Goal: Task Accomplishment & Management: Manage account settings

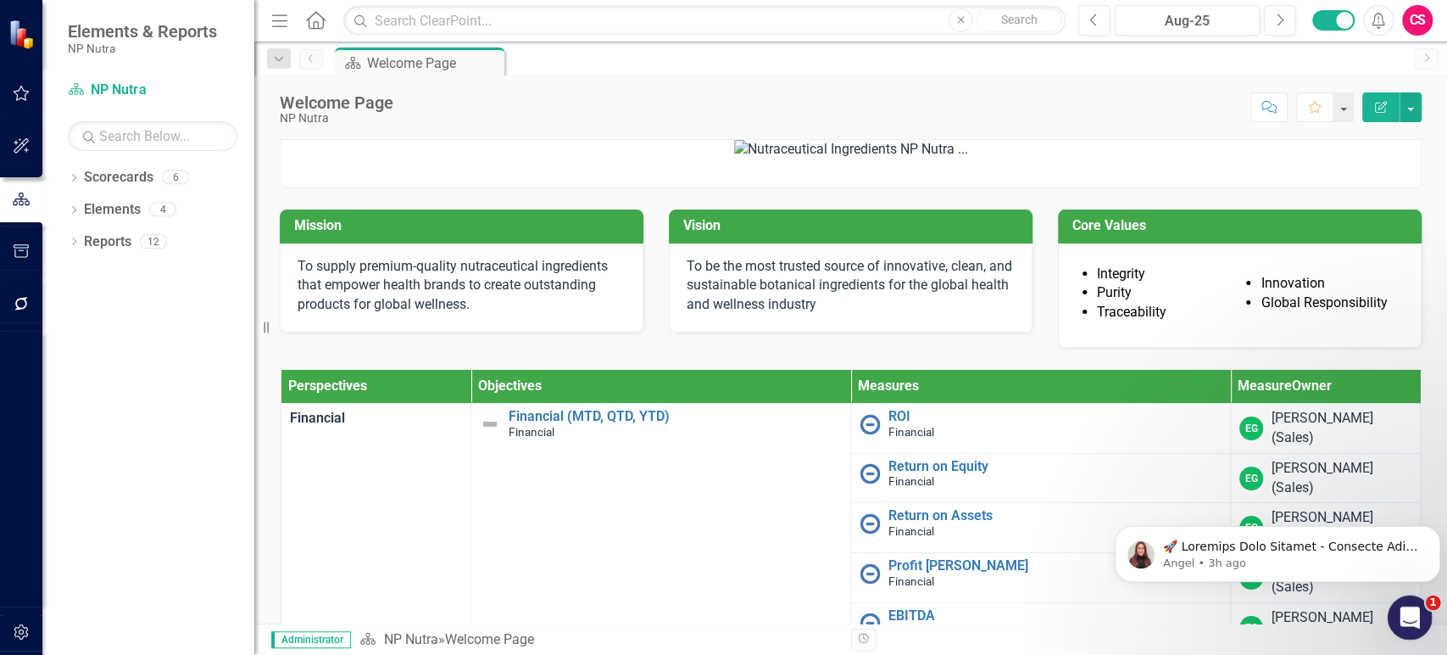
drag, startPoint x: 1403, startPoint y: 617, endPoint x: 1402, endPoint y: 605, distance: 12.0
click at [1403, 617] on icon "Open Intercom Messenger" at bounding box center [1408, 615] width 12 height 14
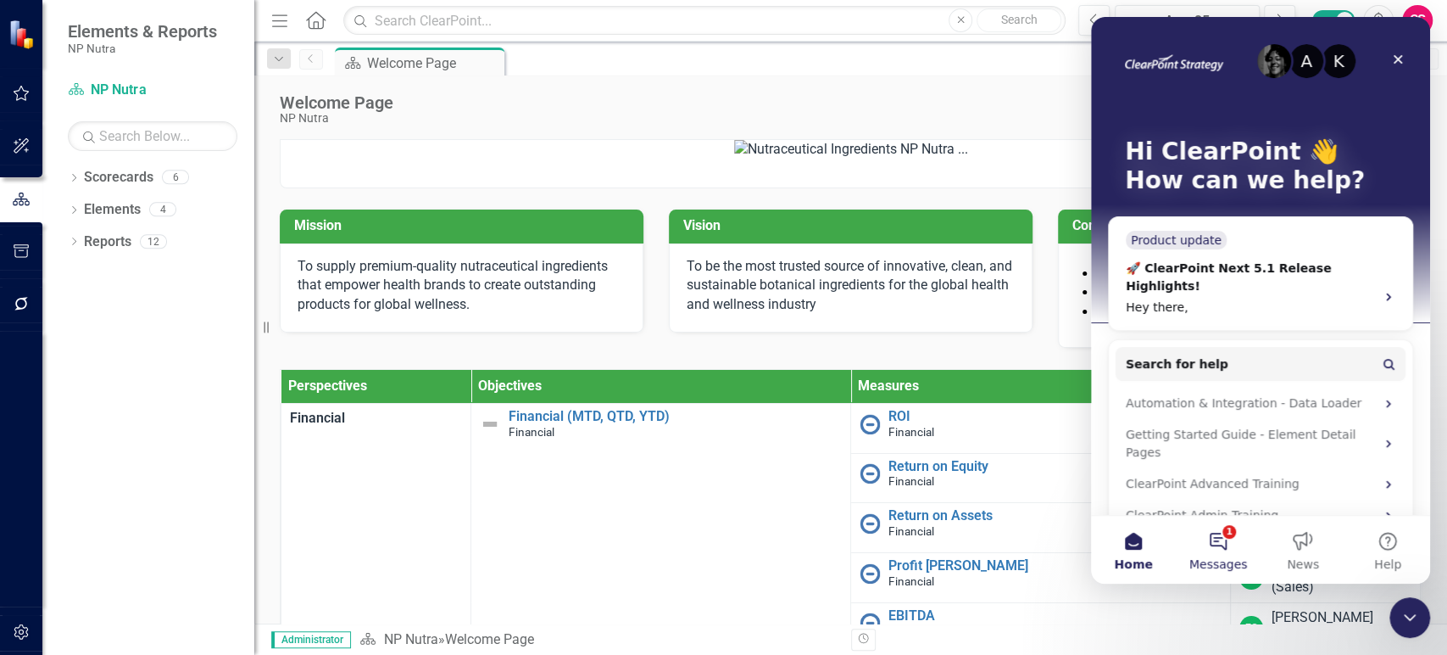
click at [1232, 562] on span "Messages" at bounding box center [1219, 564] width 59 height 12
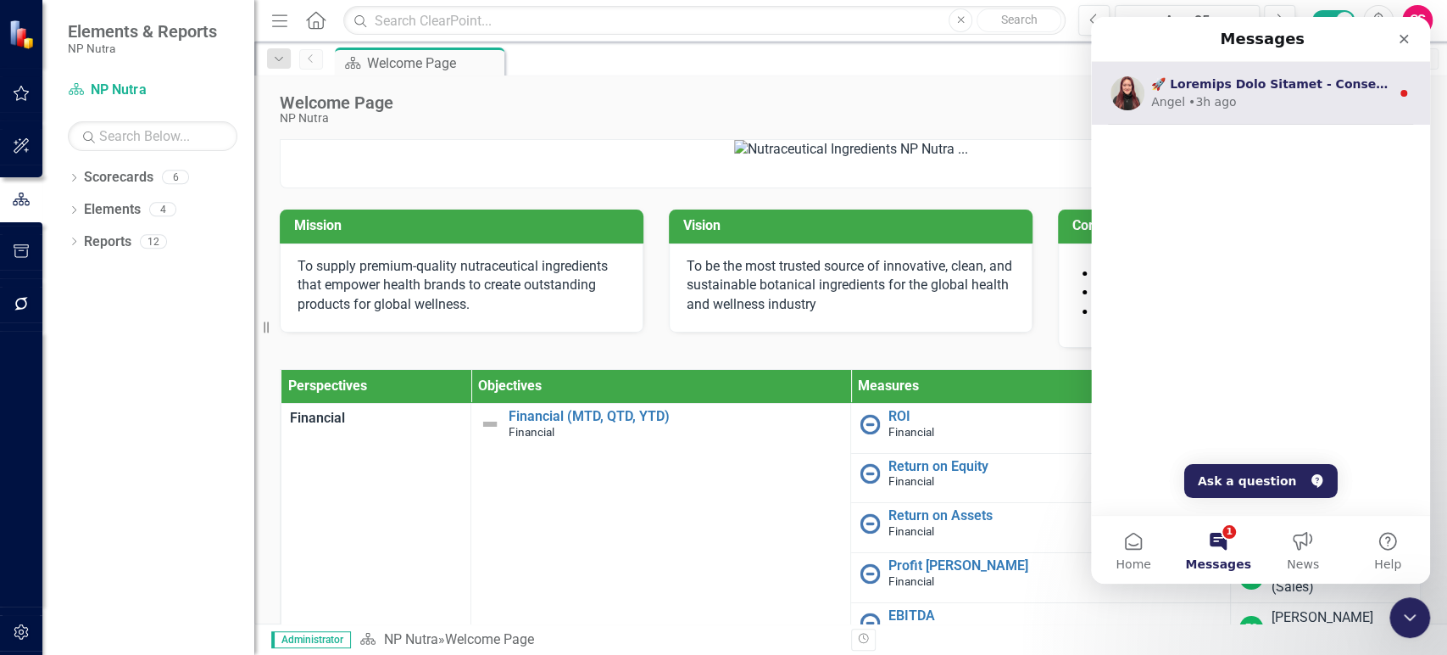
click at [1291, 97] on div "Angel • 3h ago" at bounding box center [1270, 102] width 239 height 18
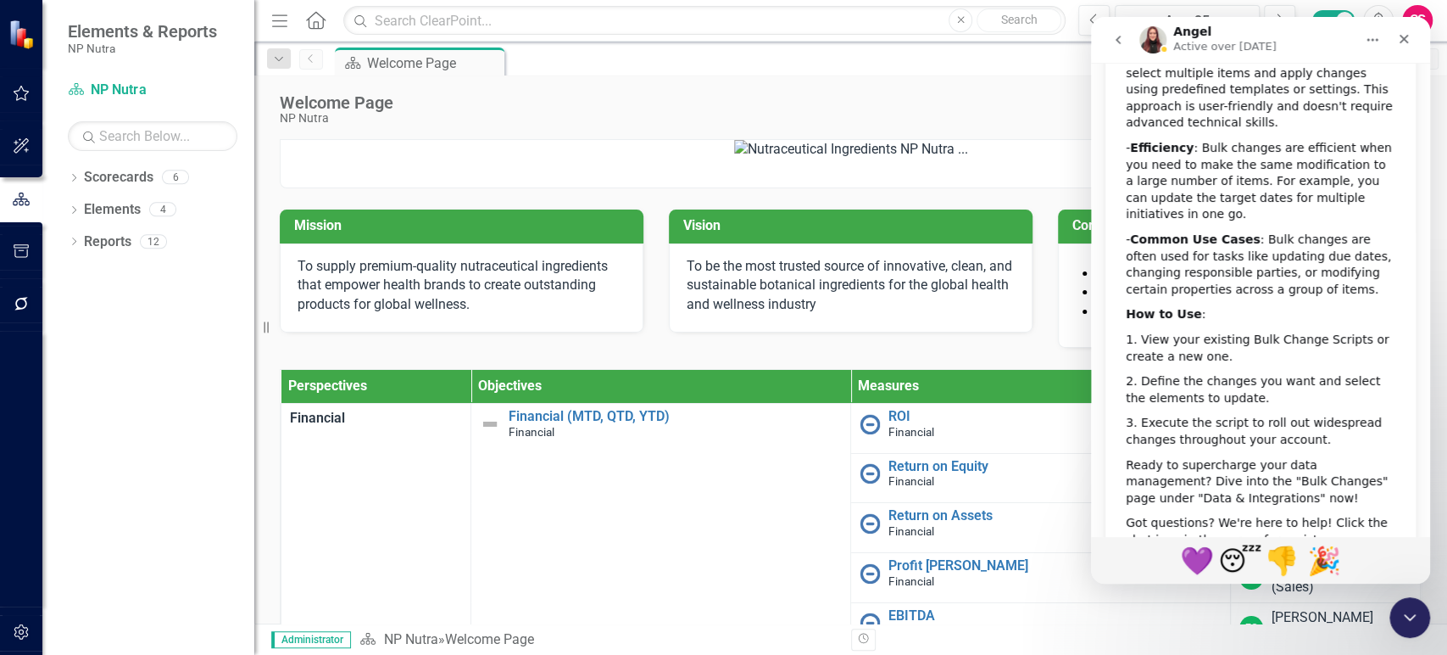
scroll to position [576, 0]
click at [1116, 44] on icon "go back" at bounding box center [1119, 40] width 14 height 14
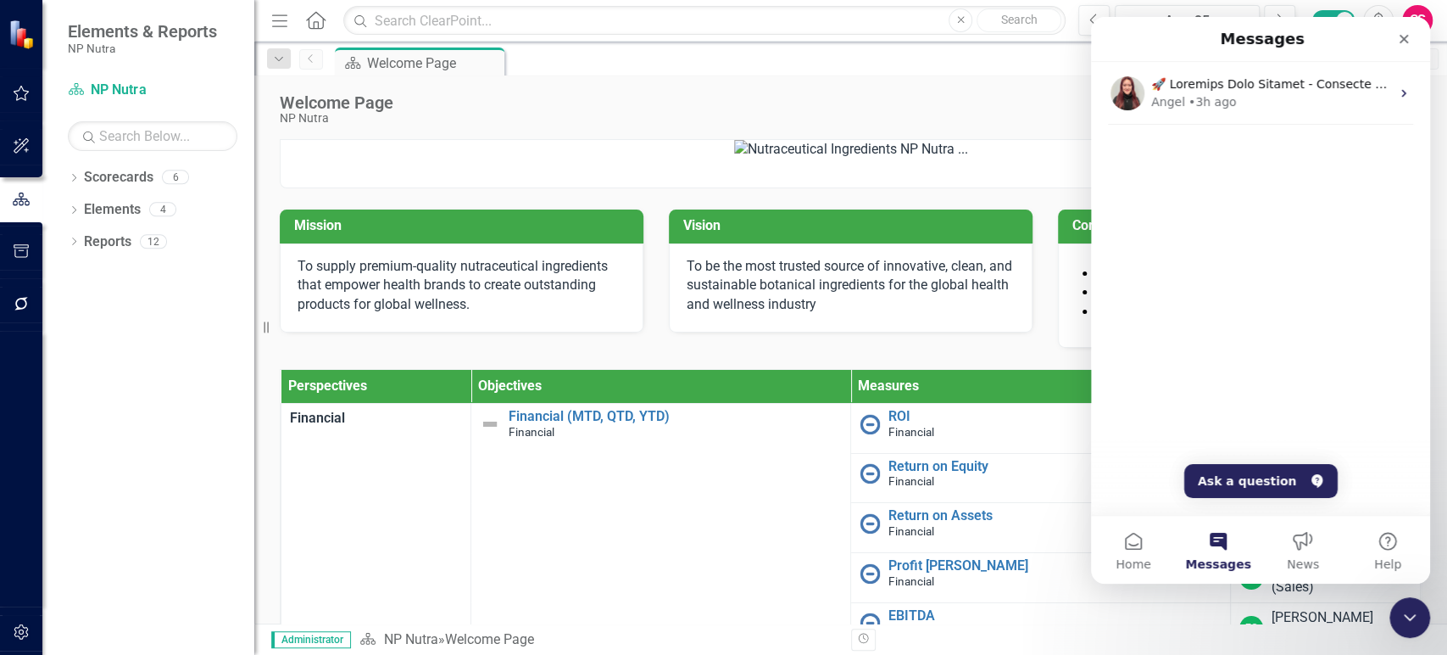
scroll to position [0, 0]
click at [1129, 558] on span "Home" at bounding box center [1133, 564] width 35 height 12
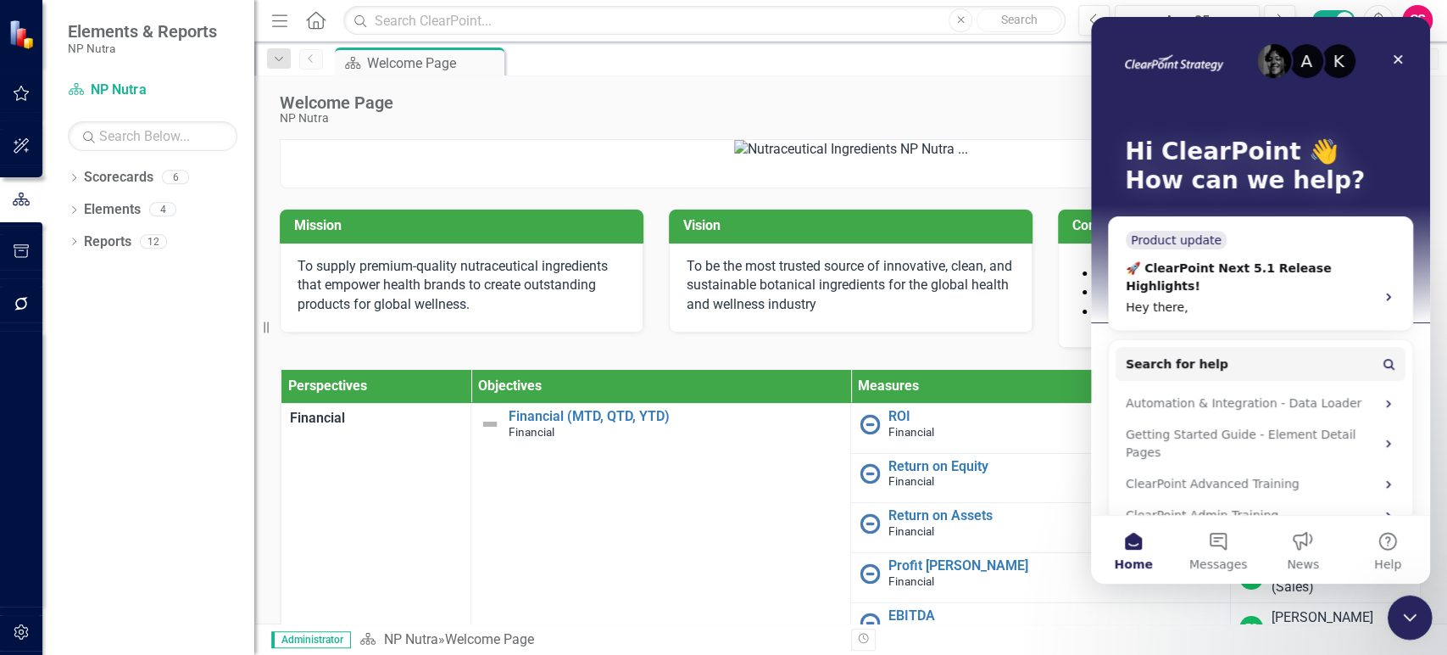
click at [1415, 610] on icon "Close Intercom Messenger" at bounding box center [1407, 615] width 20 height 20
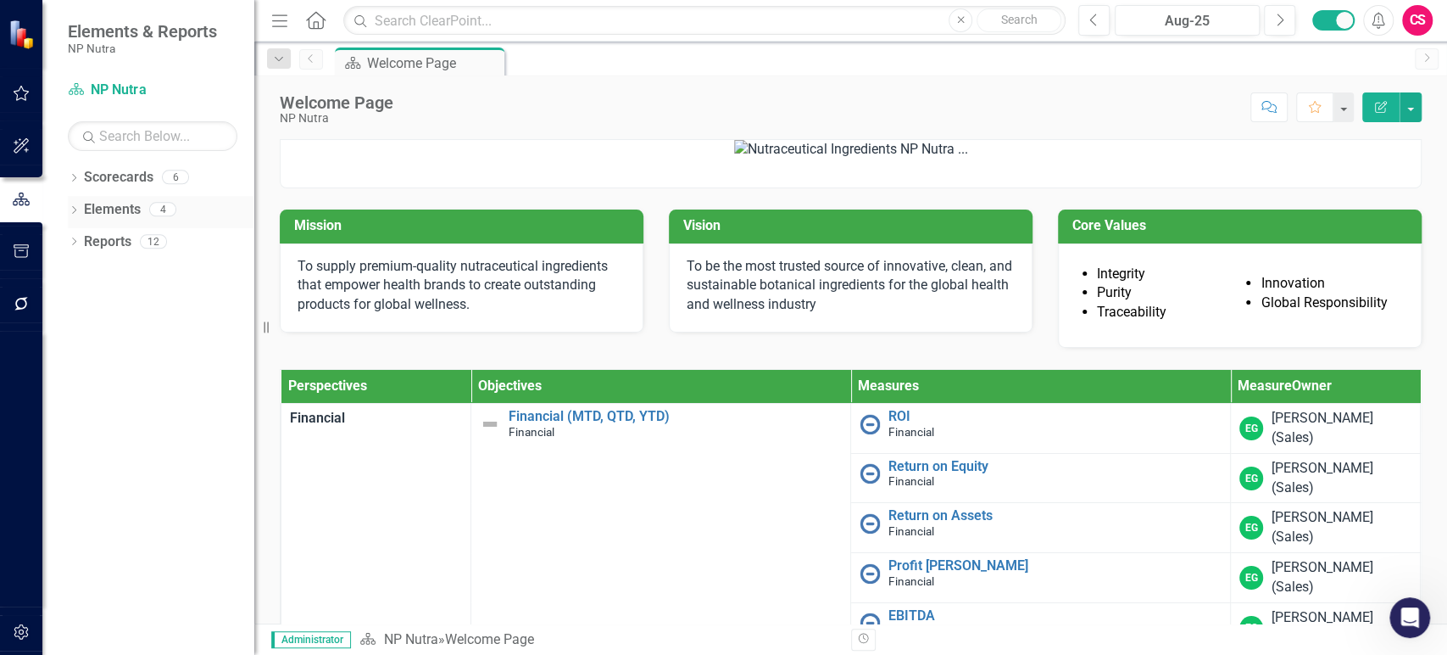
click at [70, 215] on icon "Dropdown" at bounding box center [74, 211] width 12 height 9
click at [72, 341] on icon "Dropdown" at bounding box center [74, 339] width 12 height 9
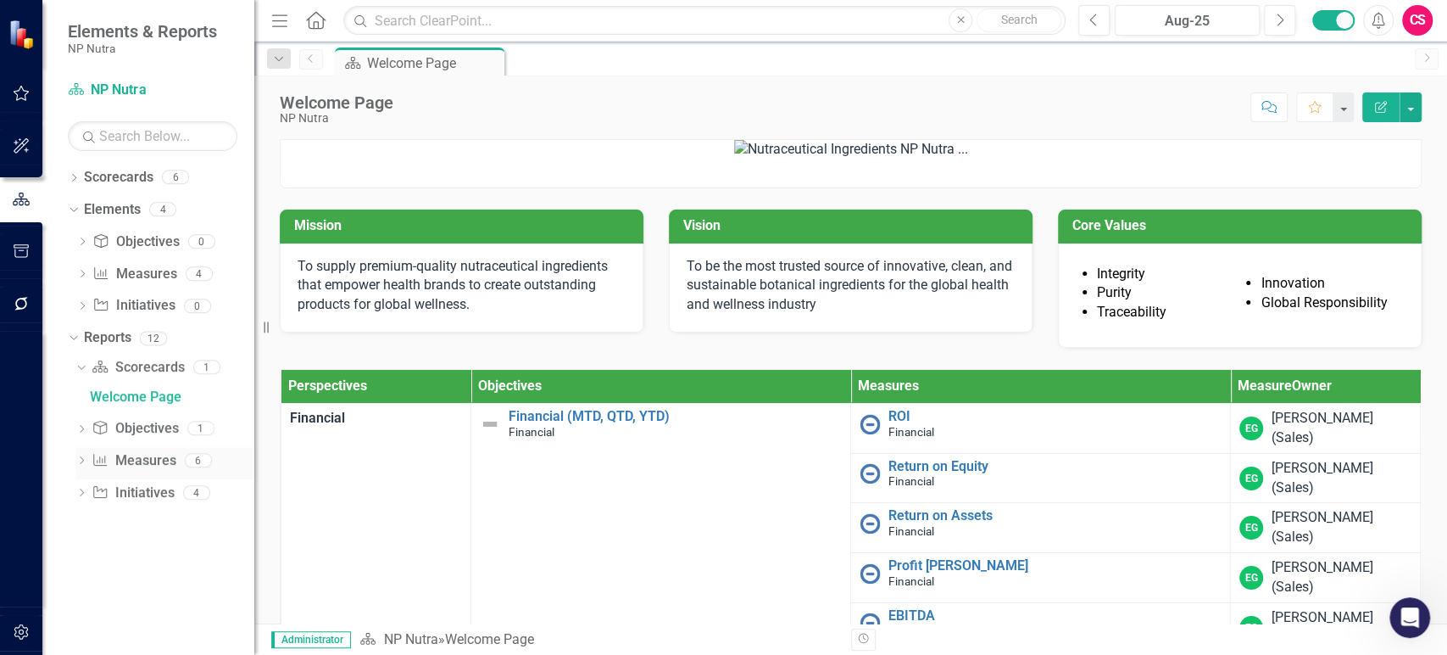
click at [84, 463] on icon "Dropdown" at bounding box center [81, 461] width 12 height 9
click at [142, 580] on div "Phase 1 Measures" at bounding box center [172, 586] width 164 height 15
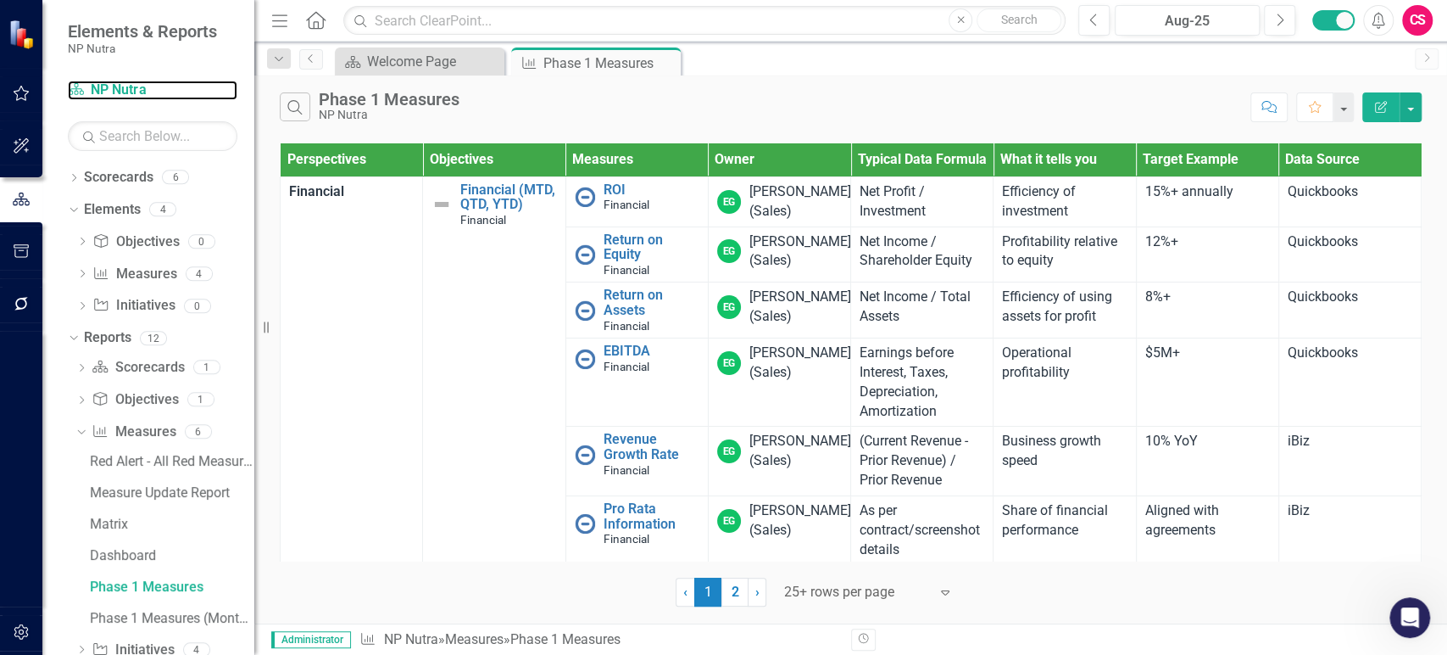
drag, startPoint x: 126, startPoint y: 81, endPoint x: 807, endPoint y: 650, distance: 887.8
click at [126, 81] on link "Scorecard NP Nutra" at bounding box center [153, 91] width 170 height 20
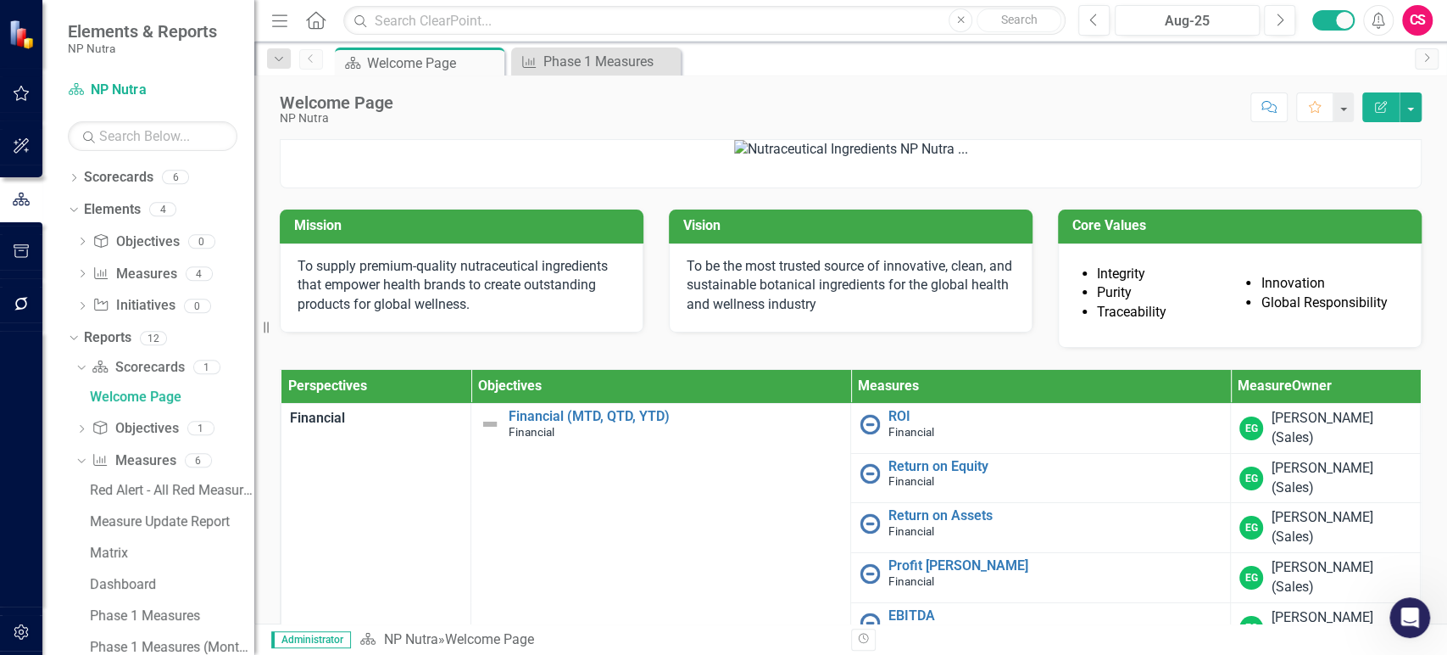
click at [1296, 66] on div "Scorecard Welcome Page Pin Close Measure Phase 1 Measures Close" at bounding box center [869, 60] width 1075 height 27
click at [1099, 23] on icon "Previous" at bounding box center [1094, 20] width 9 height 15
click at [144, 616] on div "Phase 1 Measures" at bounding box center [172, 615] width 164 height 15
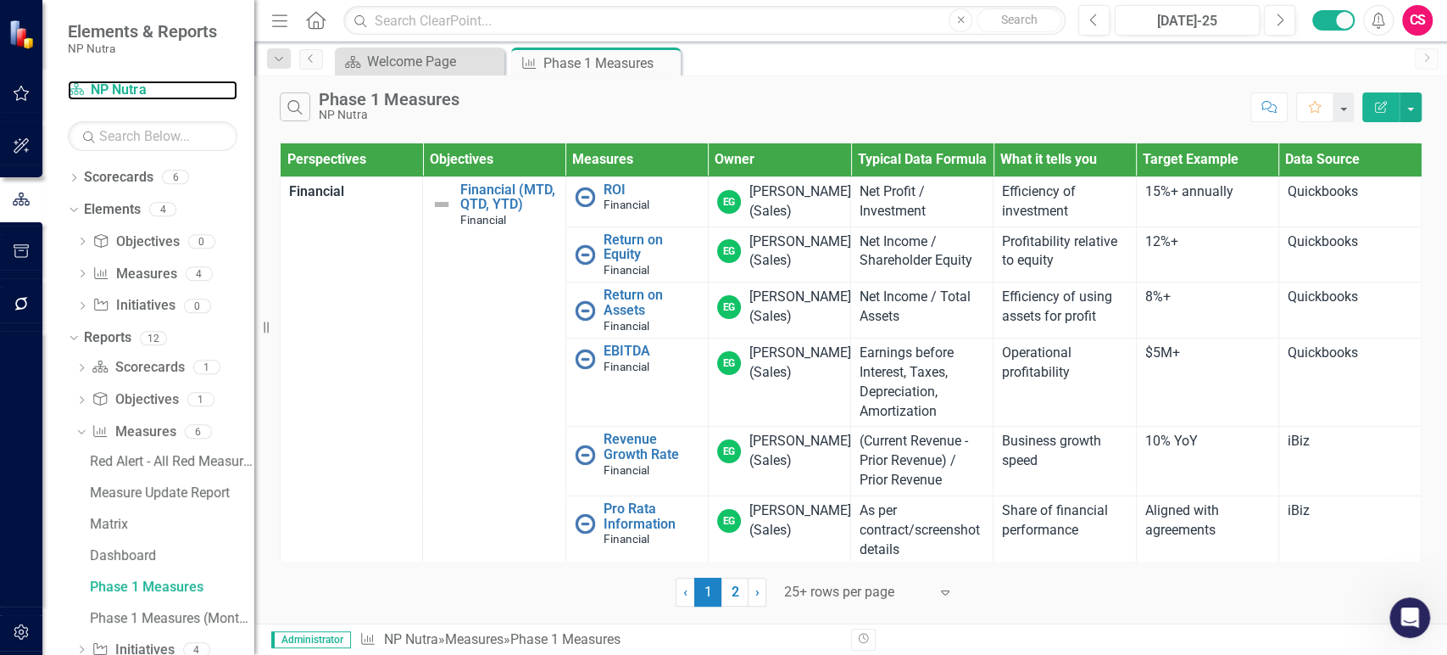
click at [124, 83] on link "Scorecard NP Nutra" at bounding box center [153, 91] width 170 height 20
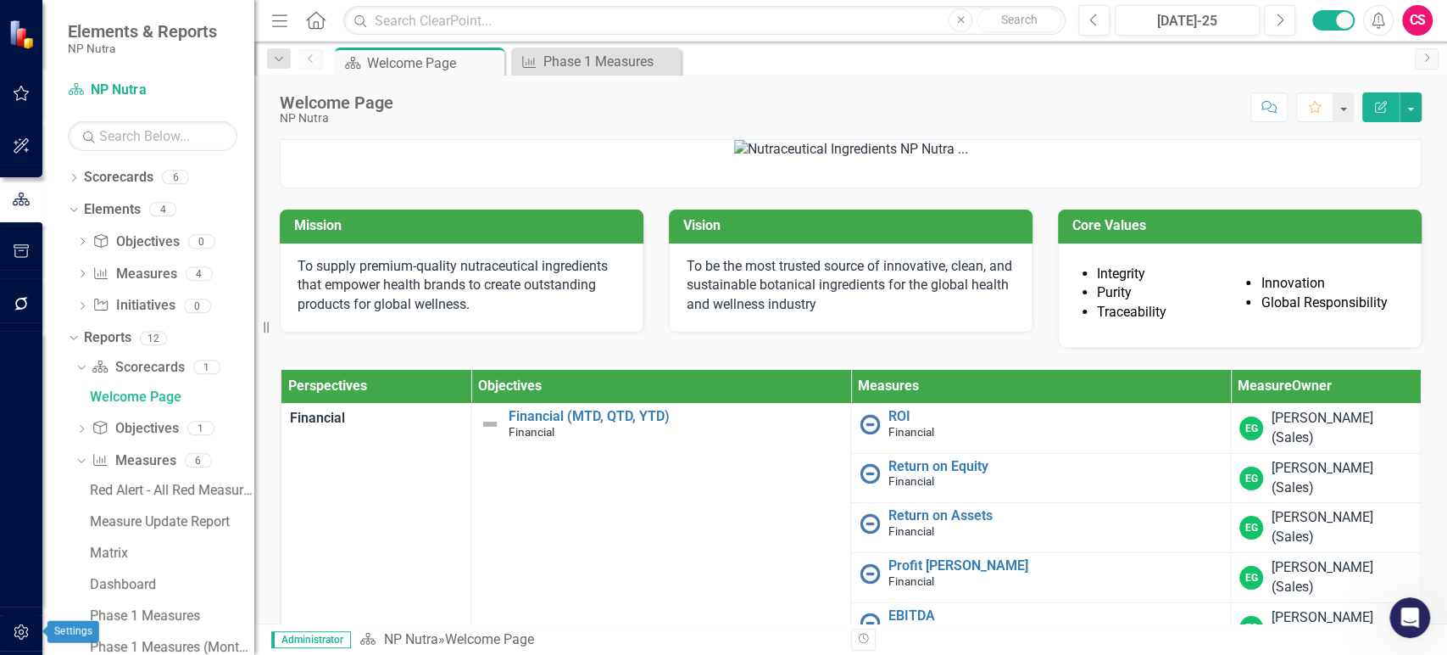
click at [26, 625] on icon "button" at bounding box center [22, 632] width 18 height 14
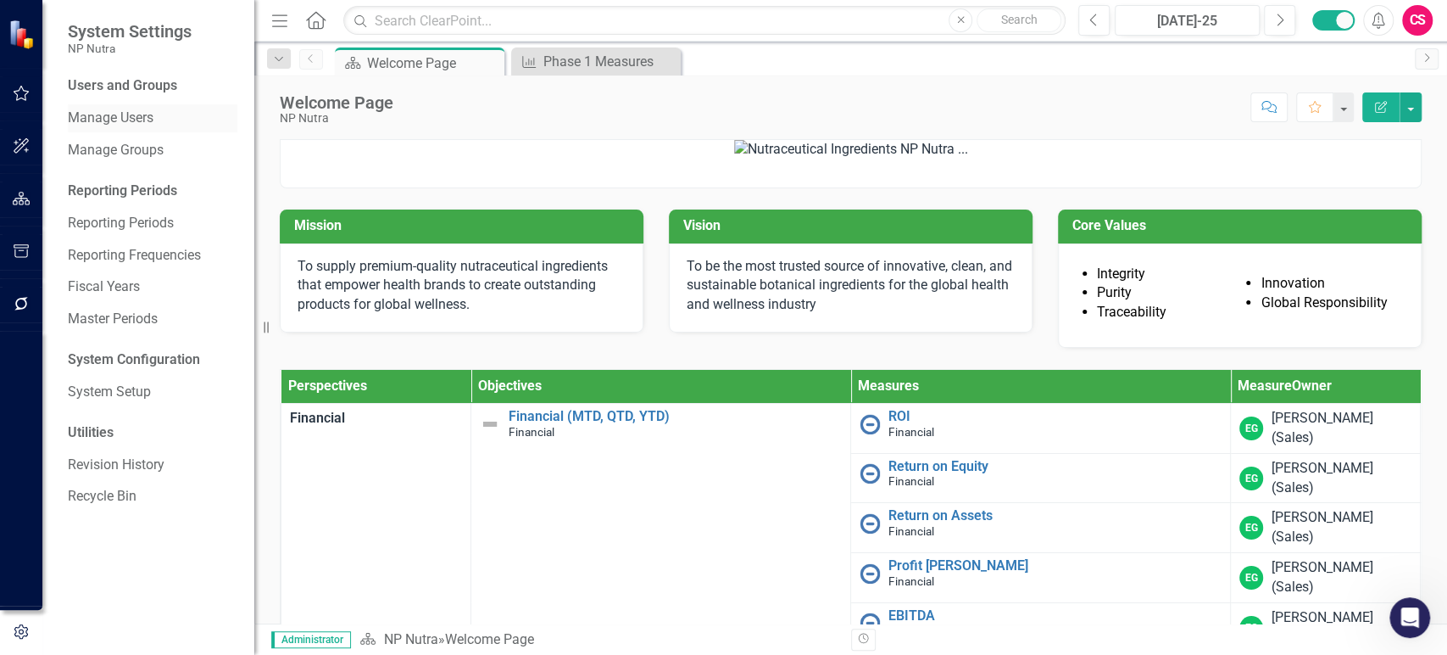
click at [129, 121] on link "Manage Users" at bounding box center [153, 119] width 170 height 20
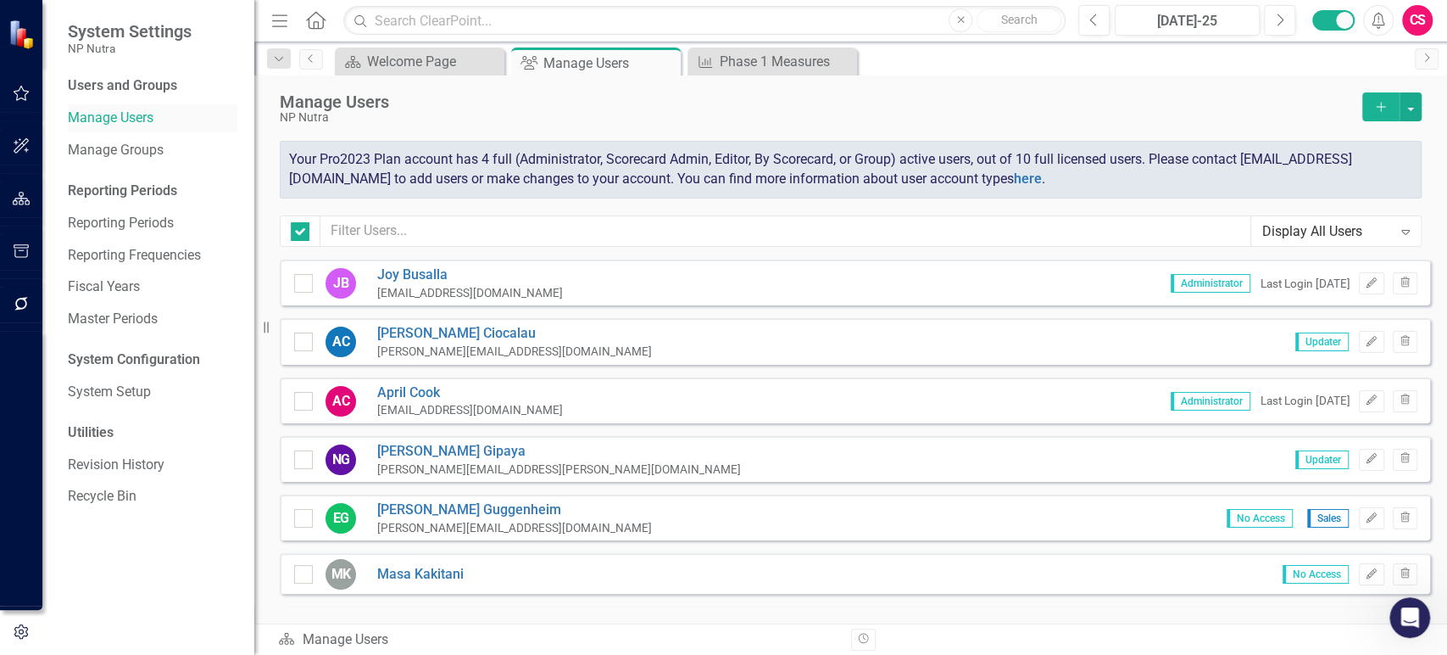
checkbox input "false"
click at [312, 25] on icon "Home" at bounding box center [315, 20] width 22 height 18
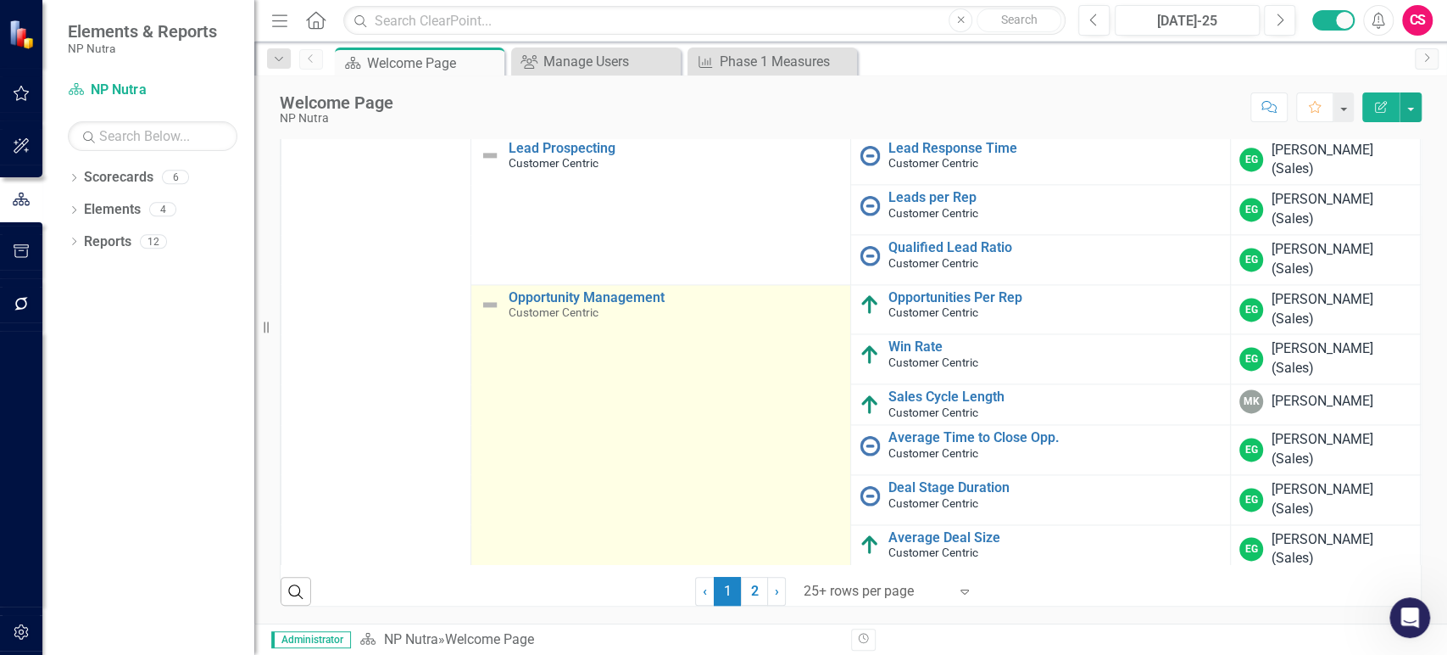
scroll to position [1555, 0]
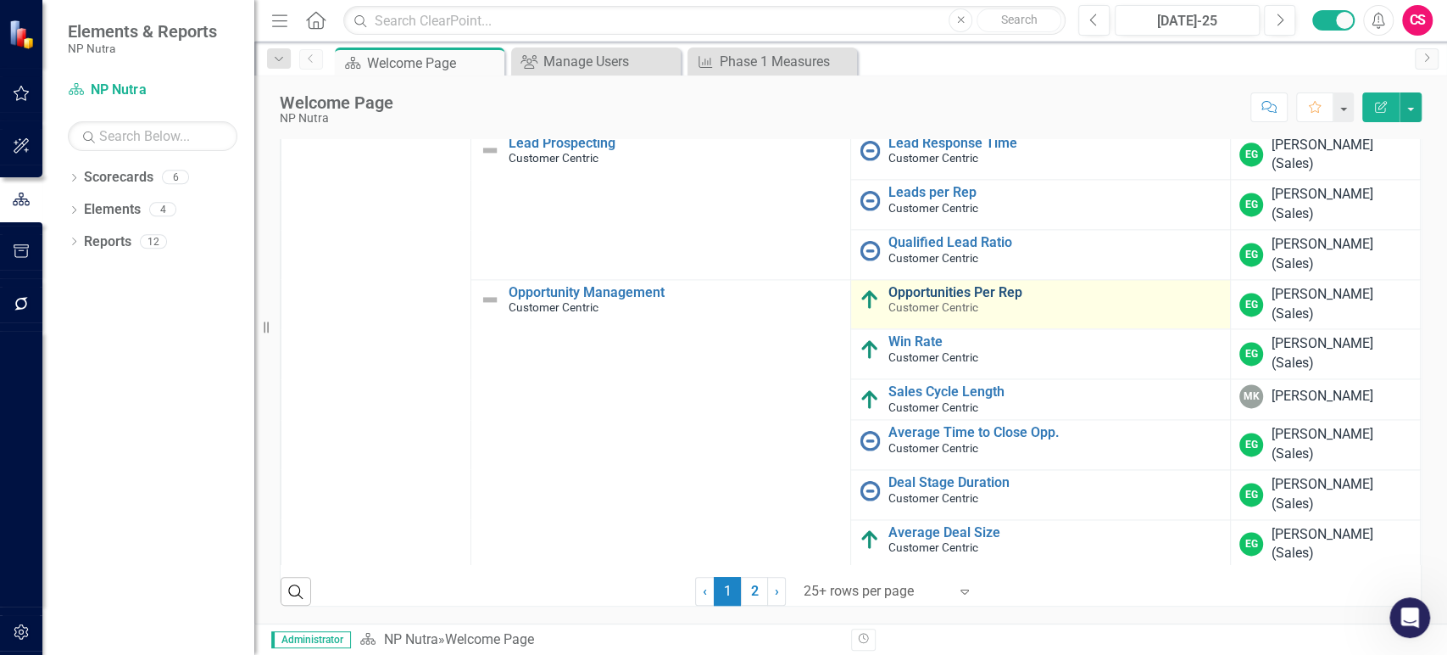
click at [950, 294] on link "Opportunities Per Rep" at bounding box center [1055, 292] width 333 height 15
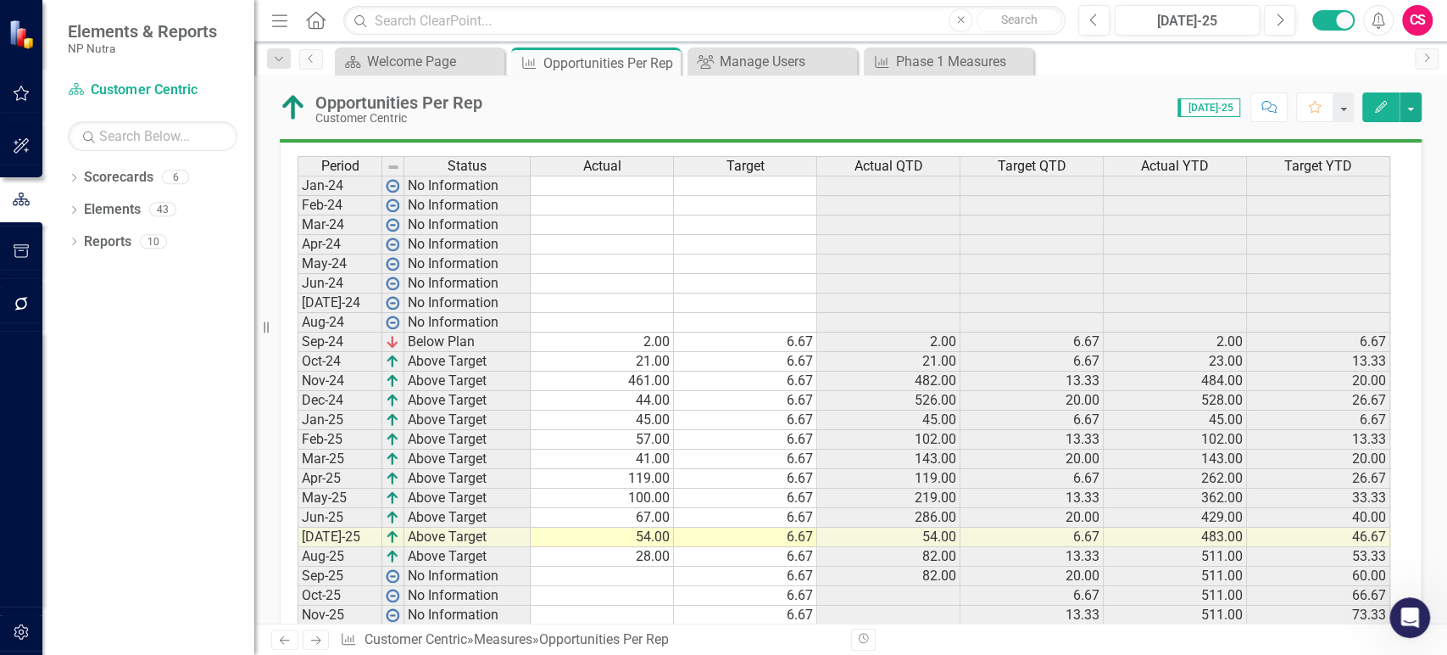
scroll to position [878, 0]
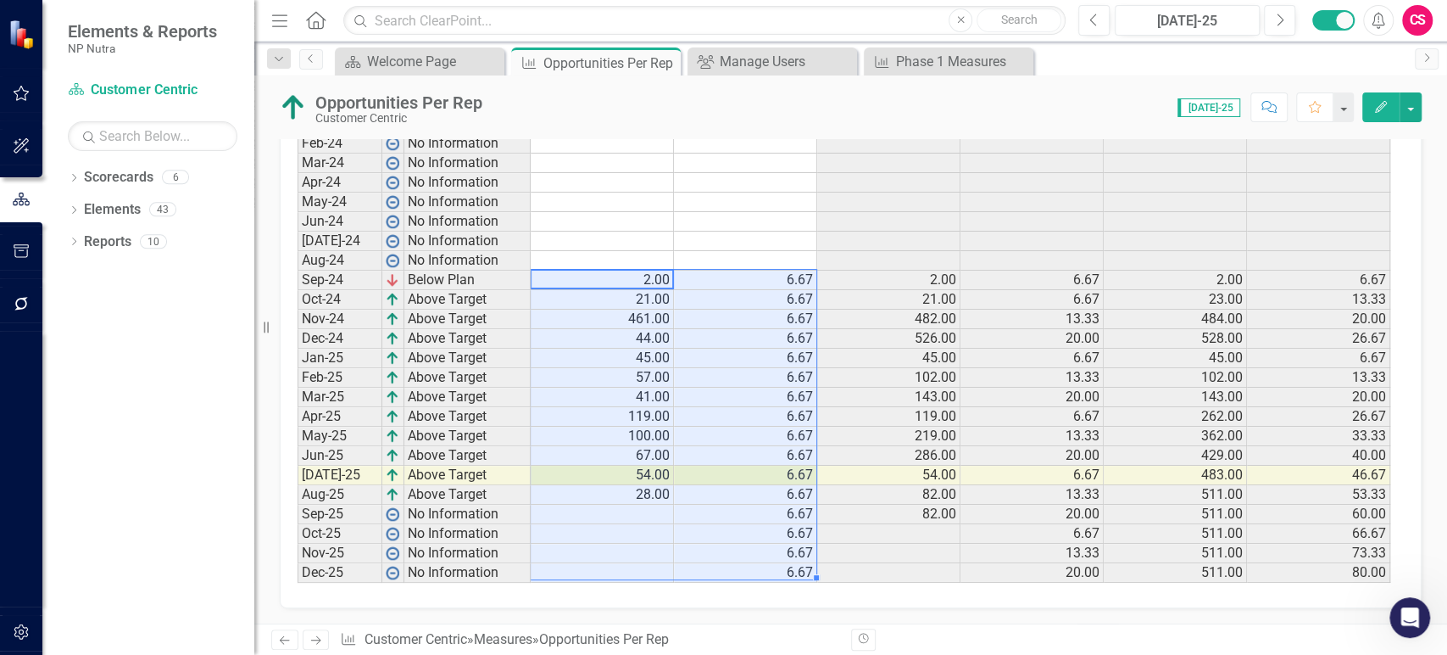
drag, startPoint x: 642, startPoint y: 272, endPoint x: 766, endPoint y: 561, distance: 314.5
click at [766, 561] on tbody "Jan-24 No Information Feb-24 No Information Mar-24 No Information Apr-24 No Inf…" at bounding box center [844, 348] width 1093 height 469
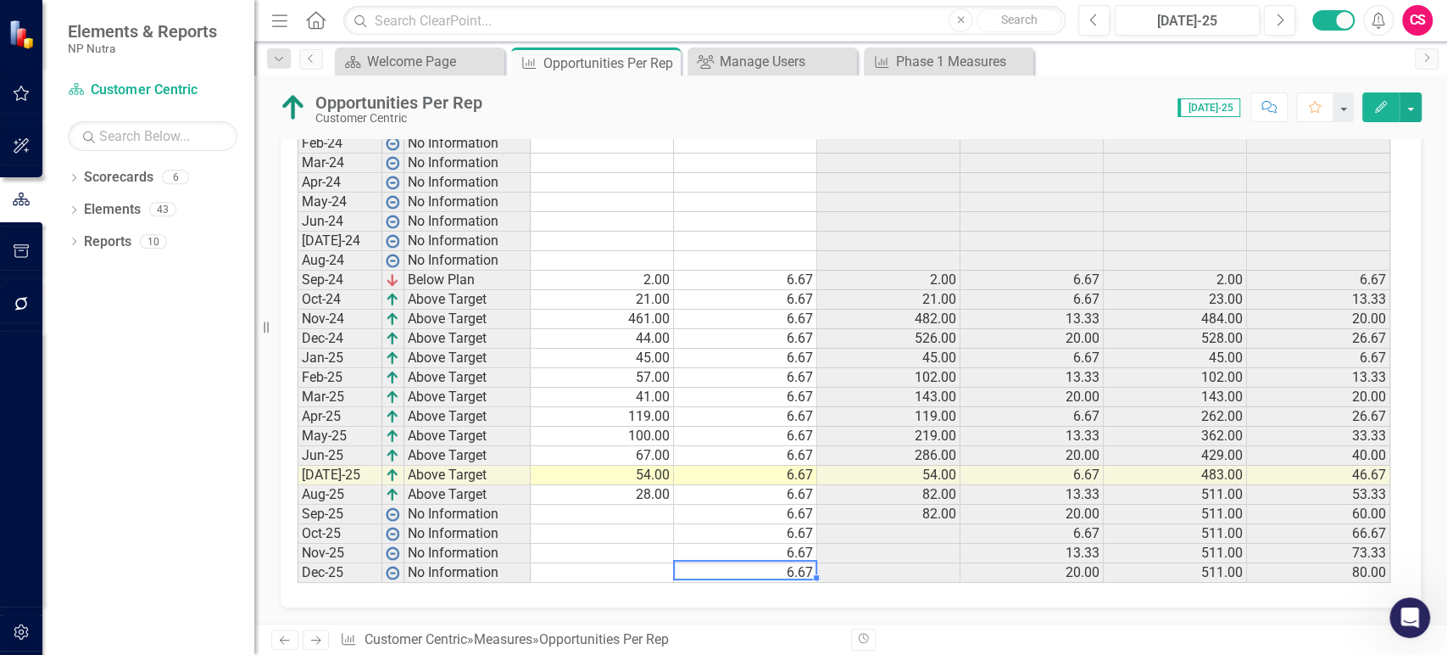
click at [766, 563] on td "6.67" at bounding box center [745, 573] width 143 height 20
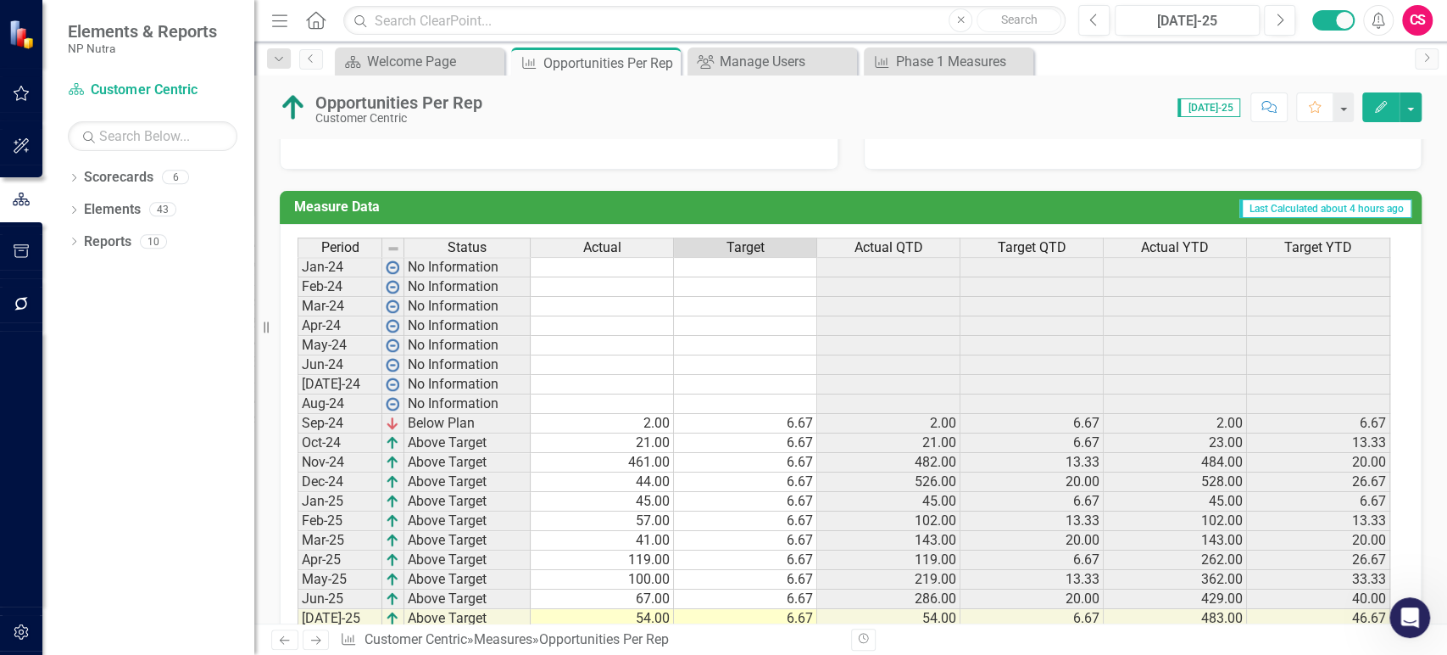
scroll to position [776, 0]
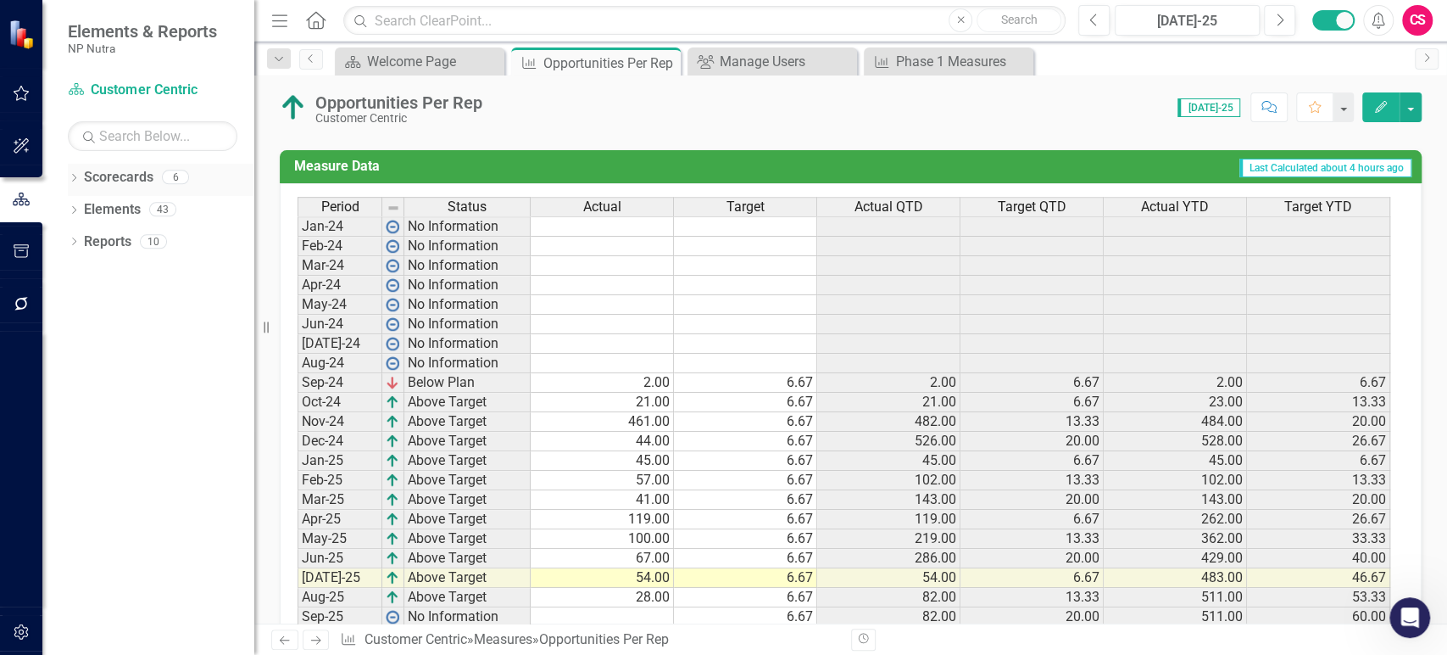
click at [75, 177] on icon at bounding box center [74, 178] width 4 height 8
click at [126, 212] on link "NP Nutra" at bounding box center [173, 210] width 161 height 20
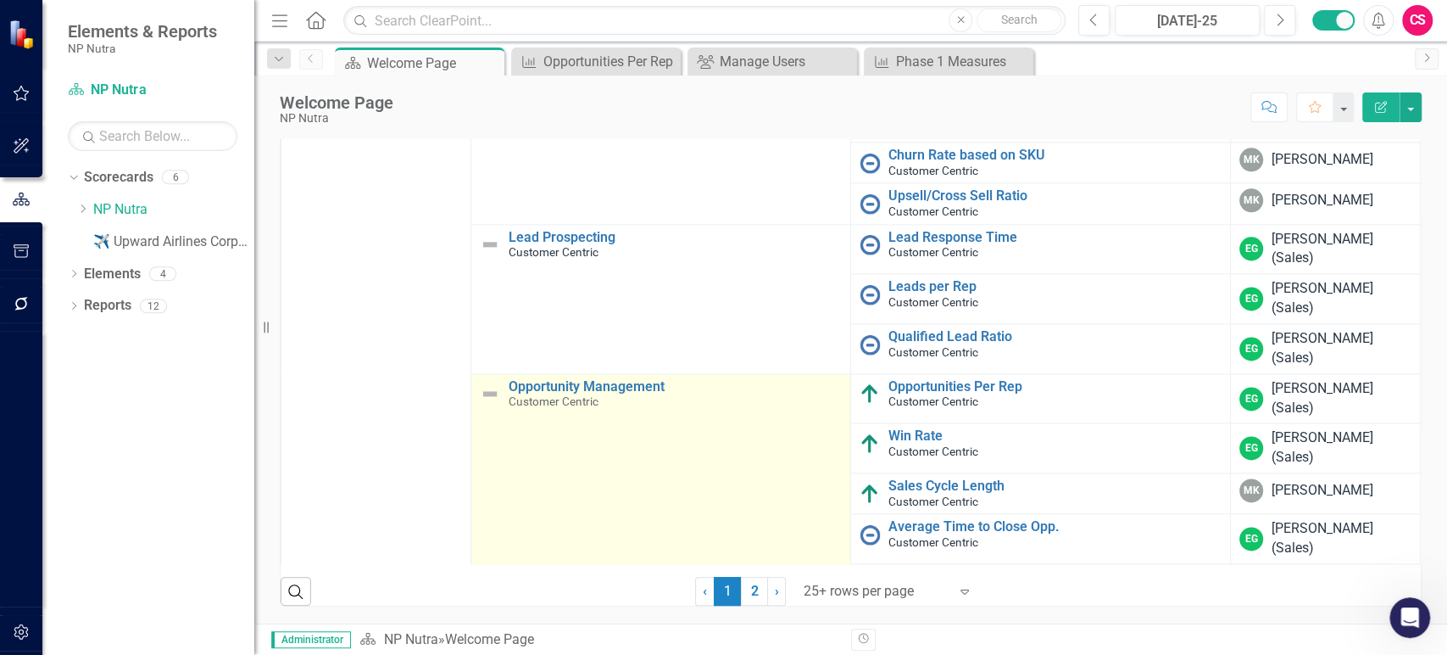
scroll to position [1397, 0]
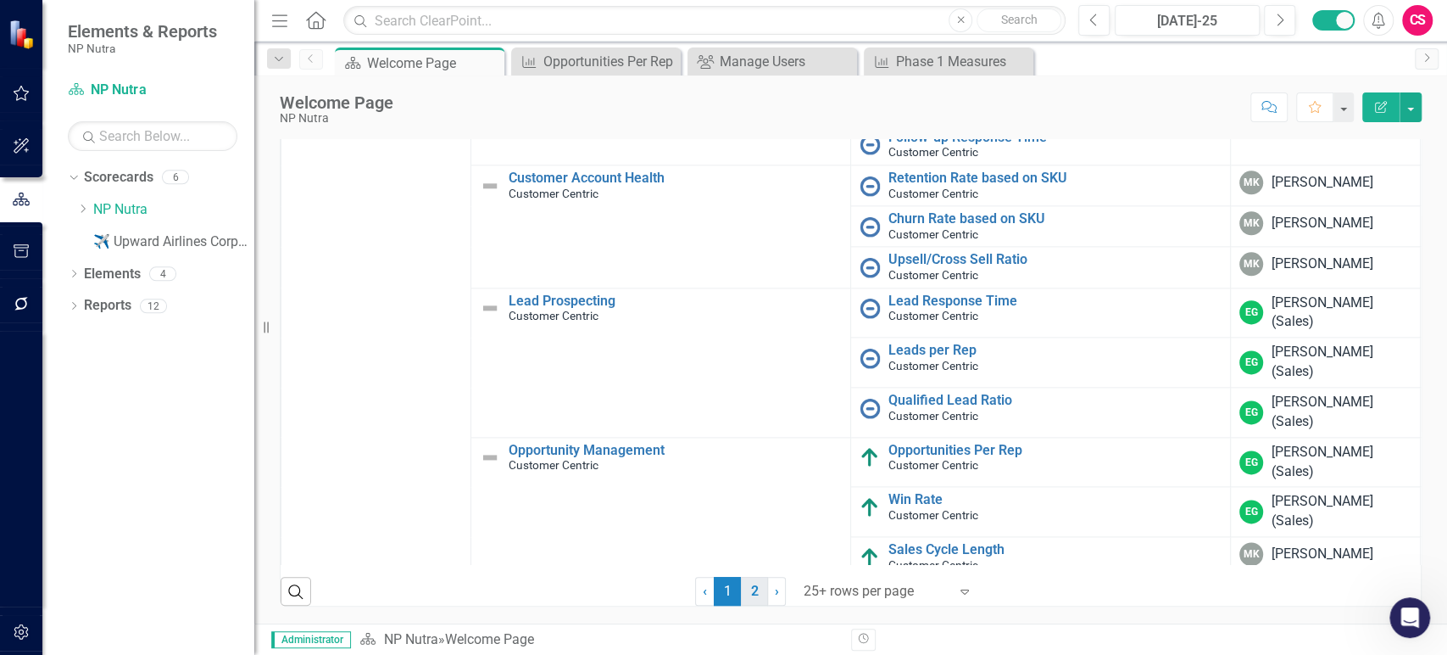
click at [746, 598] on link "2" at bounding box center [754, 591] width 27 height 29
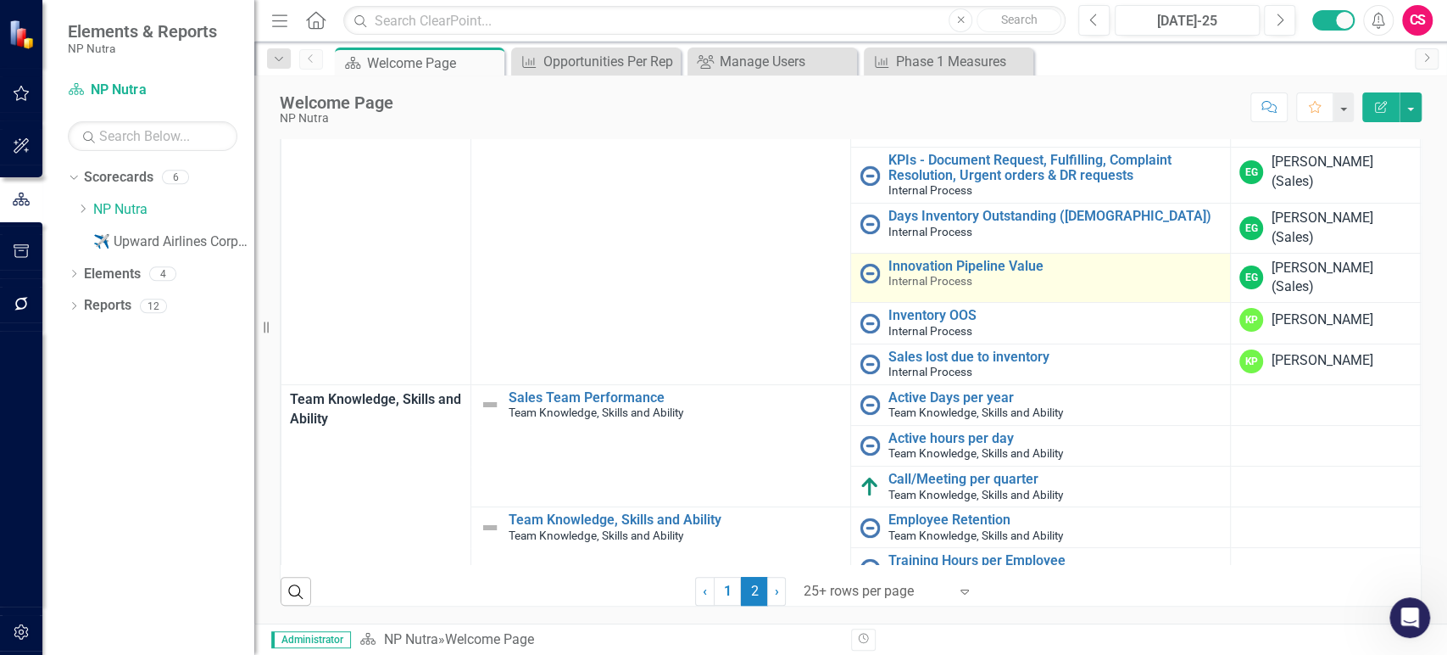
scroll to position [64, 0]
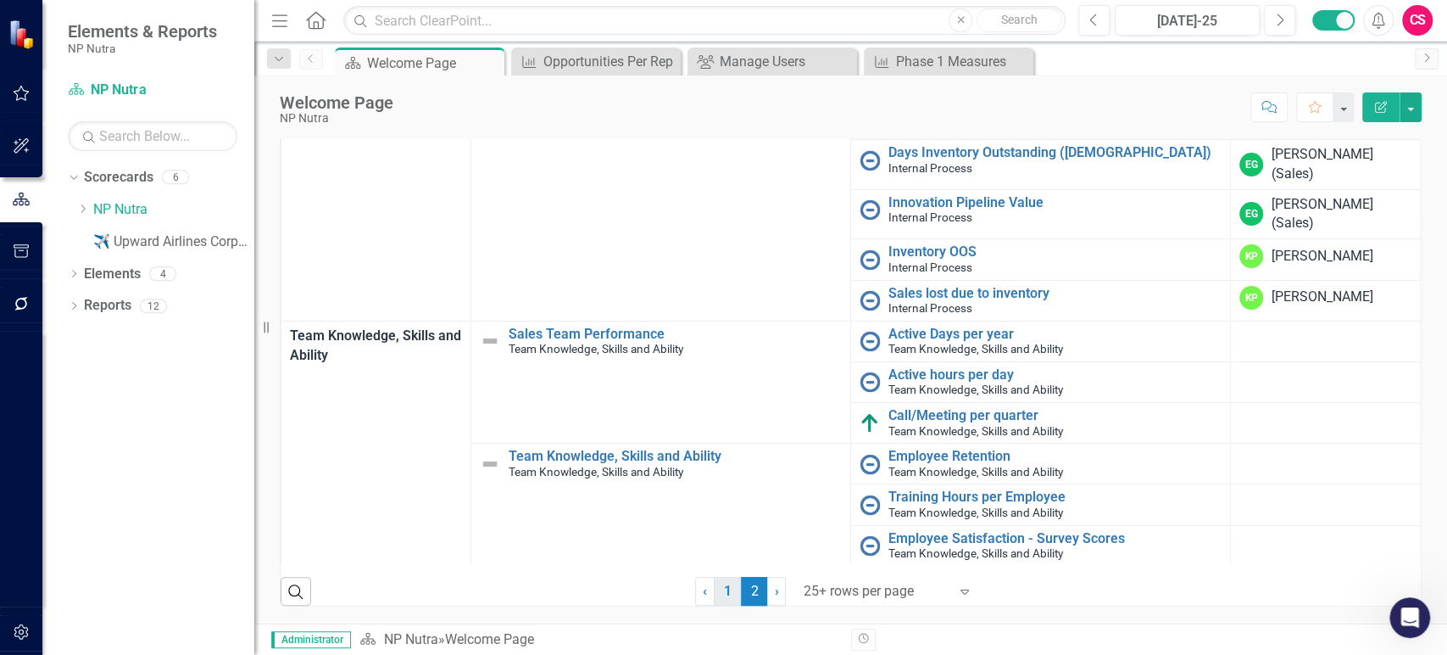
click at [715, 590] on link "1" at bounding box center [727, 591] width 27 height 29
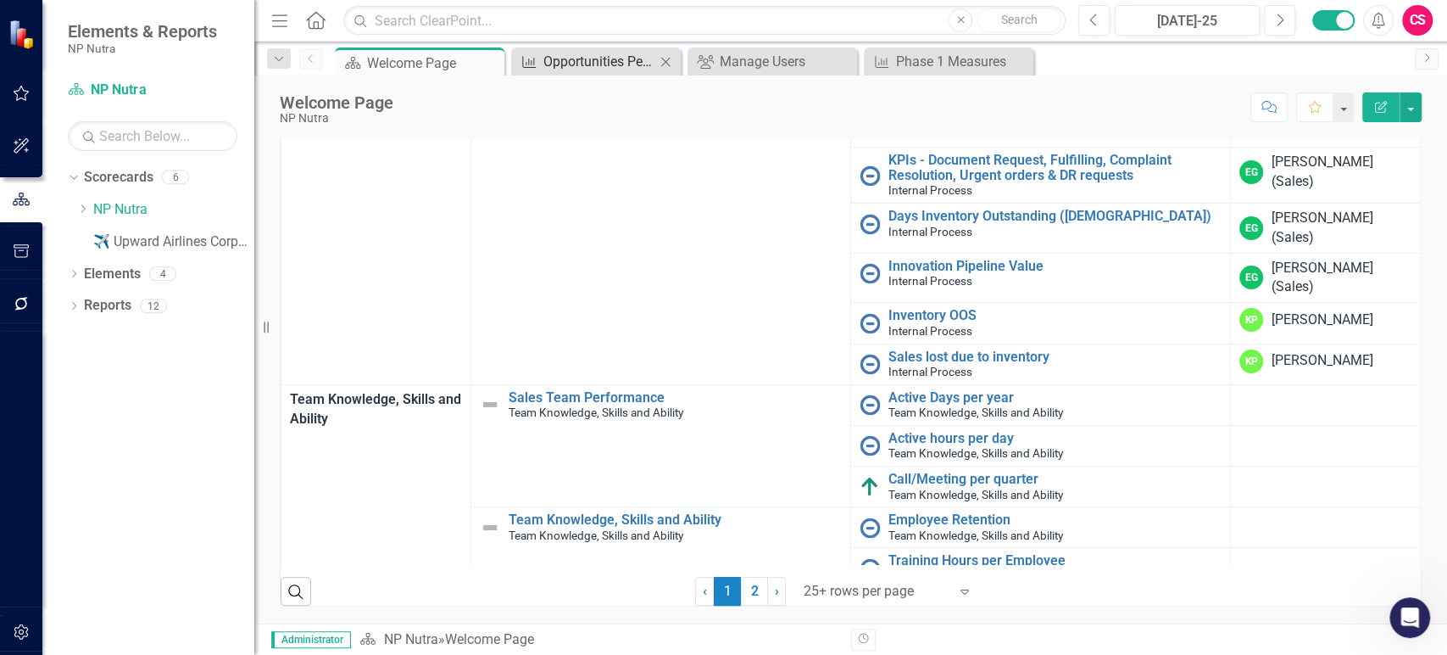
click at [606, 59] on div "Opportunities Per Rep" at bounding box center [599, 61] width 112 height 21
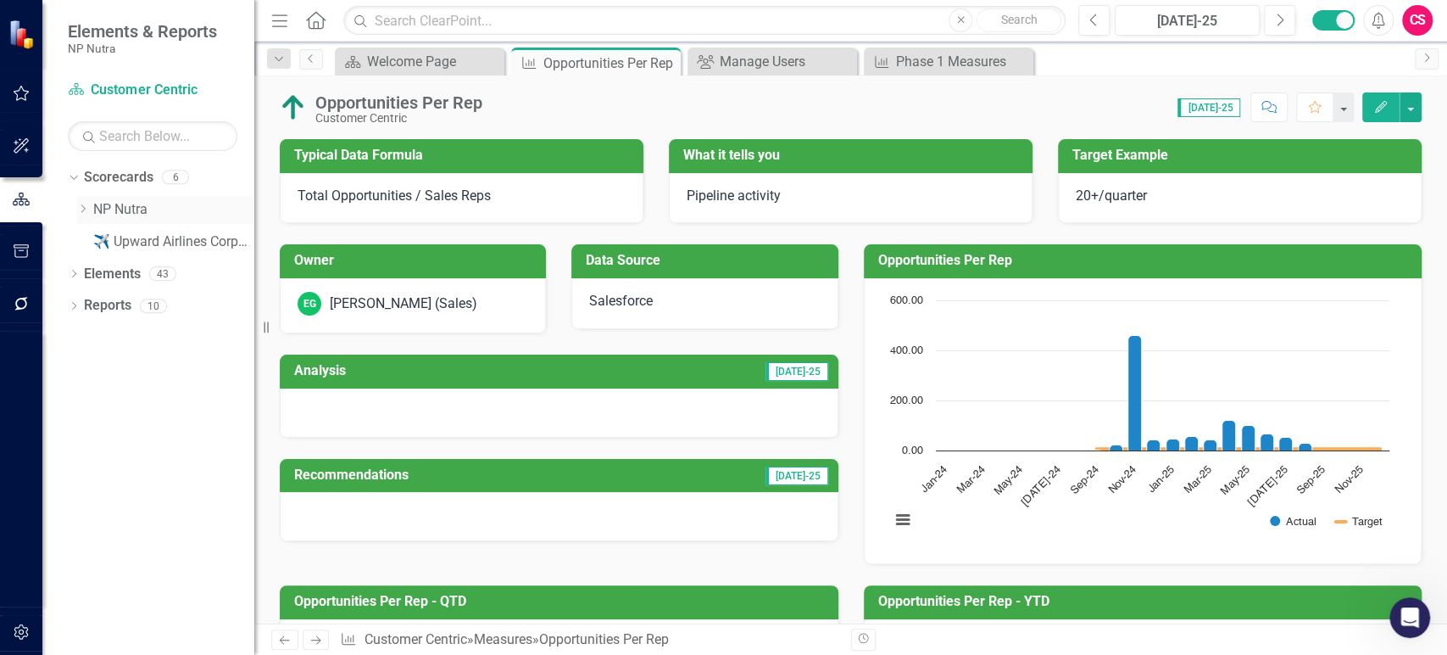
click at [82, 214] on icon "Dropdown" at bounding box center [82, 208] width 13 height 10
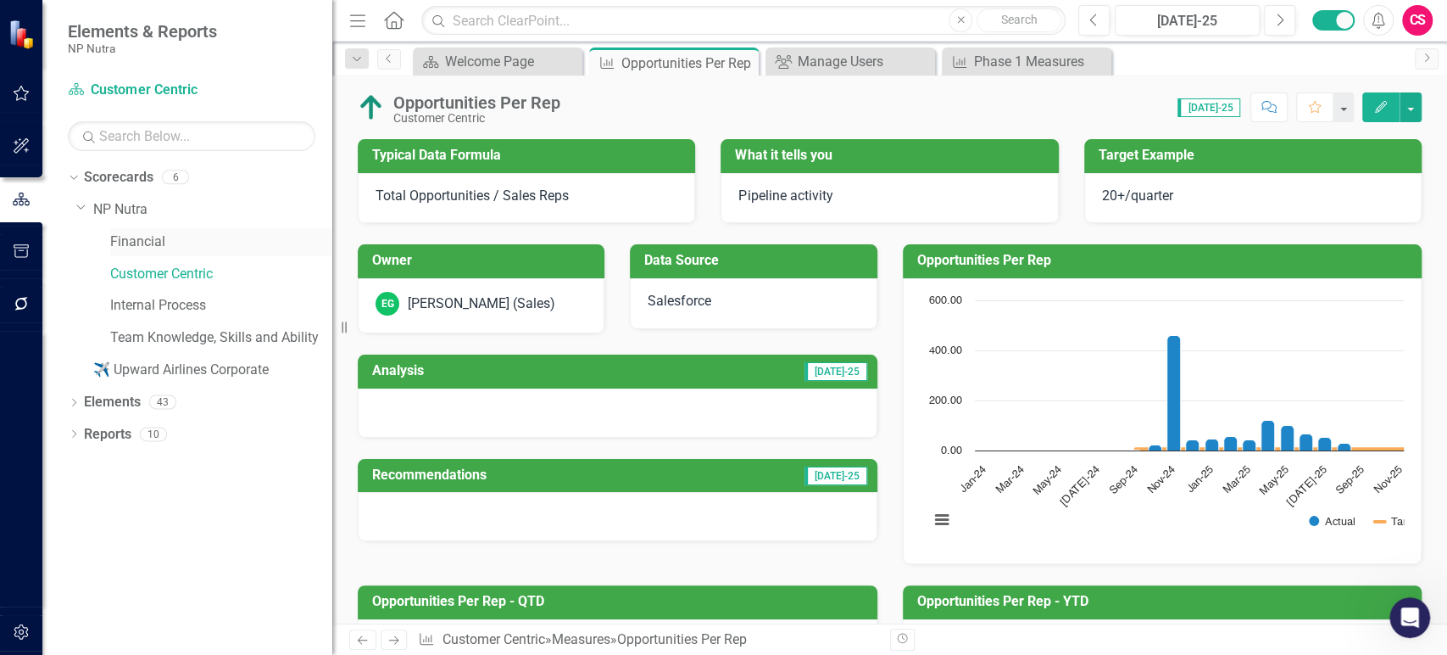
drag, startPoint x: 258, startPoint y: 221, endPoint x: 311, endPoint y: 246, distance: 58.8
click at [332, 246] on div "Resize" at bounding box center [339, 327] width 14 height 655
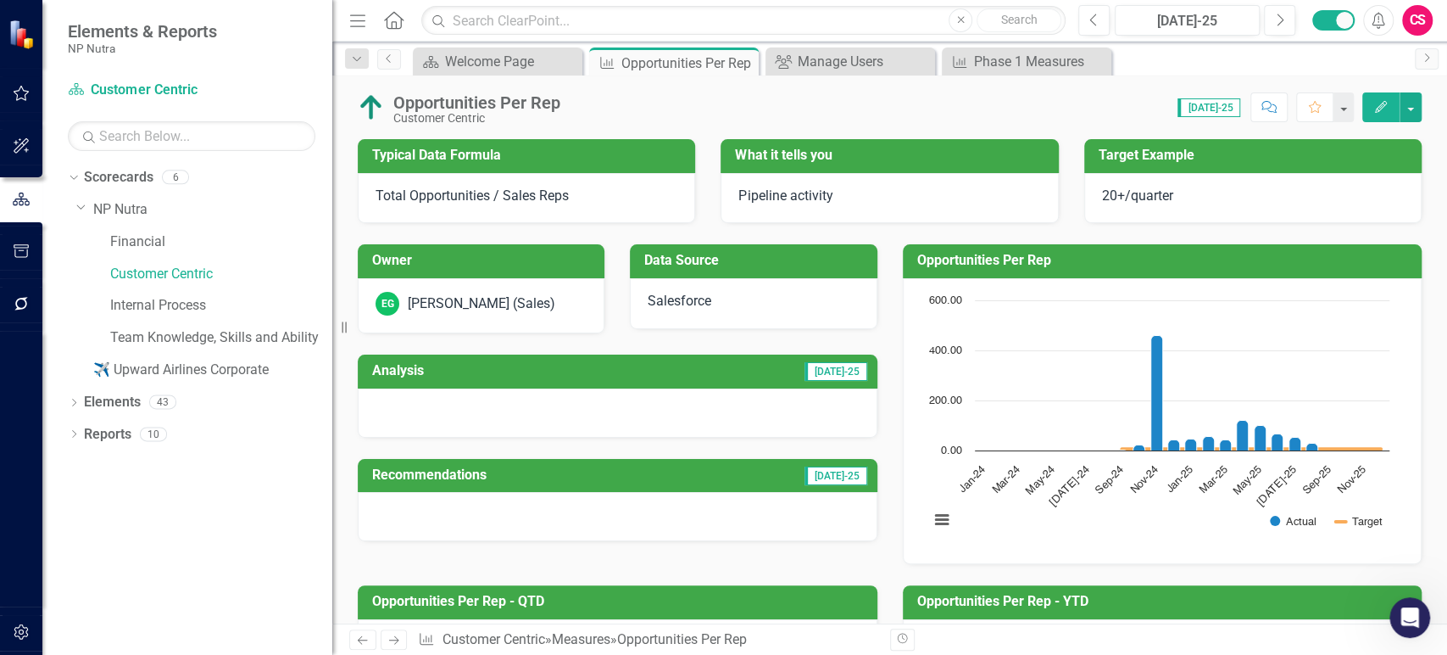
click at [769, 374] on td "[DATE]-25" at bounding box center [732, 373] width 276 height 28
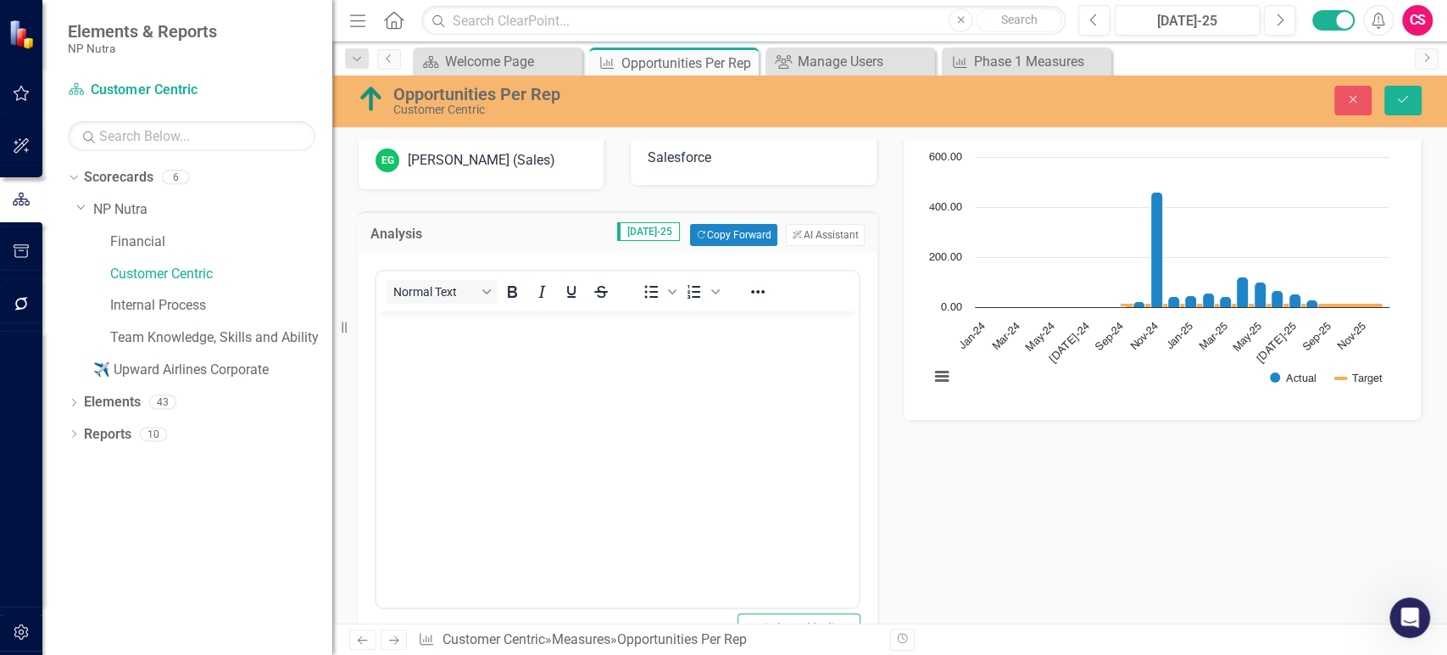
scroll to position [82, 0]
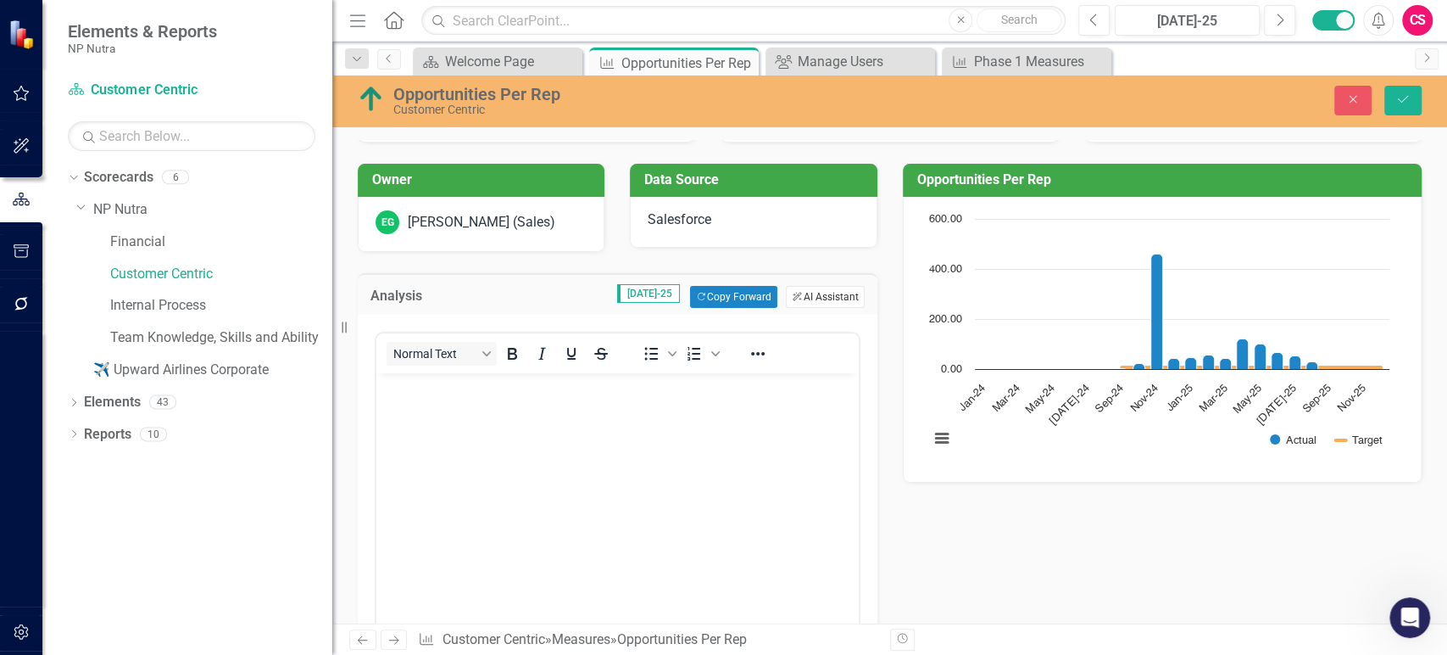
click at [826, 297] on button "ClearPoint AI AI Assistant" at bounding box center [825, 297] width 78 height 22
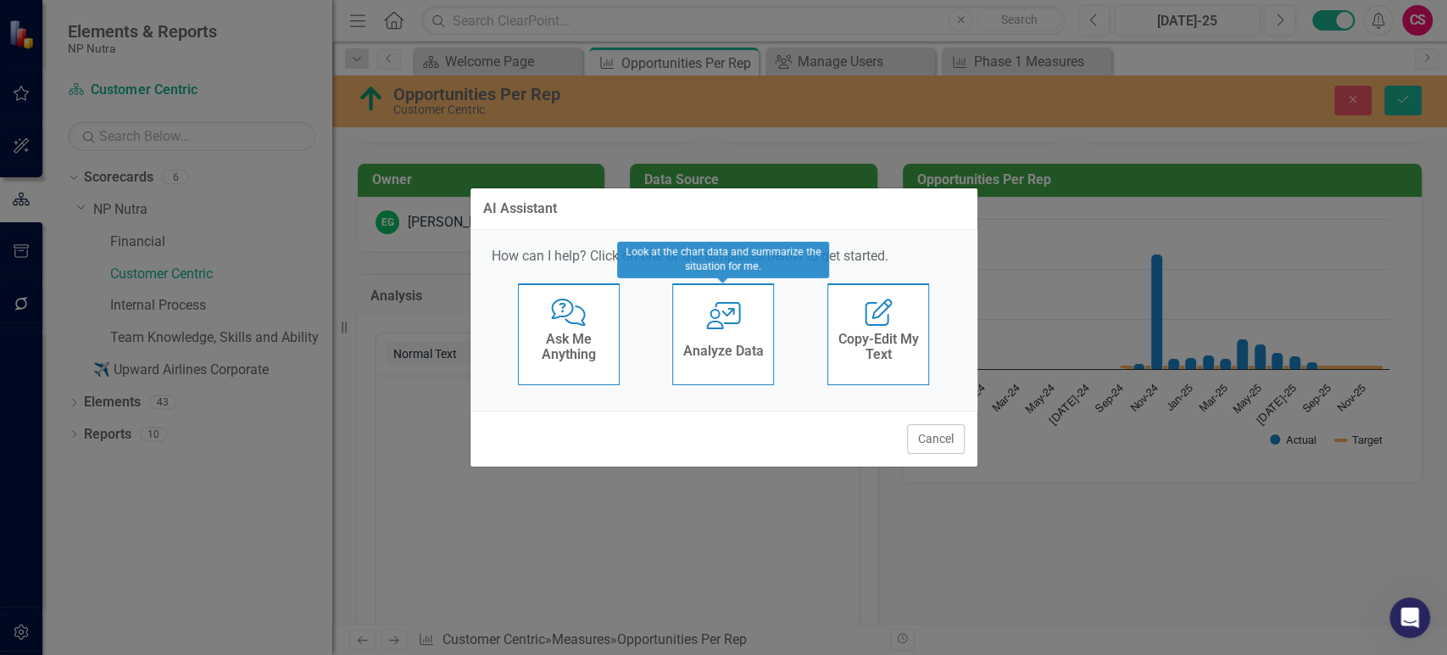
click at [719, 343] on h4 "Analyze Data" at bounding box center [723, 350] width 81 height 15
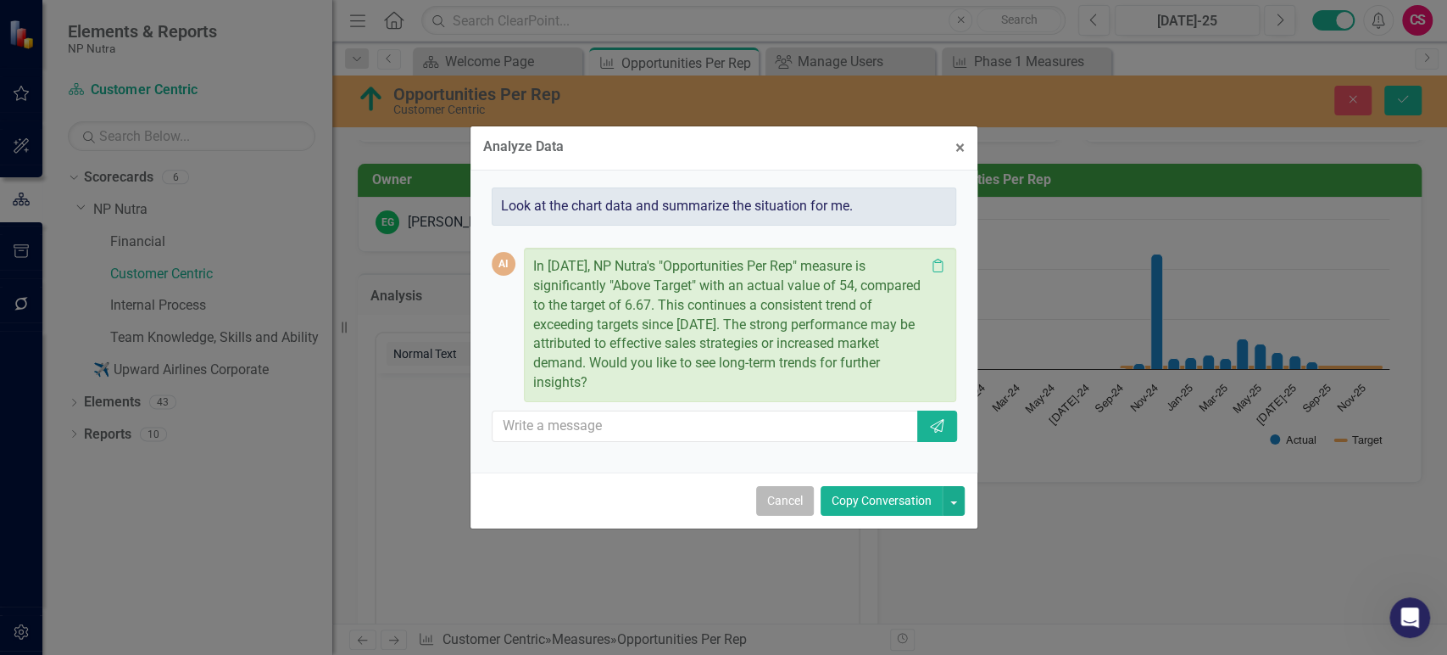
drag, startPoint x: 794, startPoint y: 504, endPoint x: 418, endPoint y: 132, distance: 529.4
click at [794, 504] on button "Cancel" at bounding box center [785, 501] width 58 height 30
click at [809, 298] on button "ClearPoint AI AI Assistant" at bounding box center [825, 297] width 78 height 22
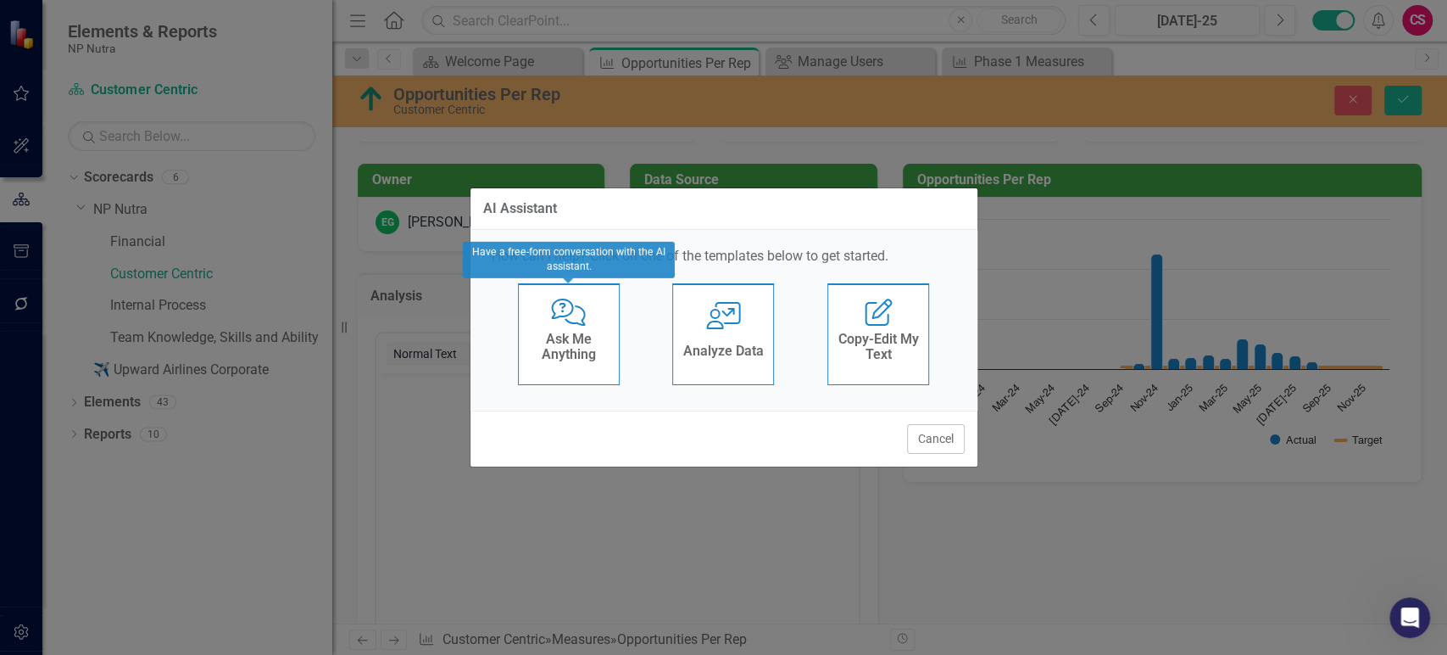
click at [607, 344] on h4 "Ask Me Anything" at bounding box center [568, 347] width 83 height 30
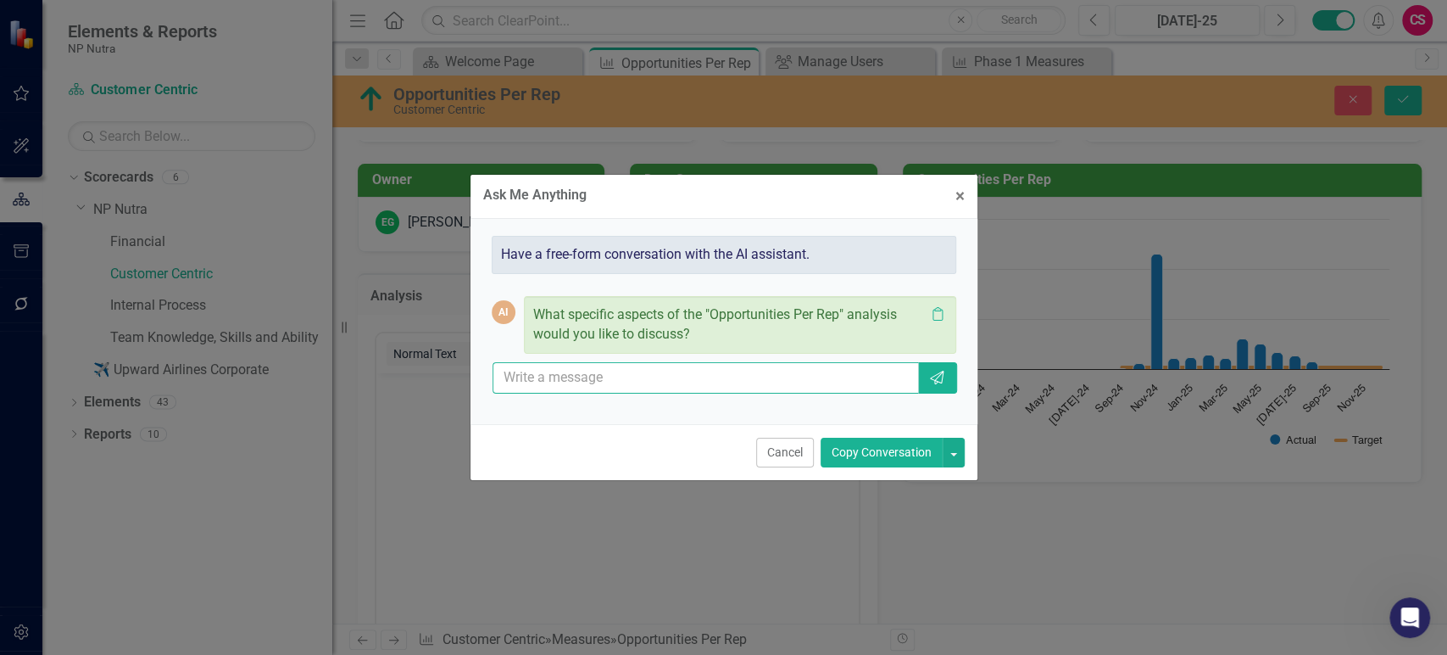
click at [603, 386] on input "text" at bounding box center [706, 377] width 427 height 31
type input "i"
type input "what should i readjust my target to"
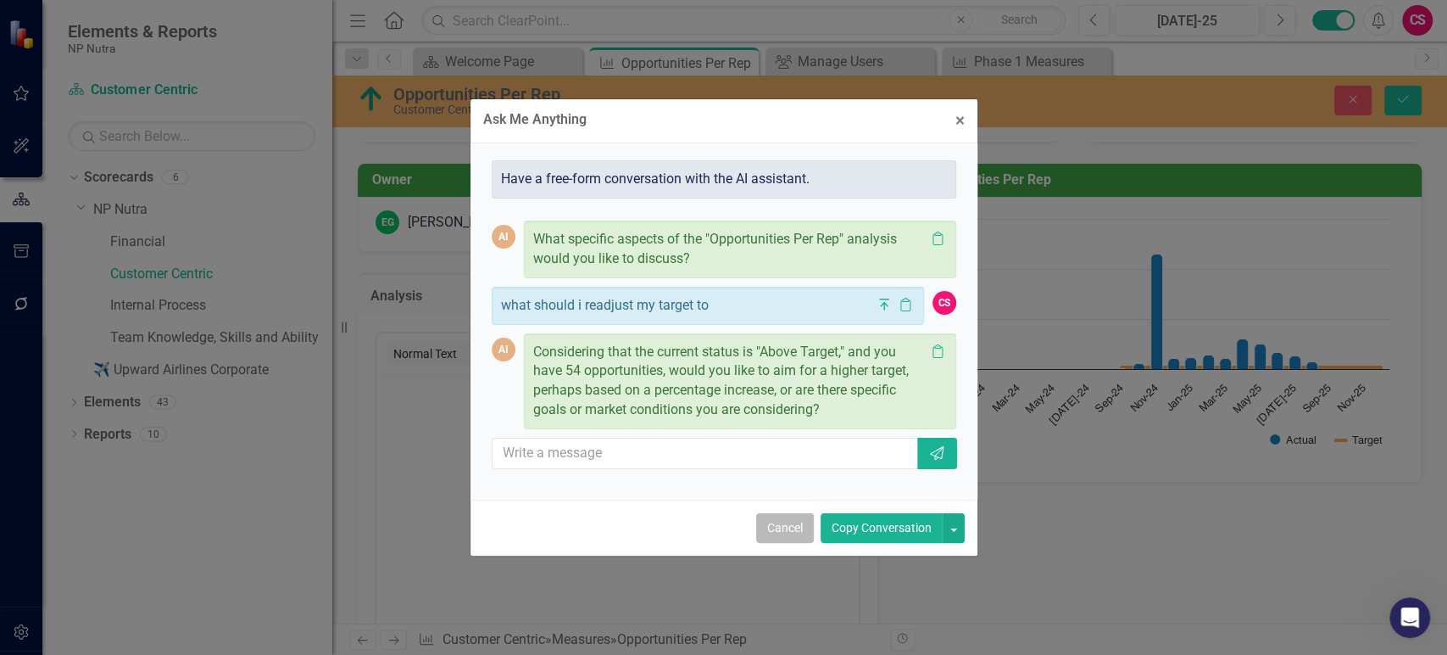
click at [779, 532] on button "Cancel" at bounding box center [785, 528] width 58 height 30
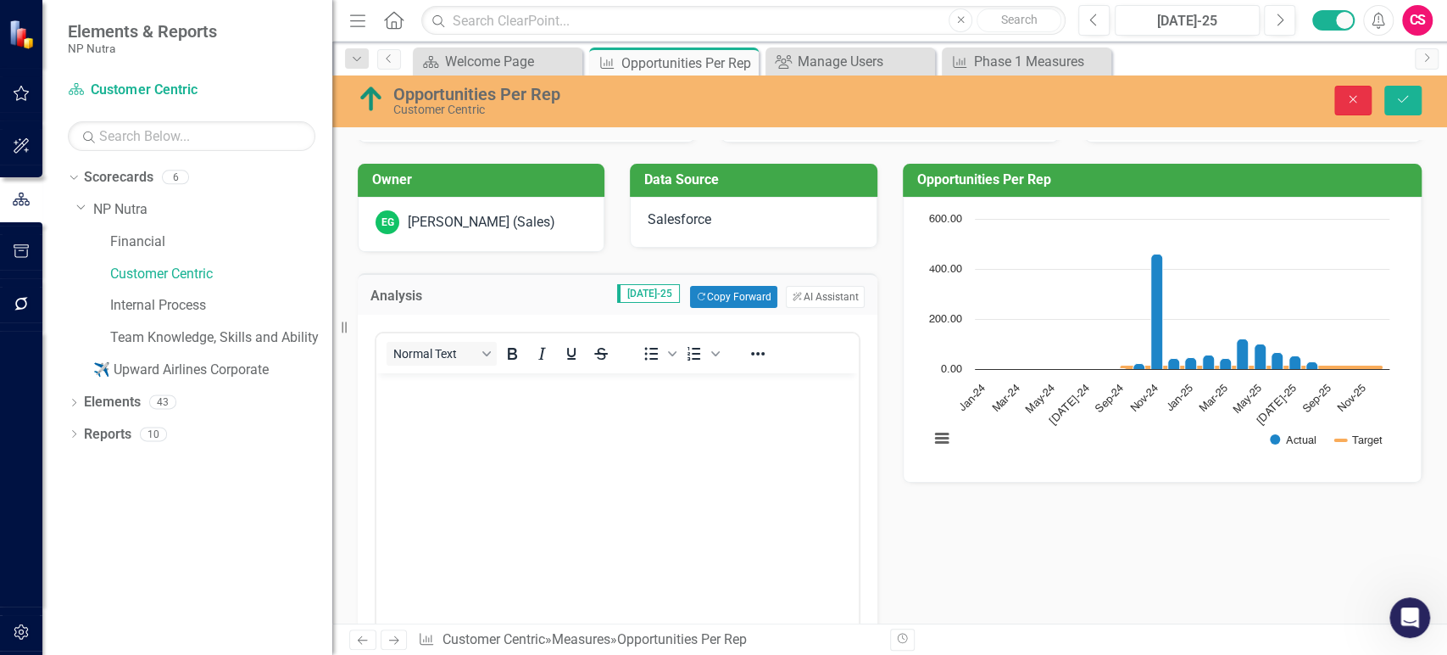
click at [1356, 94] on icon "Close" at bounding box center [1353, 99] width 15 height 12
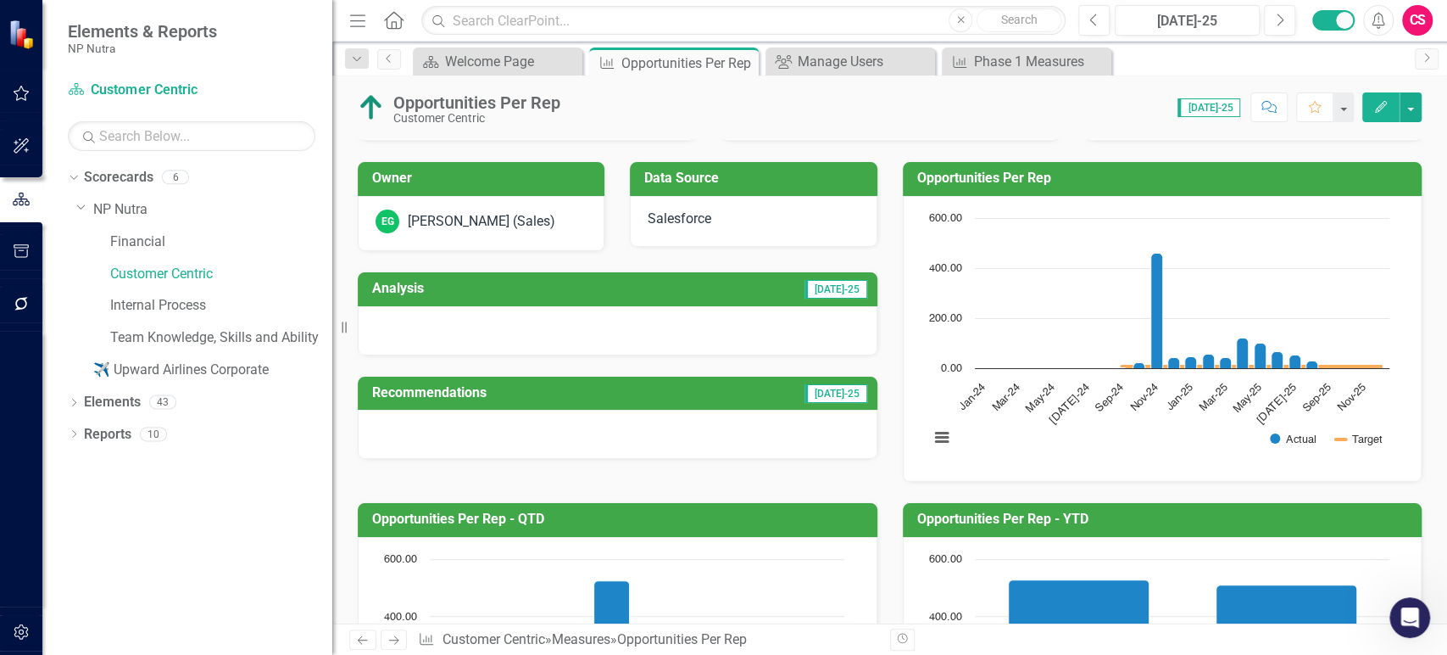
scroll to position [0, 0]
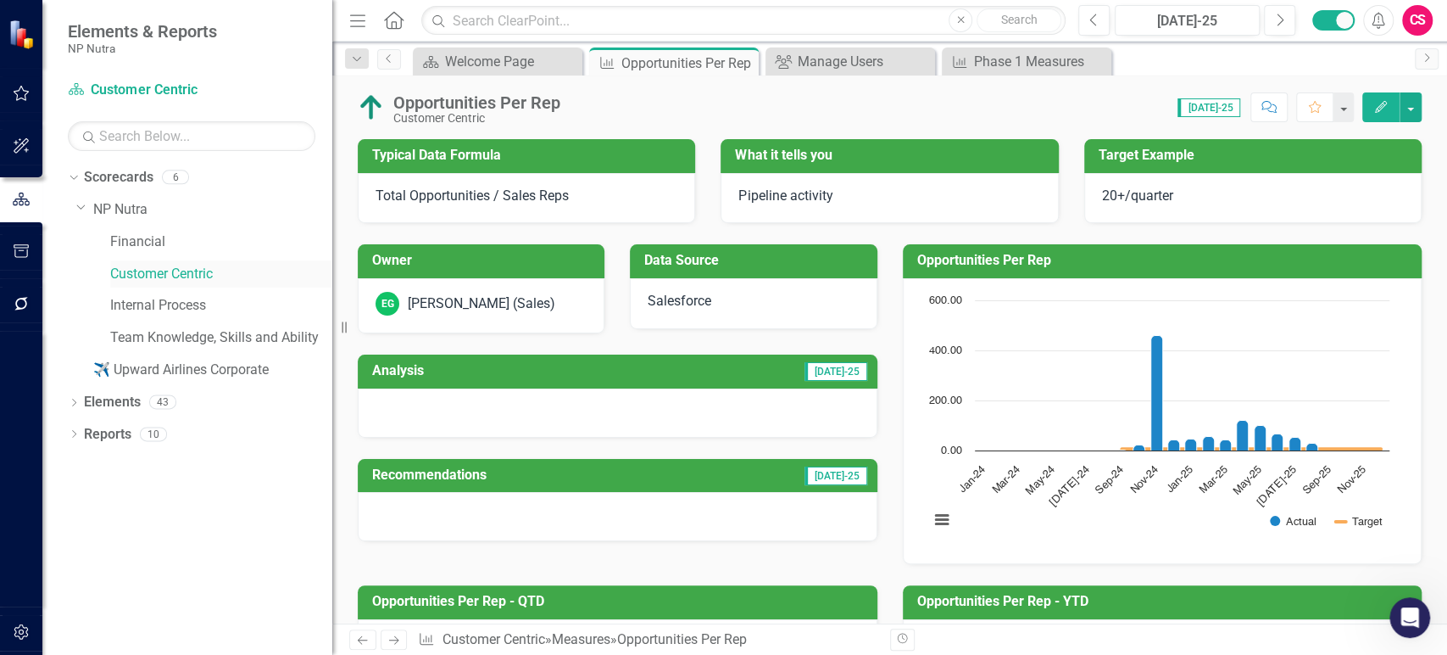
click at [175, 269] on link "Customer Centric" at bounding box center [221, 275] width 222 height 20
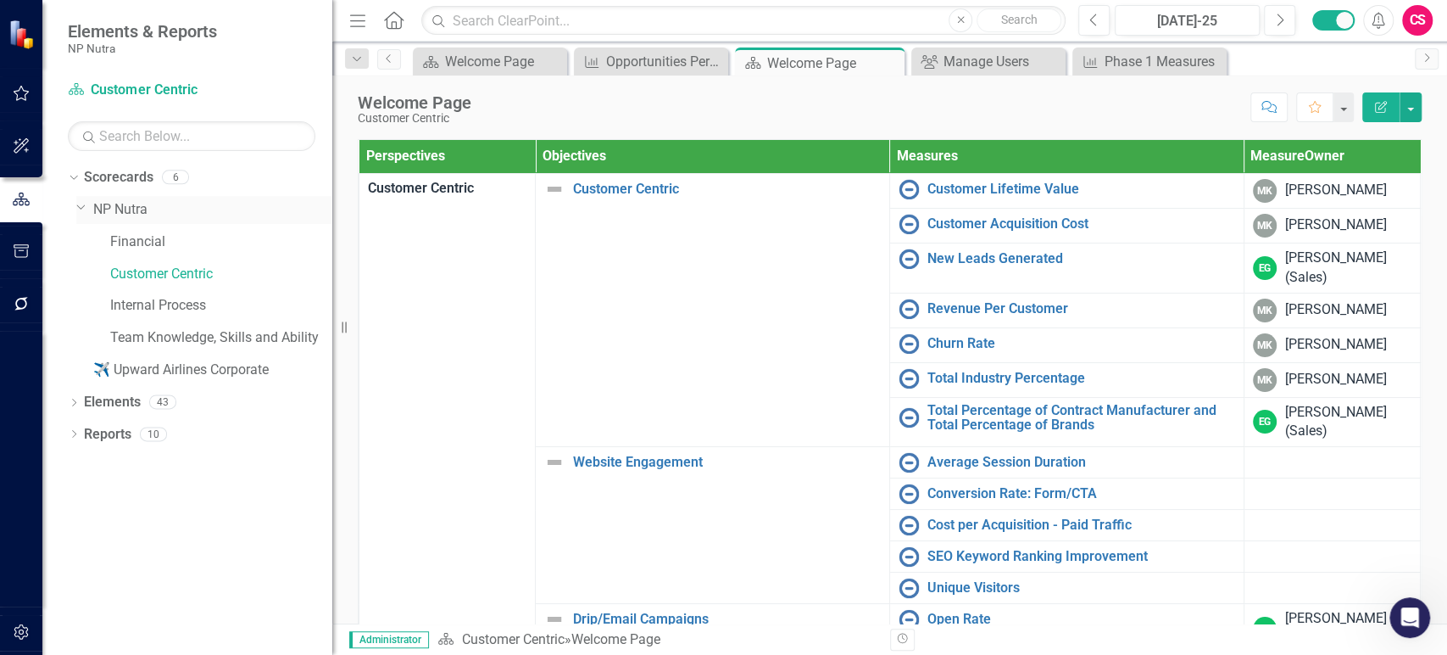
click at [109, 203] on link "NP Nutra" at bounding box center [212, 210] width 239 height 20
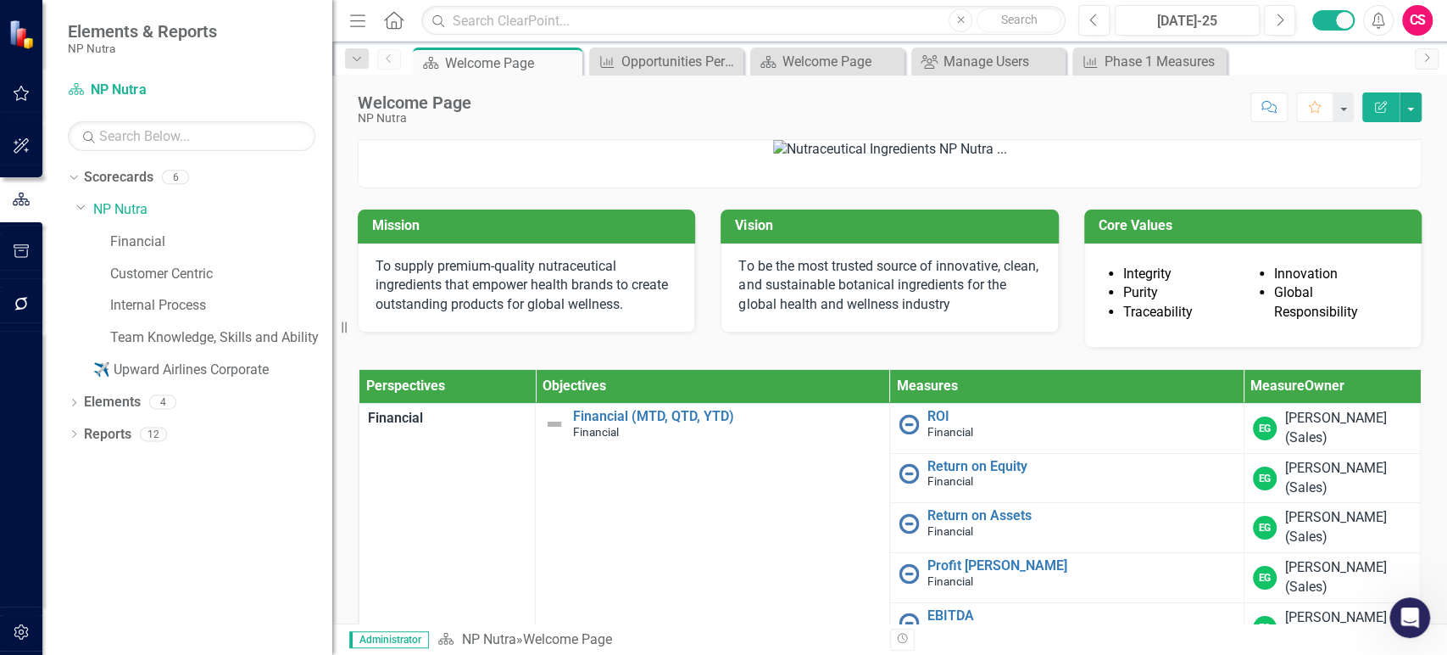
click at [20, 630] on icon "button" at bounding box center [22, 632] width 18 height 14
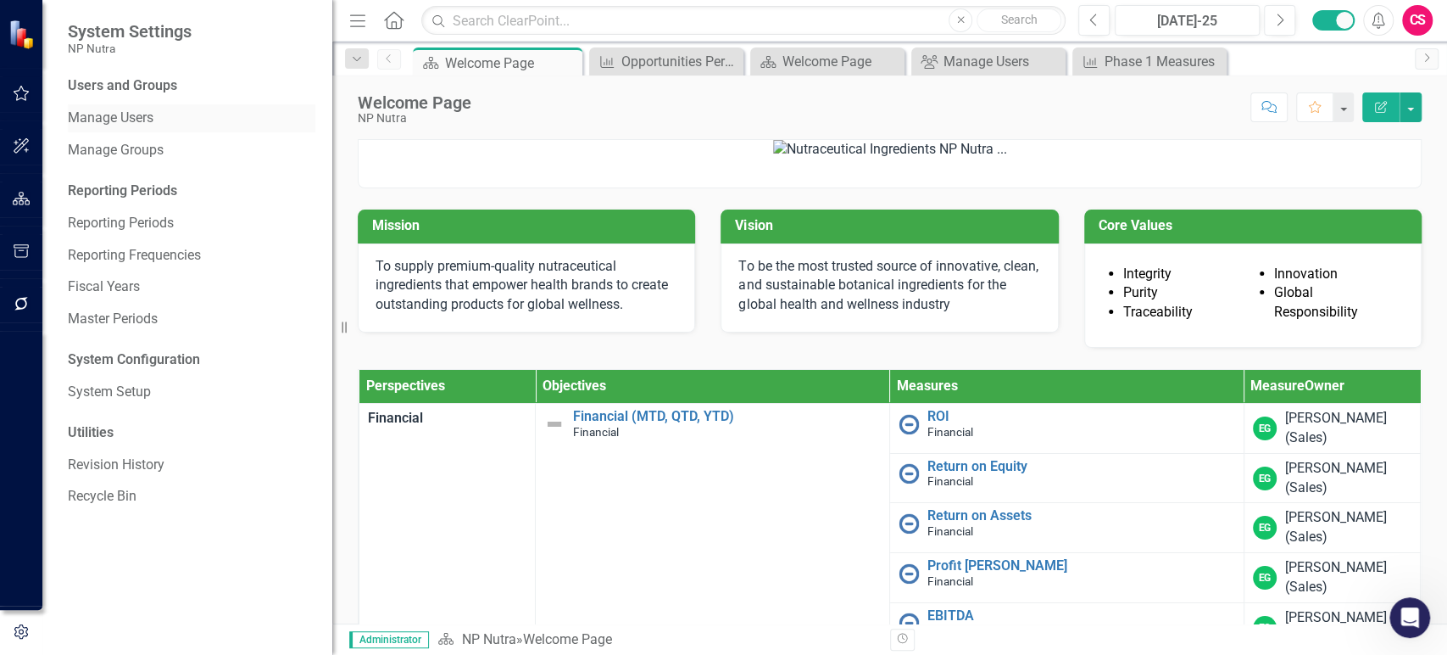
click at [125, 116] on link "Manage Users" at bounding box center [192, 119] width 248 height 20
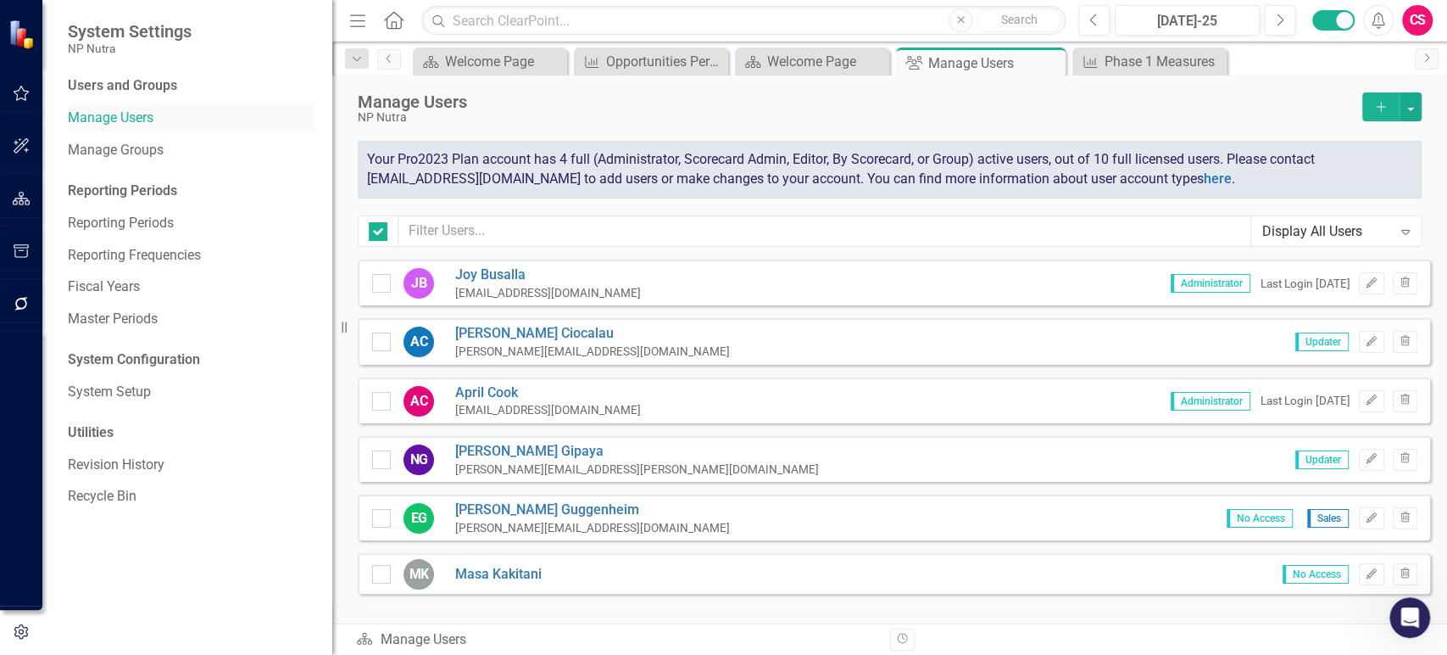
checkbox input "false"
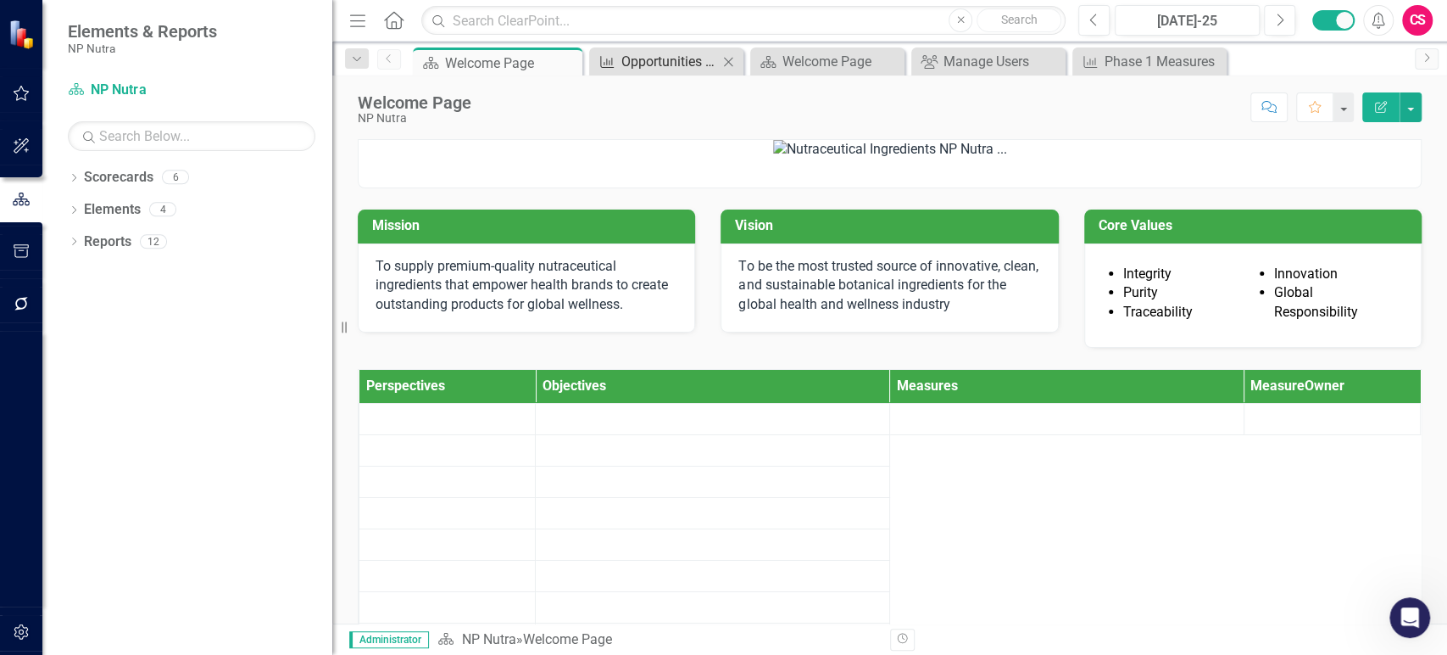
click at [649, 65] on div "Opportunities Per Rep" at bounding box center [669, 61] width 97 height 21
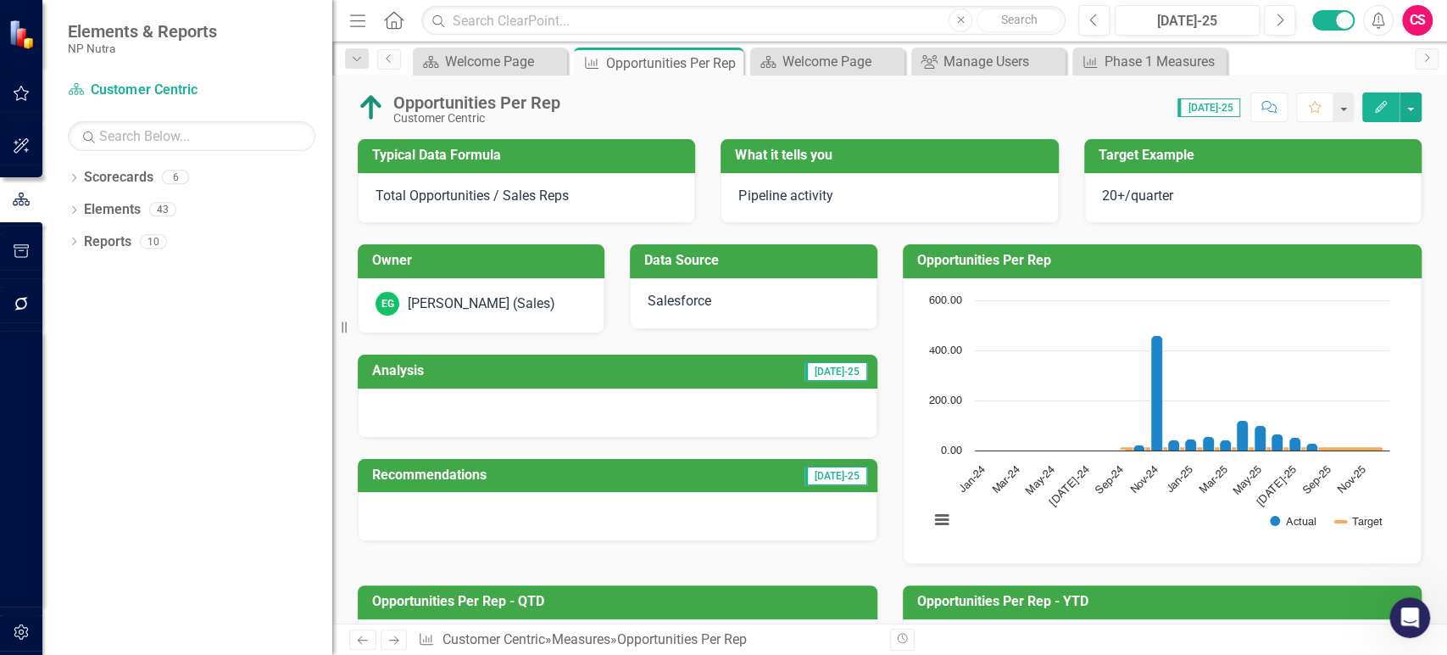
click at [387, 17] on icon "Home" at bounding box center [393, 20] width 22 height 18
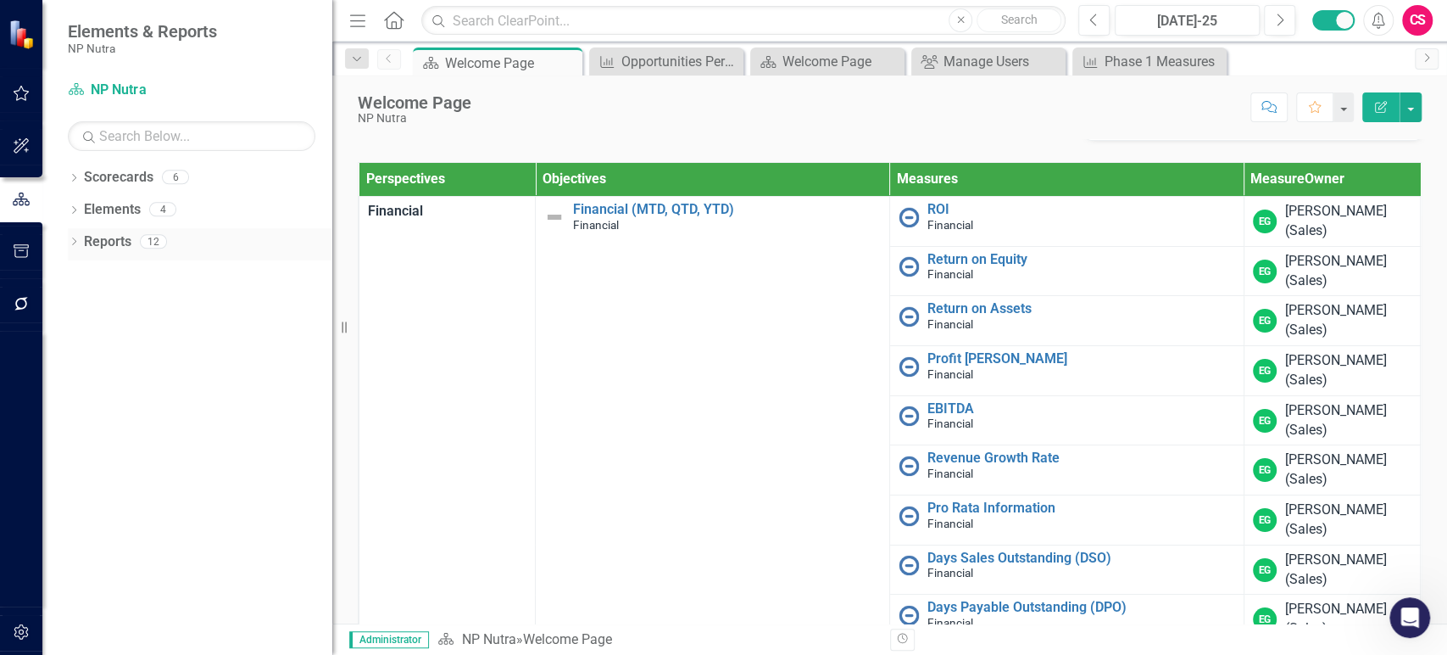
click at [72, 242] on icon "Dropdown" at bounding box center [74, 242] width 12 height 9
click at [81, 369] on icon "Dropdown" at bounding box center [81, 365] width 12 height 9
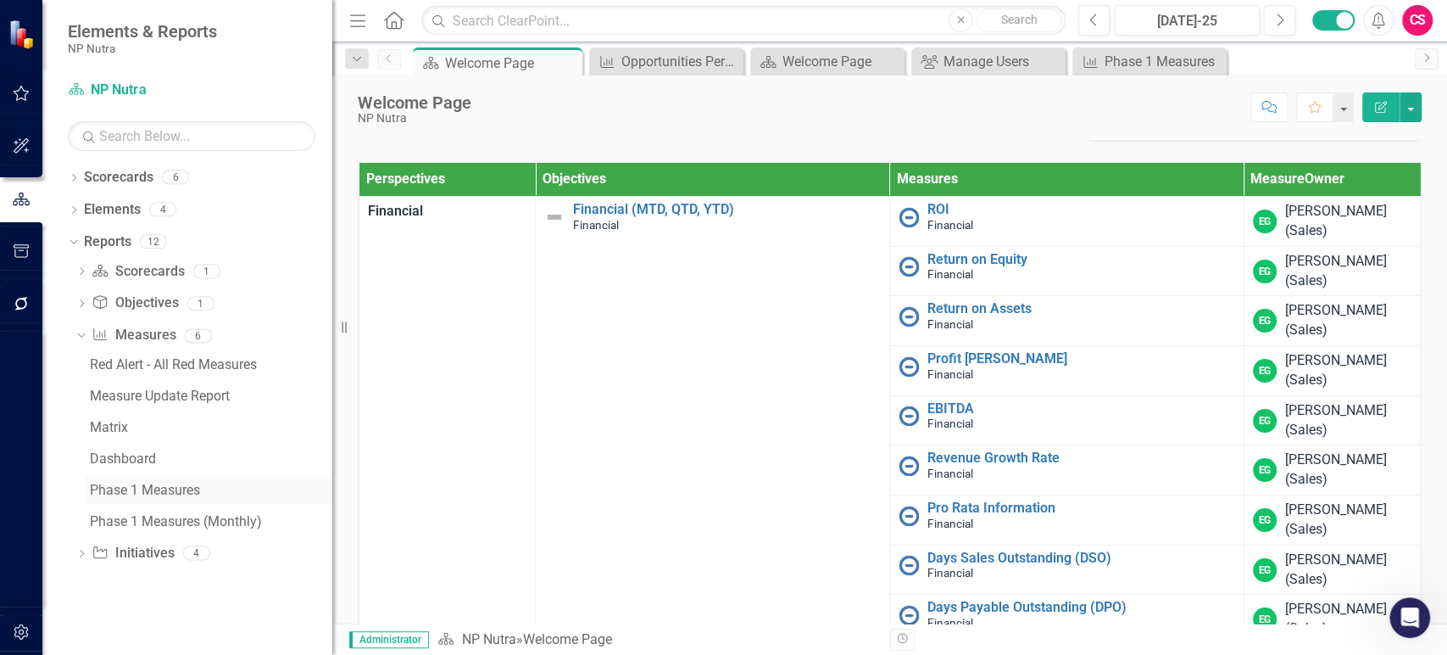
click at [118, 483] on div "Phase 1 Measures" at bounding box center [211, 489] width 242 height 15
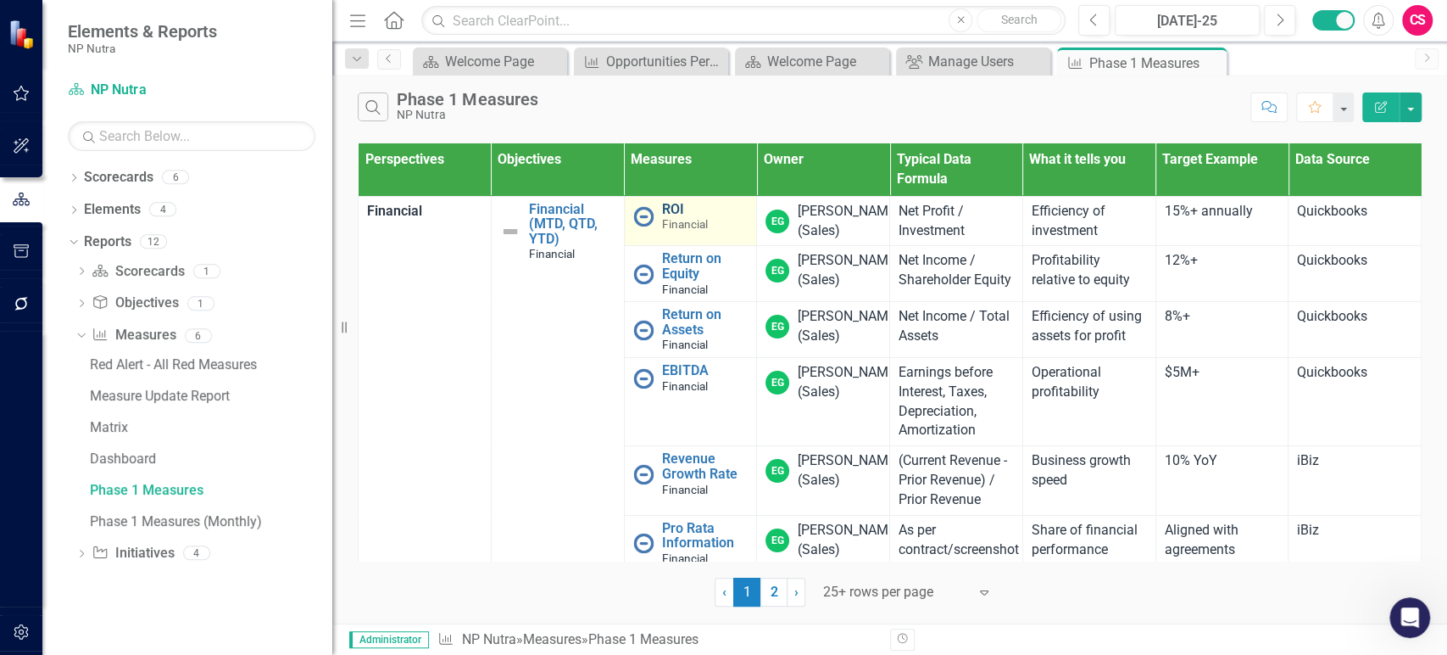
click at [668, 207] on link "ROI" at bounding box center [705, 209] width 86 height 15
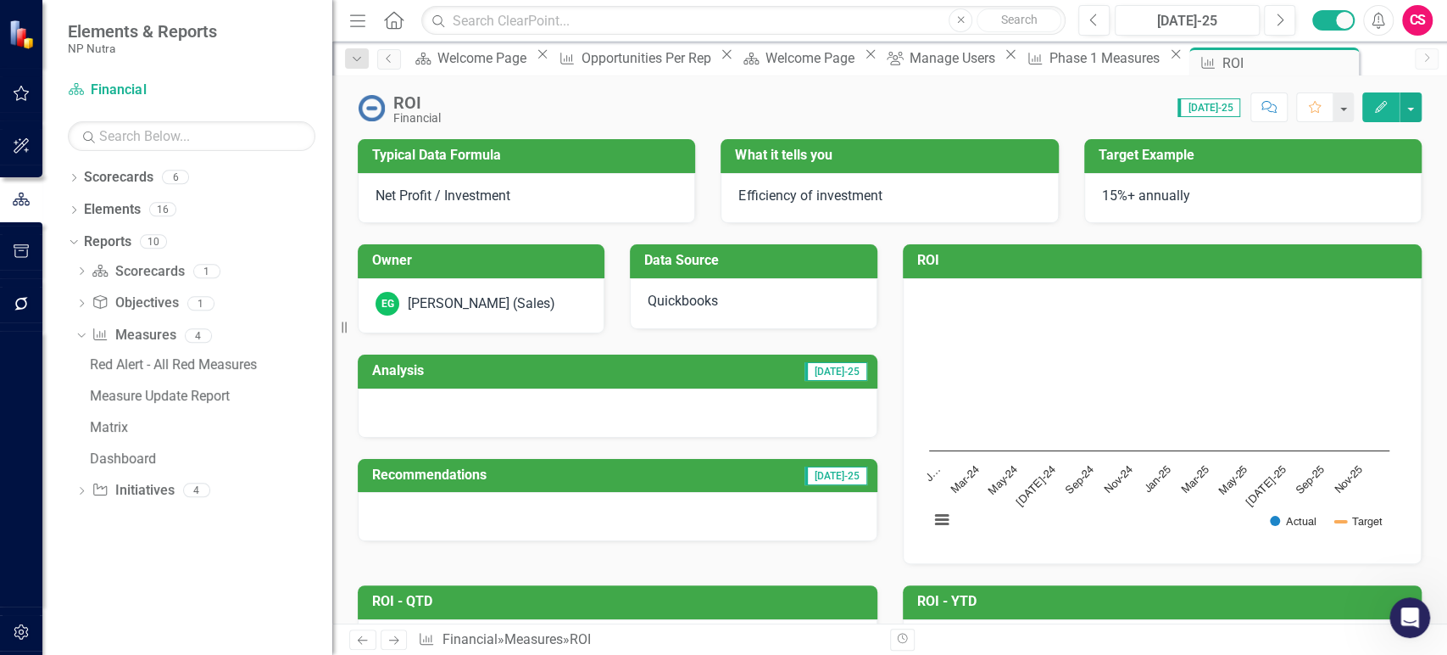
click at [555, 106] on div "Score: 0.00 [DATE]-25 Completed Comment Favorite Edit" at bounding box center [935, 106] width 973 height 29
click at [554, 131] on div "ROI Financial Score: 0.00 [DATE]-25 Completed Comment Favorite Edit Typical Dat…" at bounding box center [889, 349] width 1115 height 548
click at [1408, 626] on icon "Open Intercom Messenger" at bounding box center [1408, 615] width 28 height 28
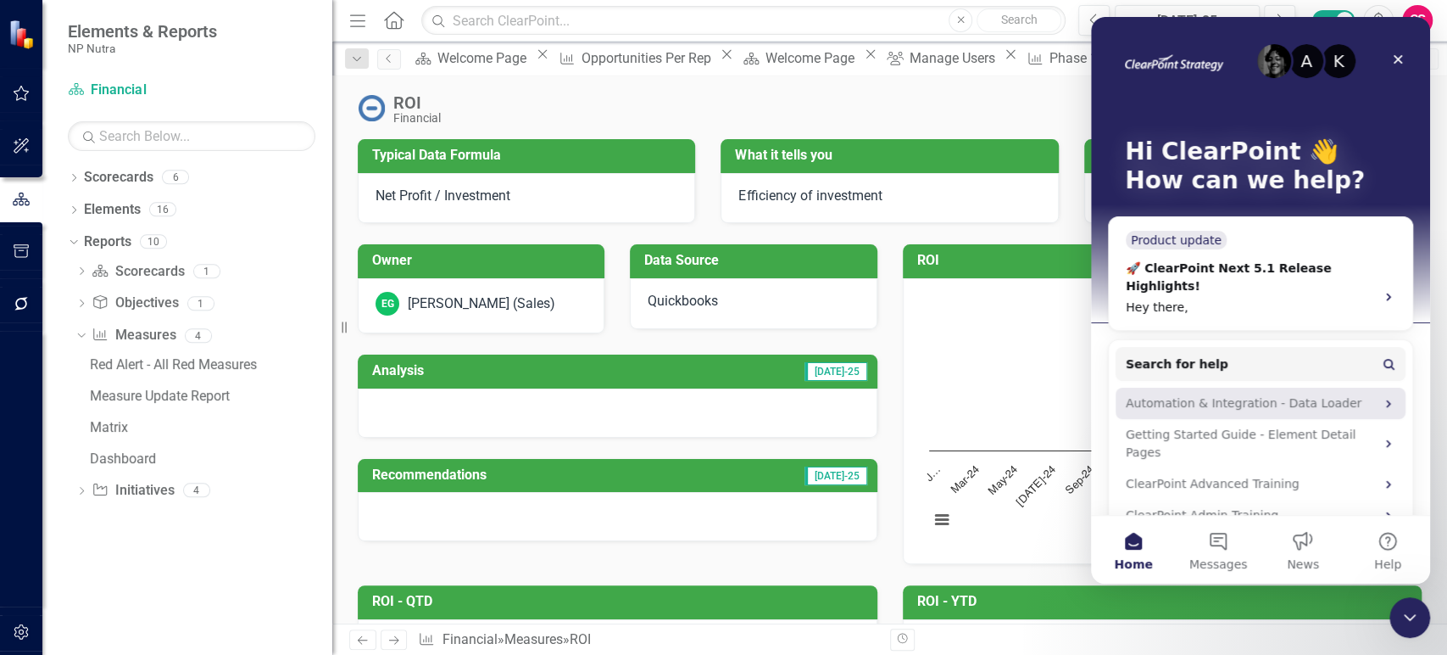
click at [1221, 394] on div "Automation & Integration - Data Loader" at bounding box center [1250, 403] width 249 height 18
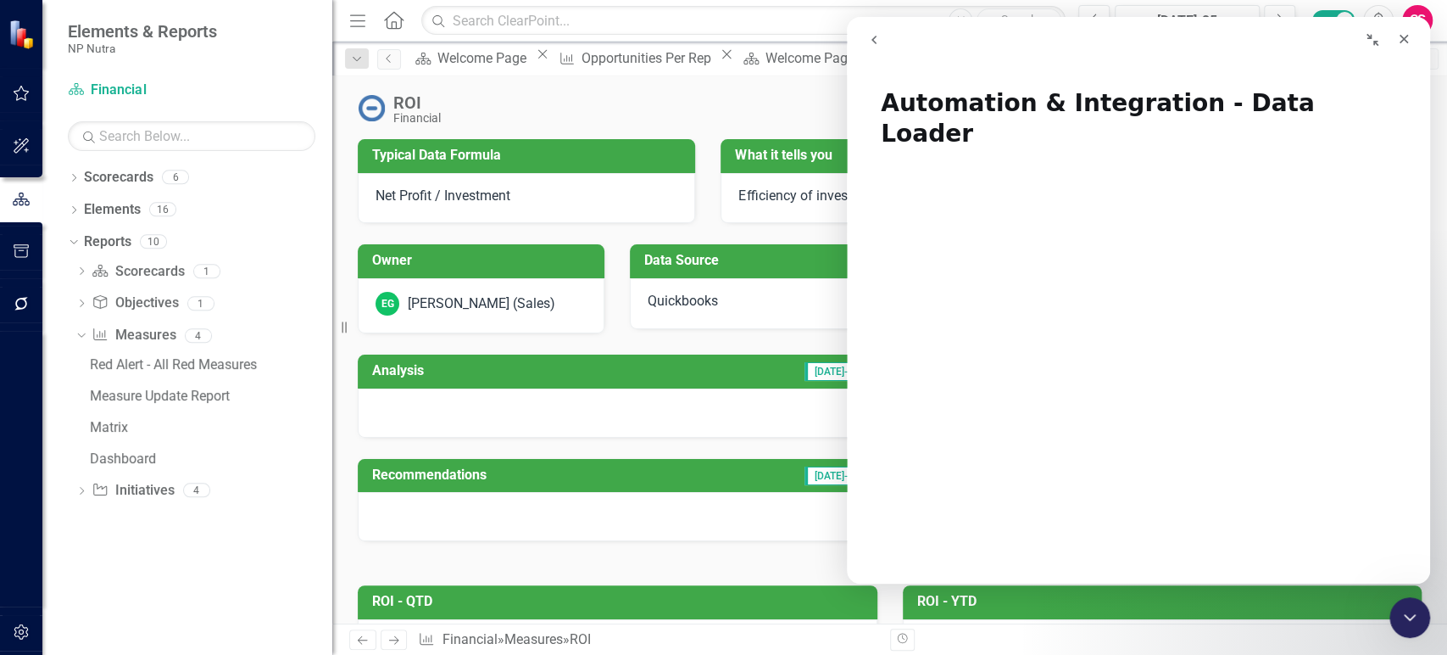
click at [882, 49] on button "go back" at bounding box center [874, 40] width 32 height 32
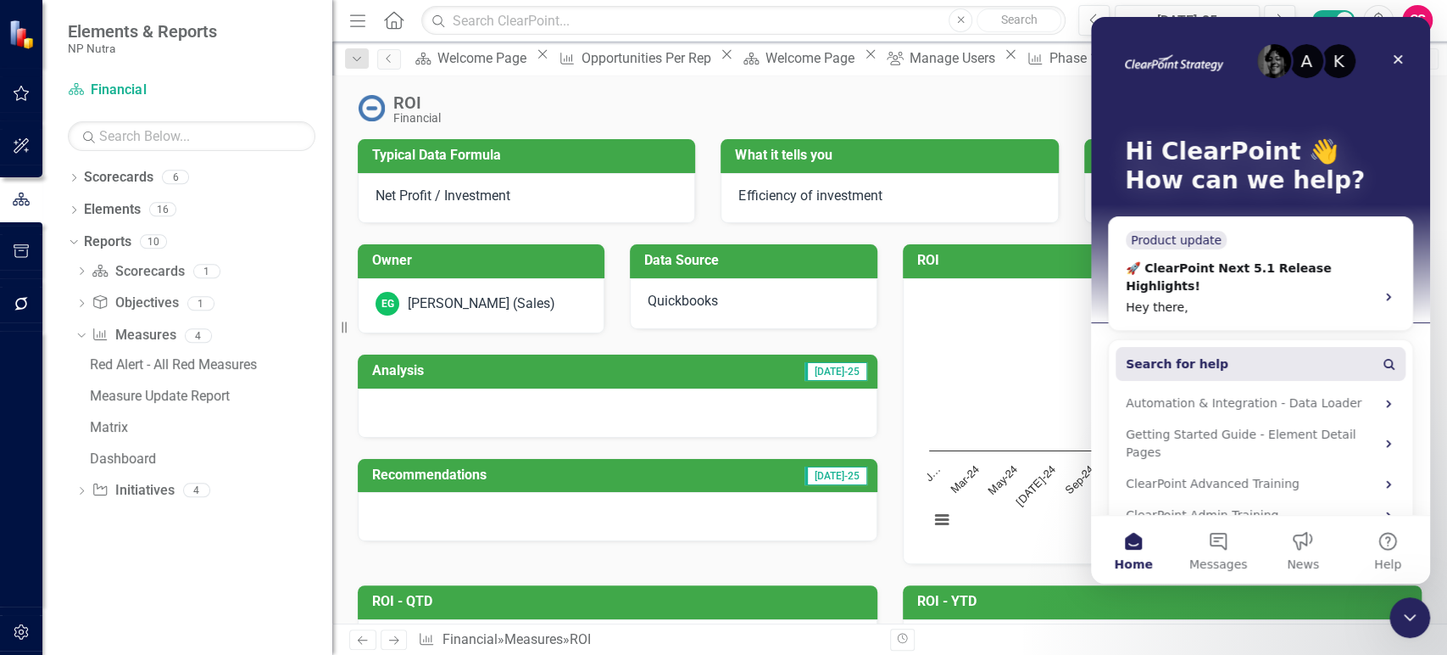
click at [1205, 361] on button "Search for help" at bounding box center [1261, 364] width 290 height 34
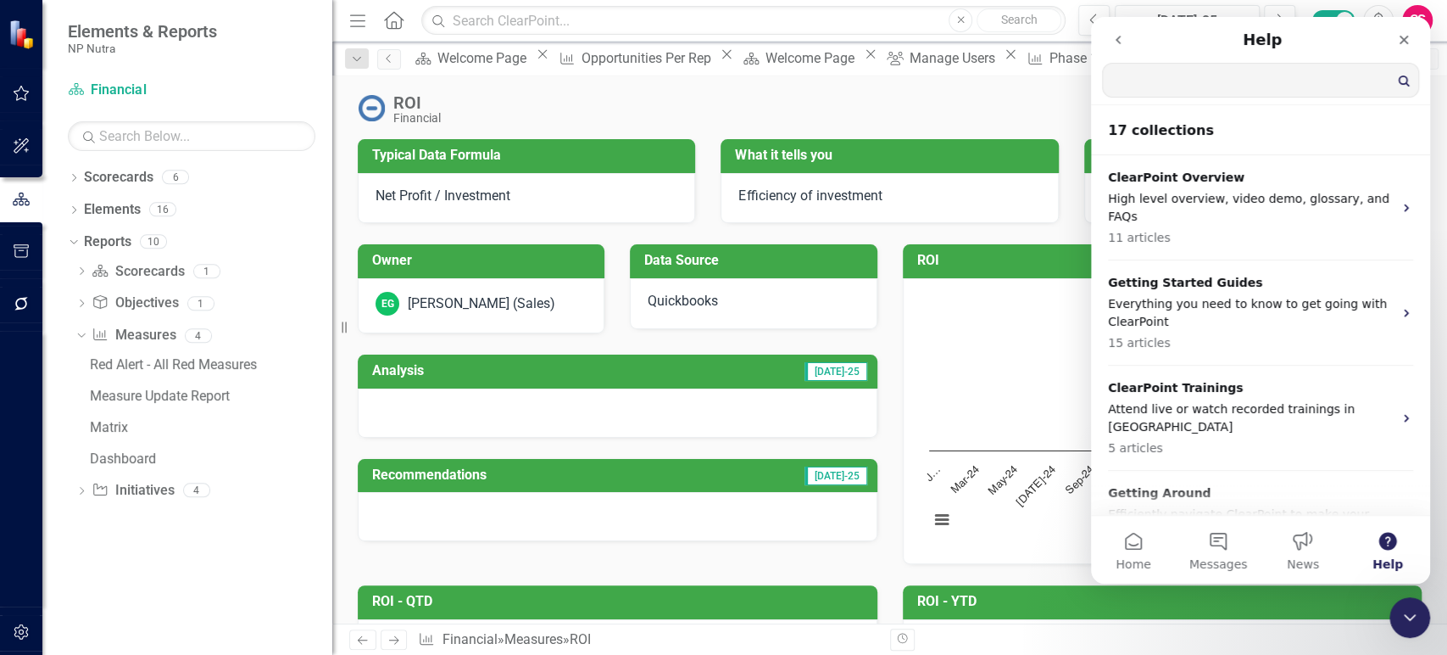
type input "a"
type input "i"
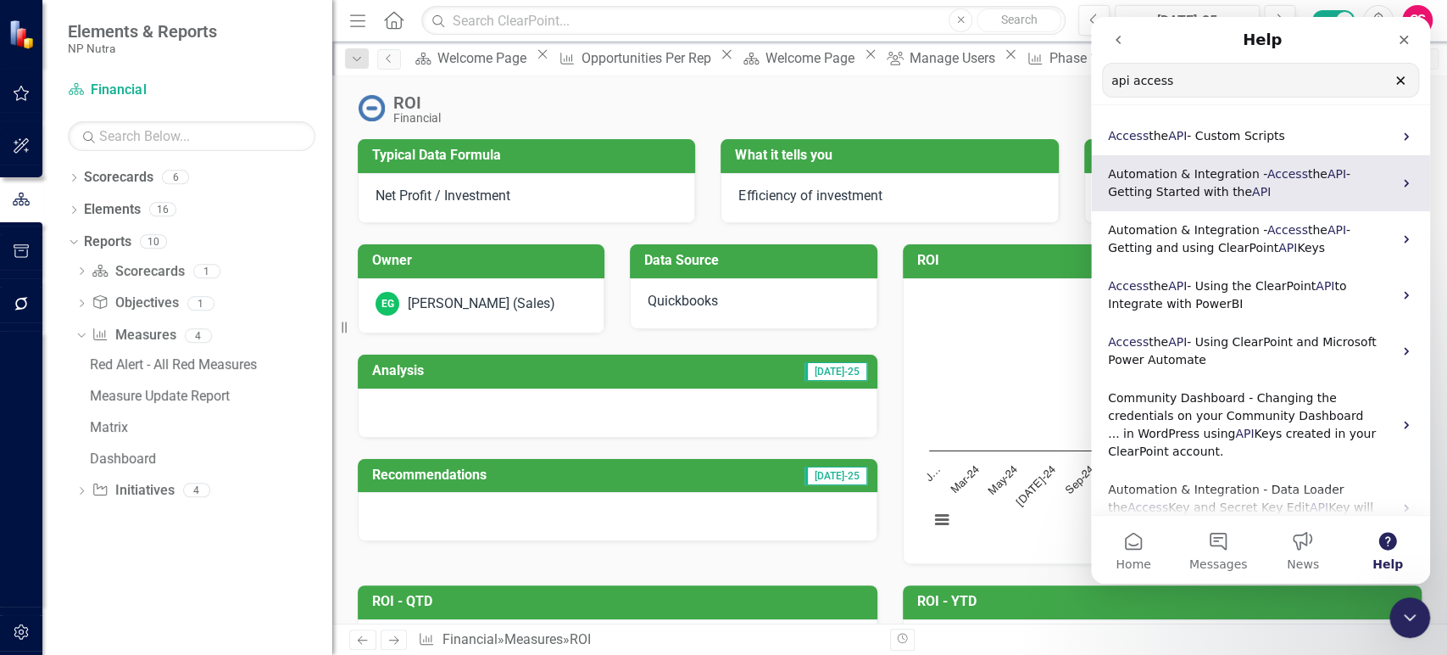
type input "api access"
click at [1244, 199] on p "Automation & Integration - Access the API - Getting Started with the API" at bounding box center [1250, 183] width 285 height 36
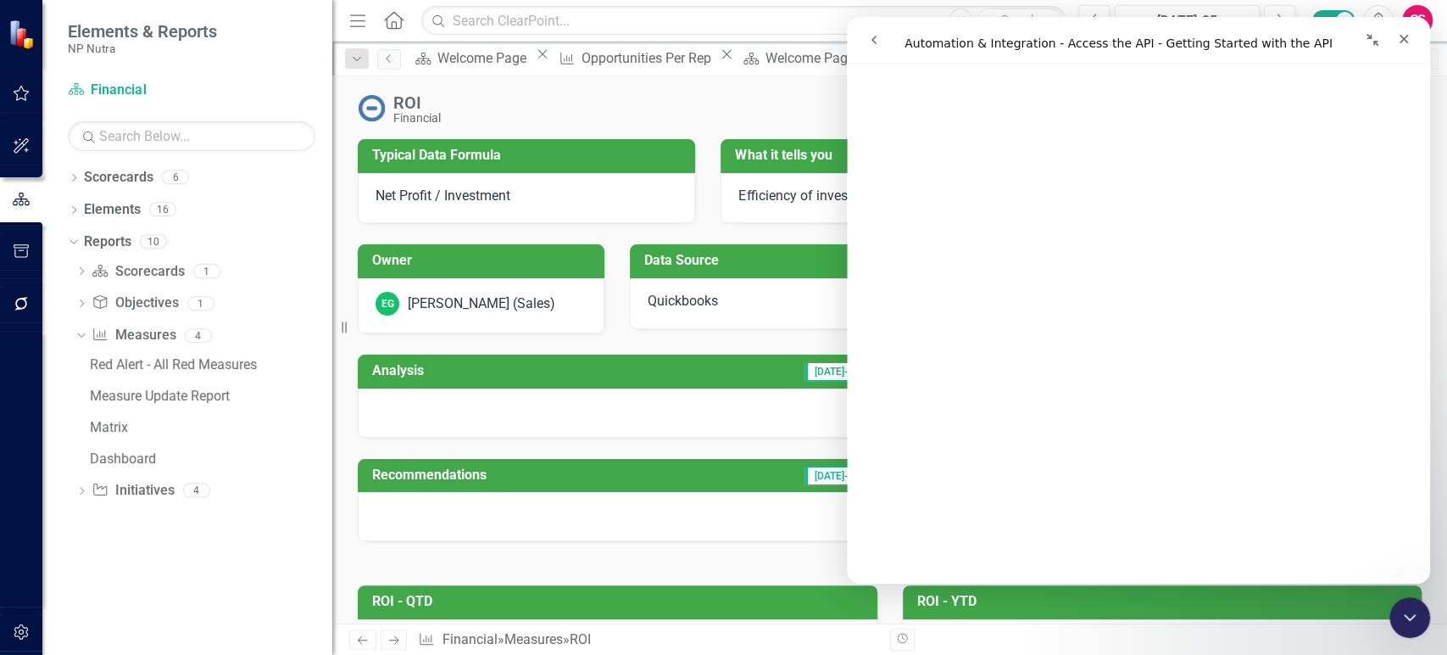
scroll to position [2475, 0]
click at [875, 35] on icon "go back" at bounding box center [874, 40] width 14 height 14
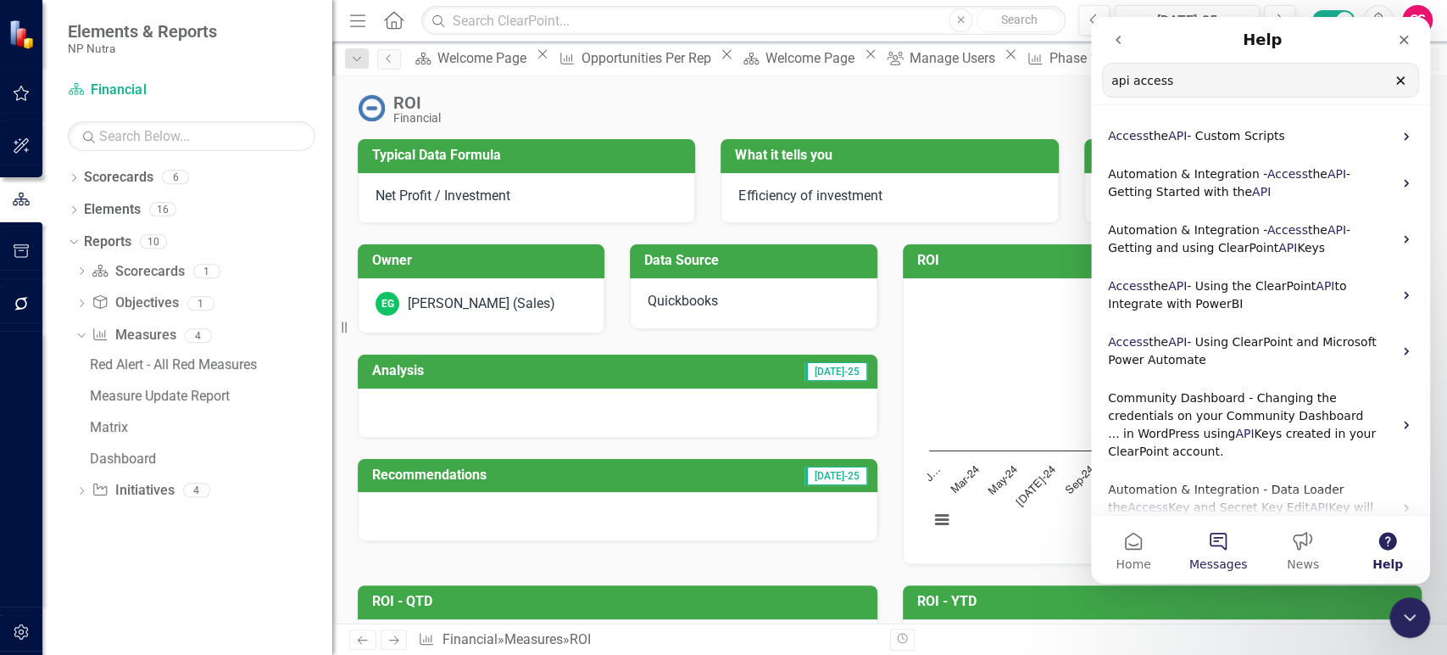
click at [1212, 558] on span "Messages" at bounding box center [1219, 564] width 59 height 12
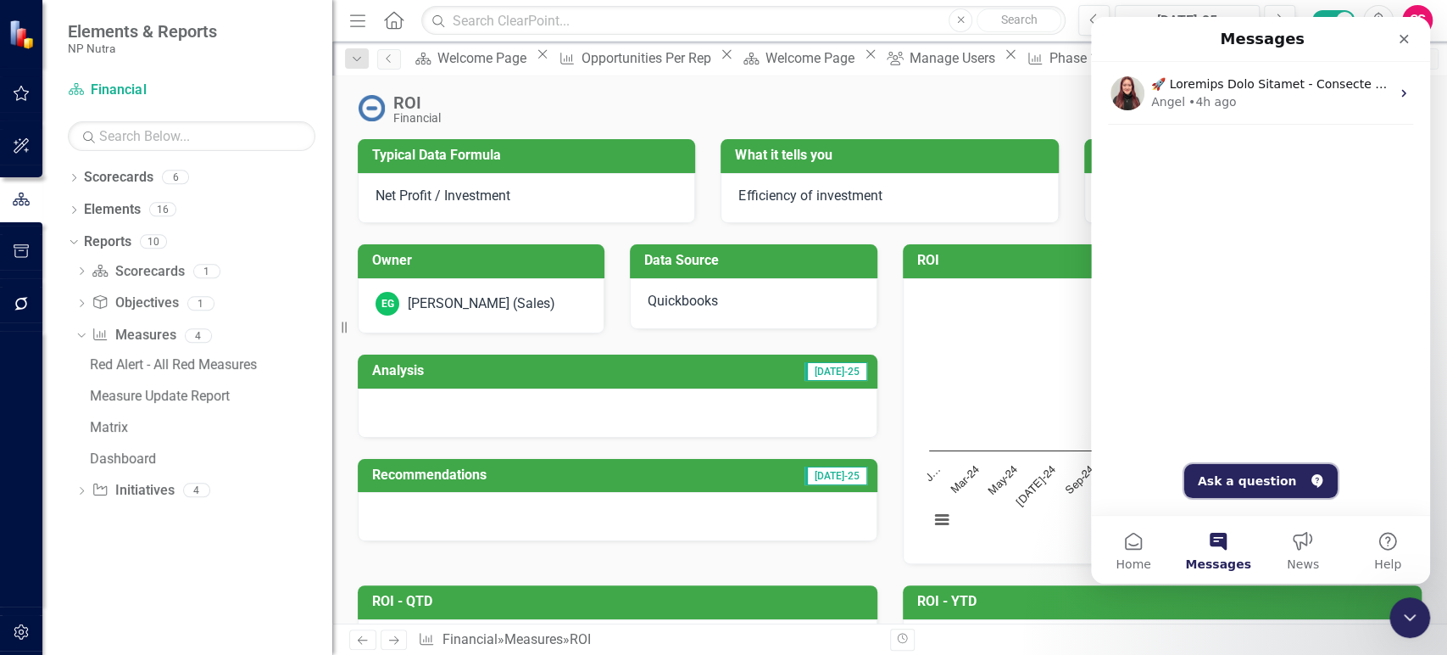
click at [1256, 488] on button "Ask a question" at bounding box center [1260, 481] width 153 height 34
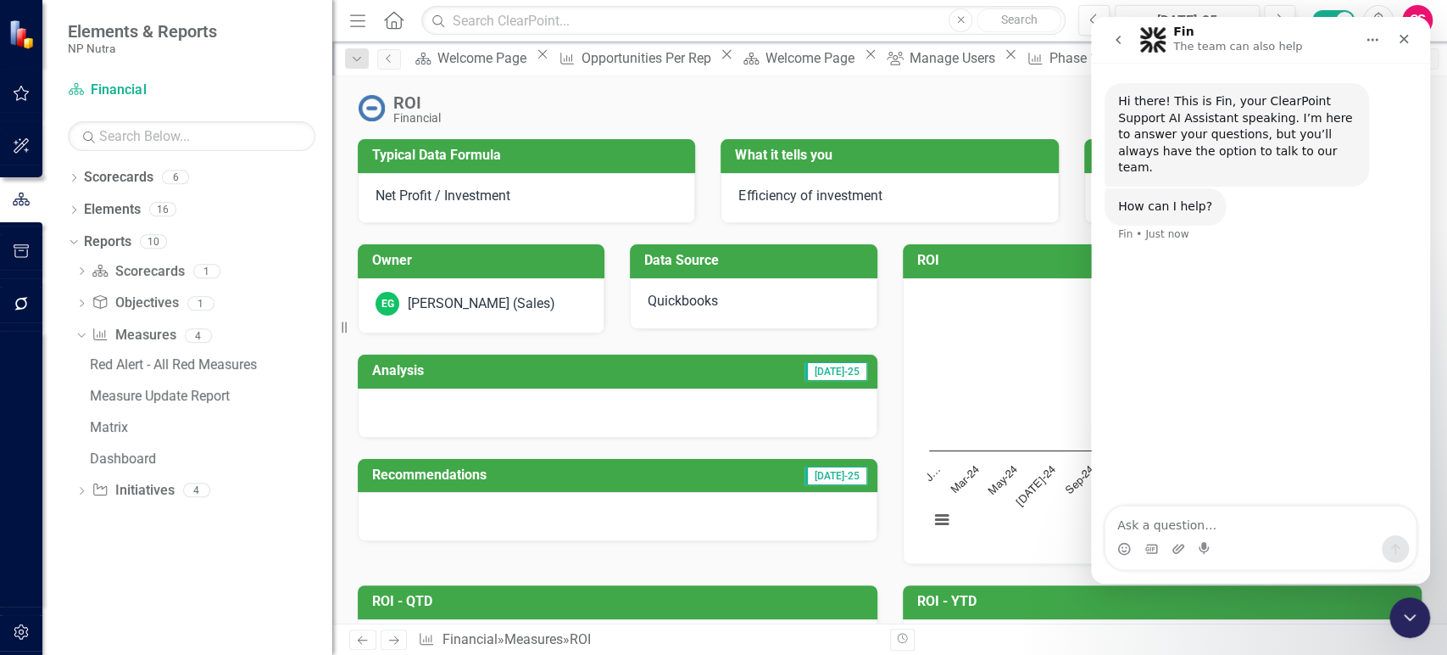
click at [868, 375] on div "Analysis [DATE]-25" at bounding box center [618, 371] width 520 height 34
click at [1414, 612] on icon "Close Intercom Messenger" at bounding box center [1407, 615] width 20 height 20
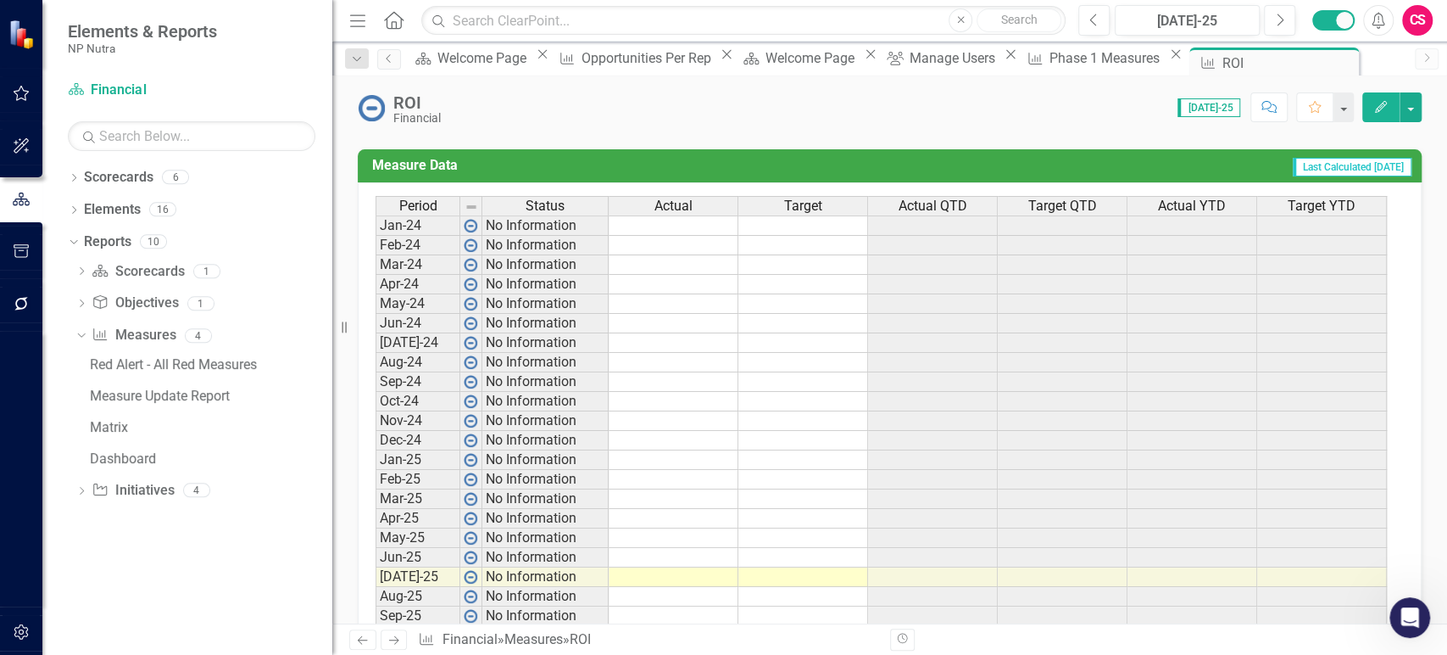
scroll to position [778, 0]
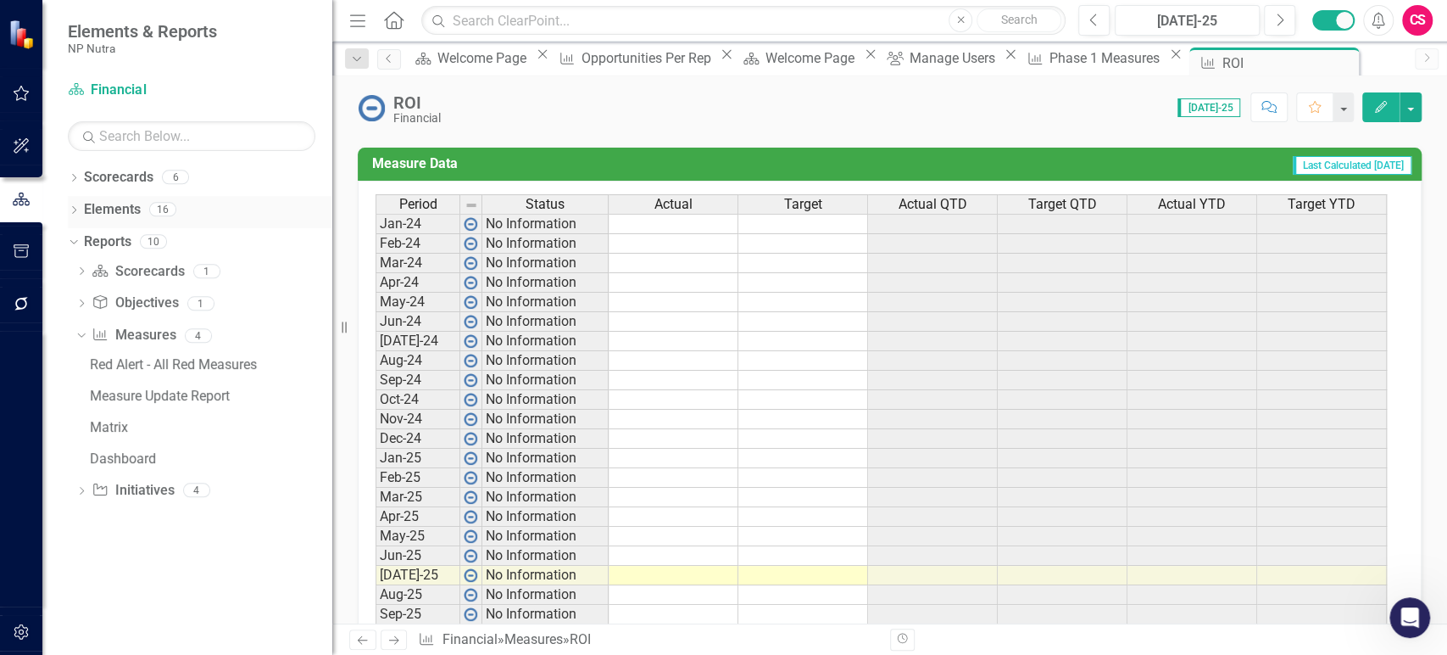
click at [77, 210] on icon "Dropdown" at bounding box center [74, 211] width 12 height 9
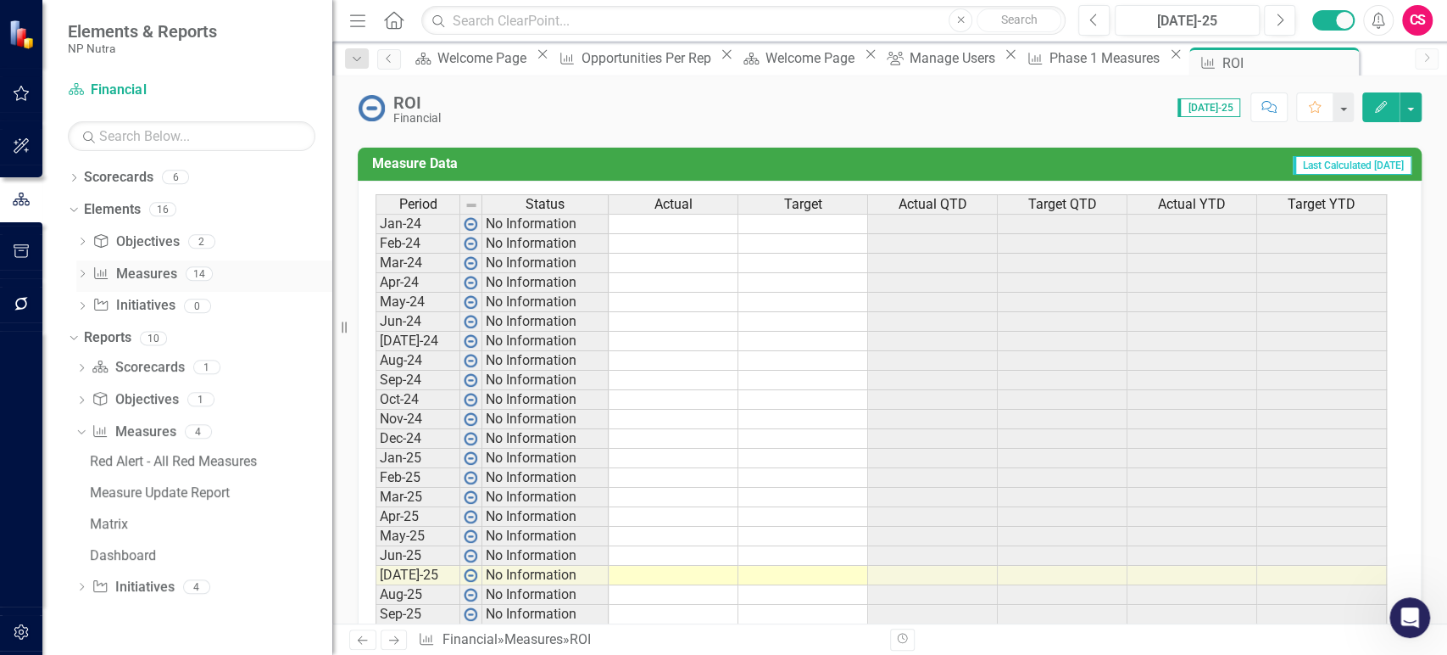
click at [81, 270] on icon at bounding box center [83, 274] width 4 height 8
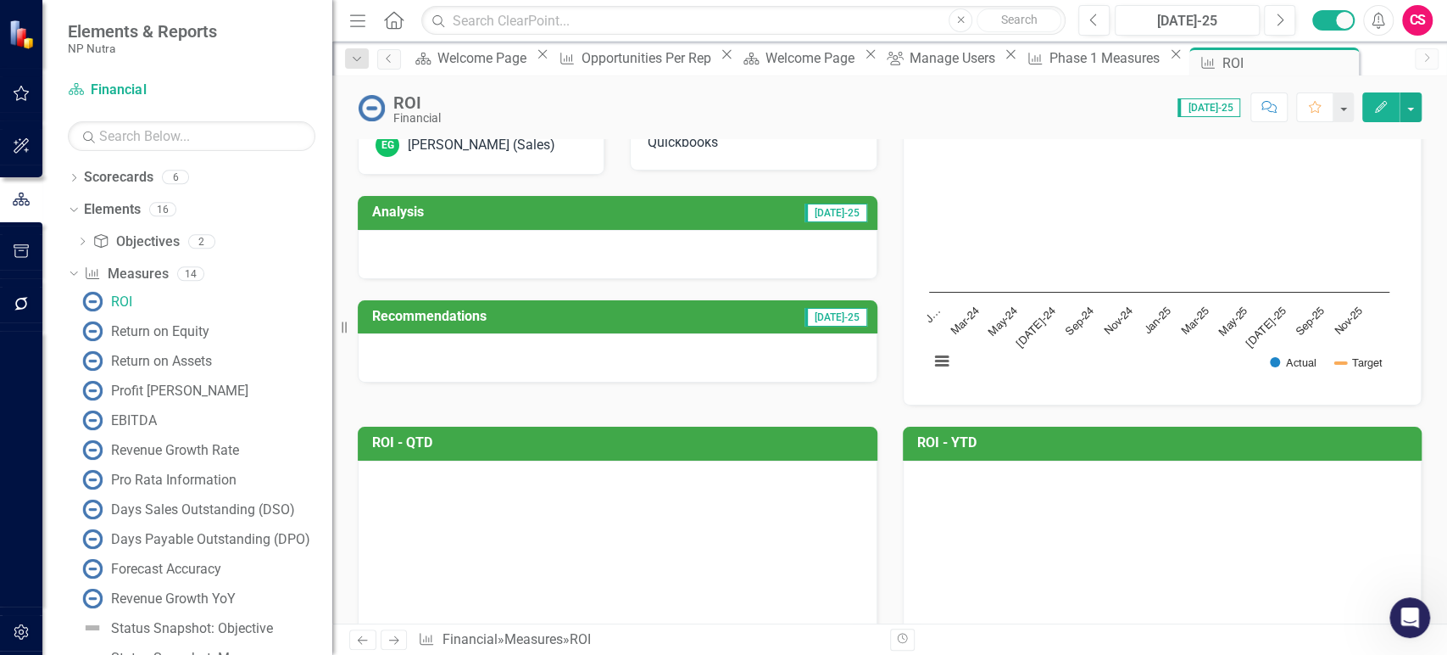
scroll to position [0, 0]
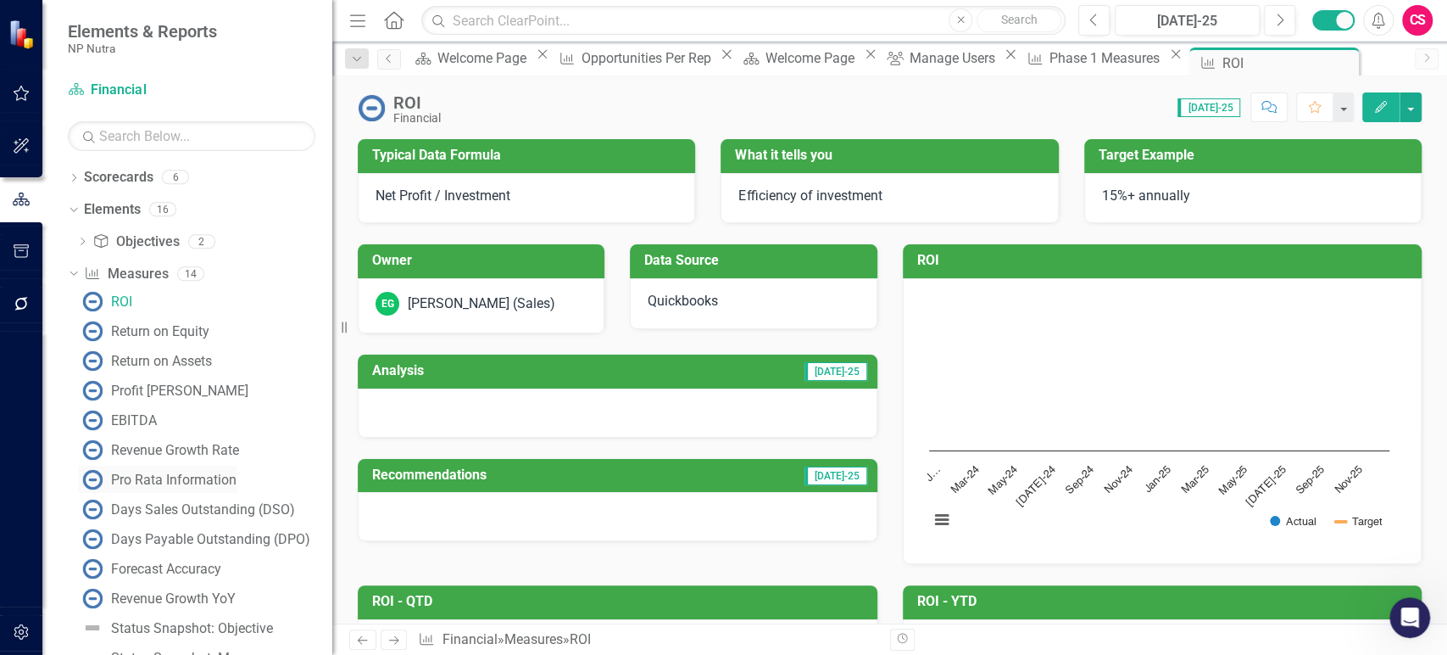
click at [138, 474] on div "Pro Rata Information" at bounding box center [173, 479] width 125 height 15
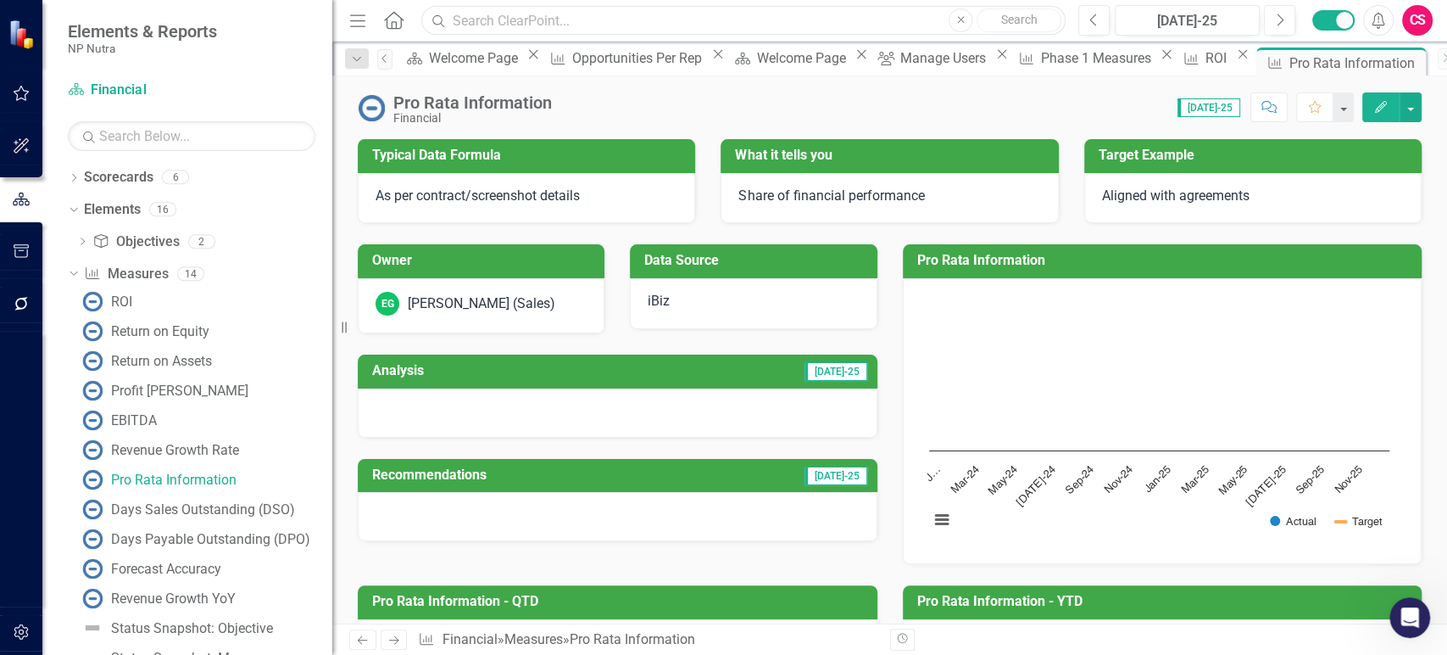
click at [627, 18] on input "text" at bounding box center [743, 21] width 644 height 30
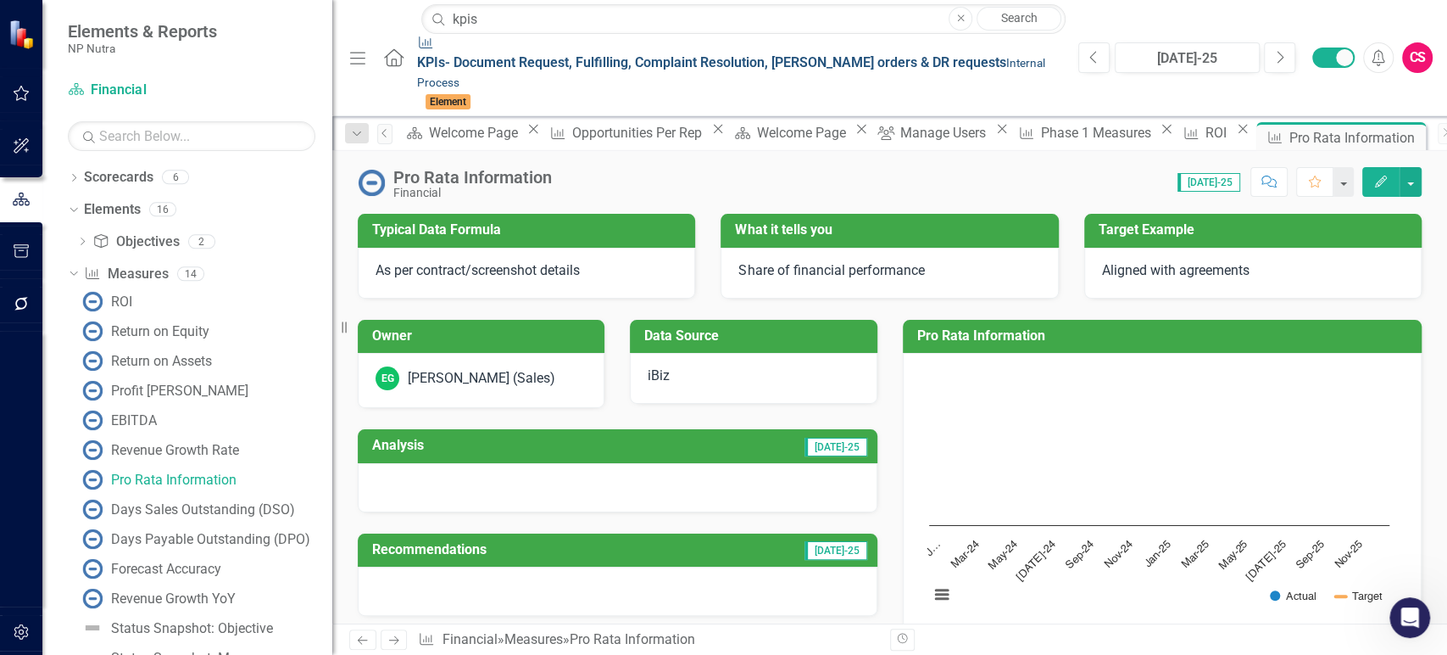
click at [618, 54] on span "KPIs - Document Request, Fulfilling, Complaint Resolution, Urgent orders & DR r…" at bounding box center [711, 62] width 589 height 16
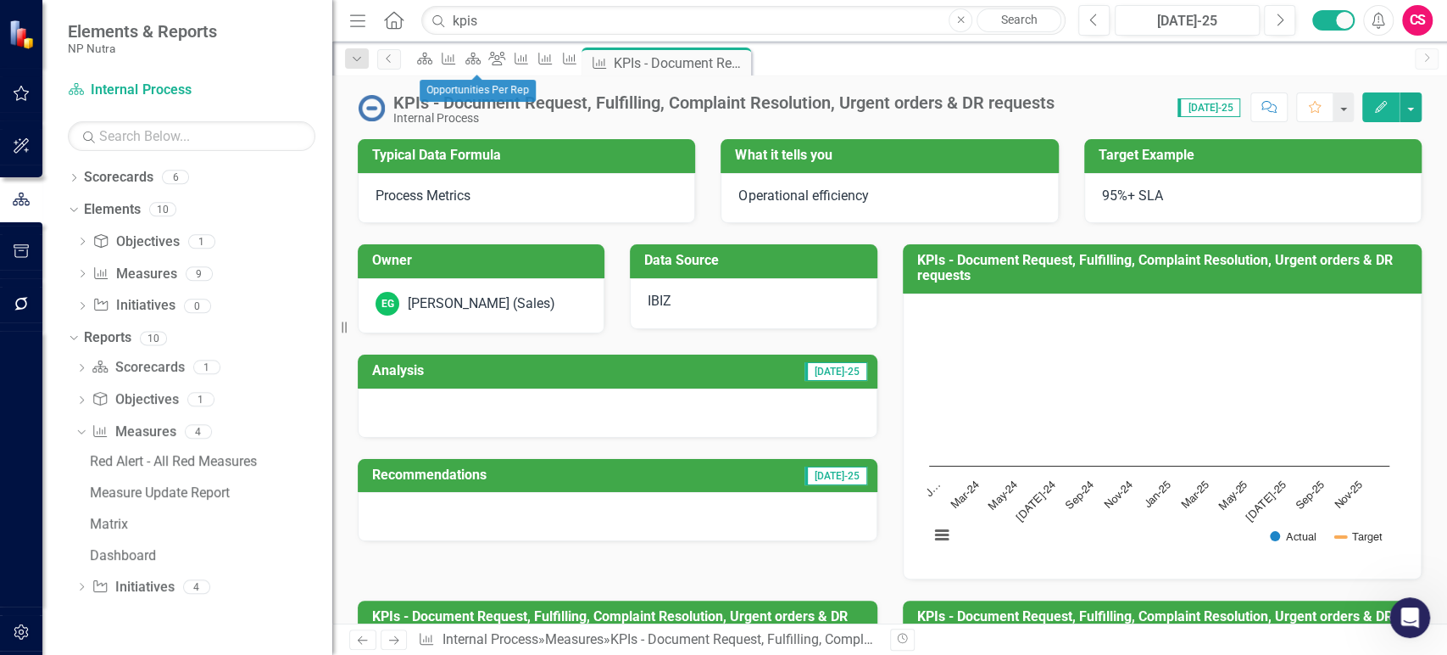
click at [614, 209] on div "Process Metrics" at bounding box center [526, 198] width 337 height 51
click at [532, 25] on input "kpis" at bounding box center [743, 21] width 644 height 30
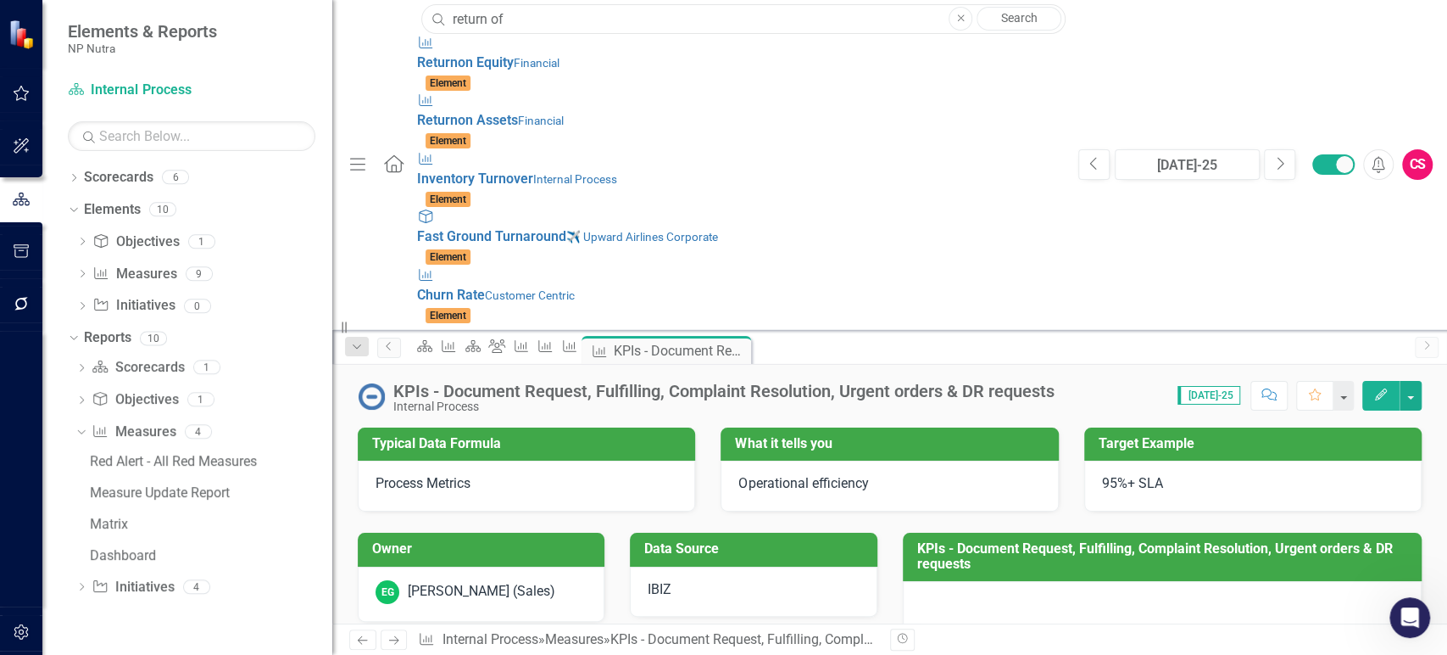
click at [534, 18] on input "return of" at bounding box center [743, 19] width 644 height 30
type input "return"
click at [448, 47] on div "Measure Return on Equity Financial" at bounding box center [739, 53] width 644 height 39
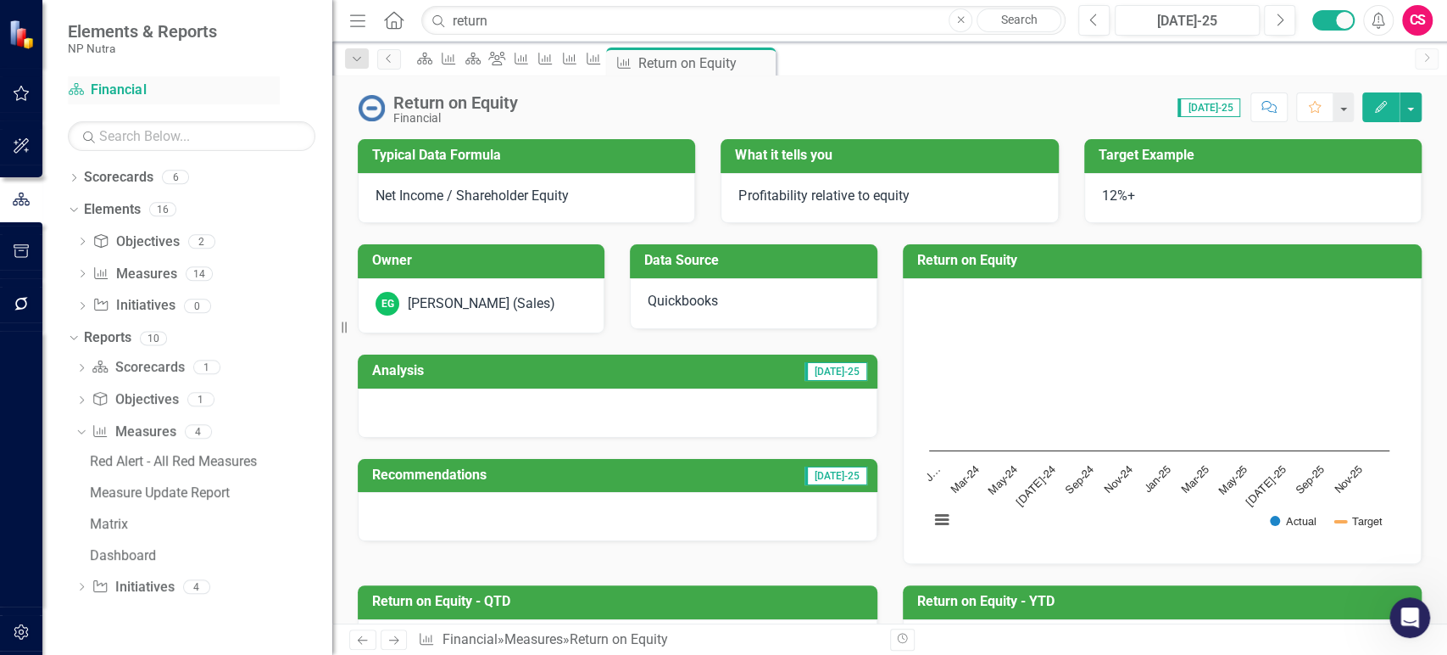
click at [149, 91] on link "Scorecard Financial" at bounding box center [174, 91] width 212 height 20
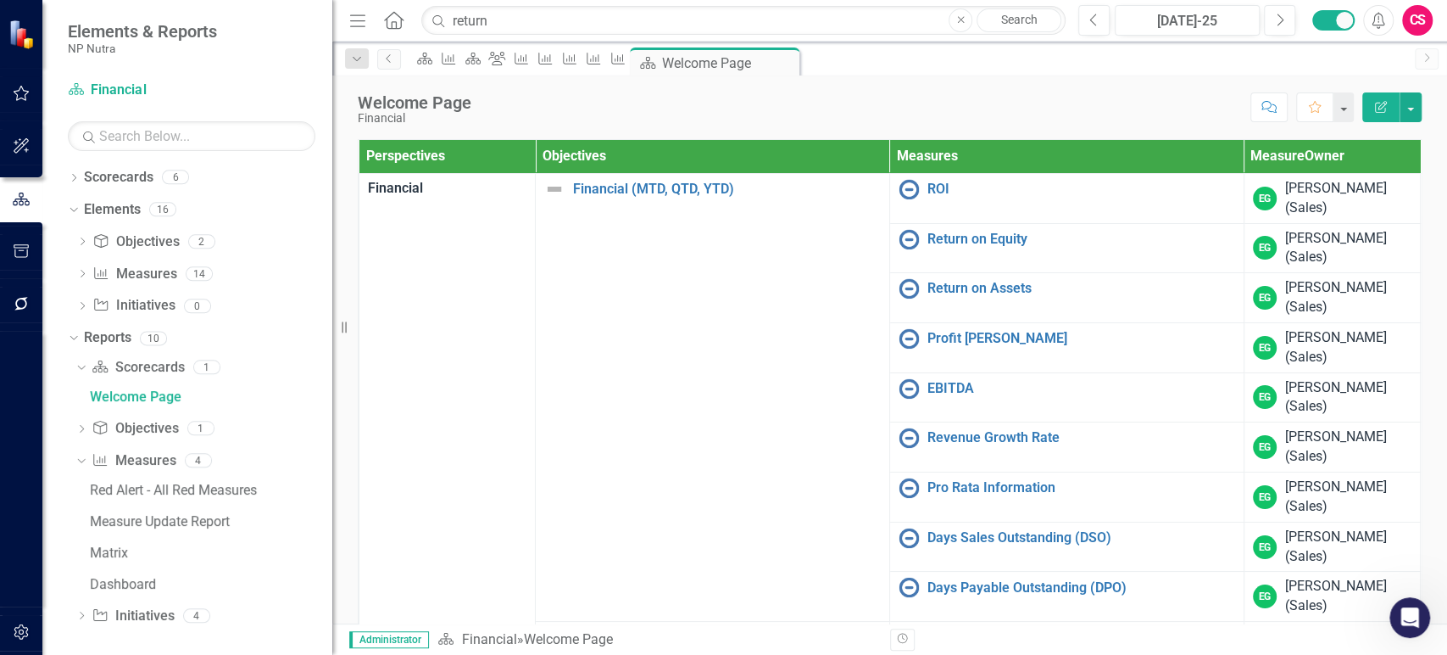
click at [20, 636] on icon "button" at bounding box center [22, 632] width 18 height 14
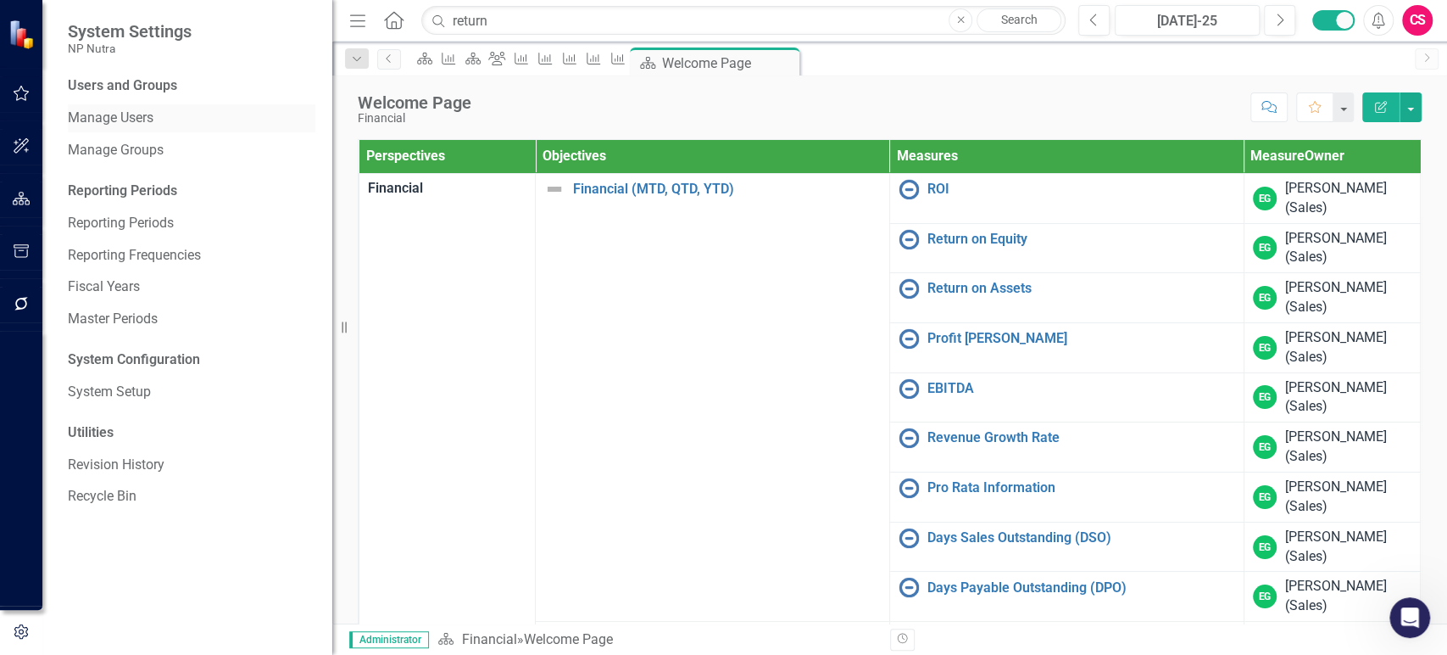
click at [142, 117] on link "Manage Users" at bounding box center [192, 119] width 248 height 20
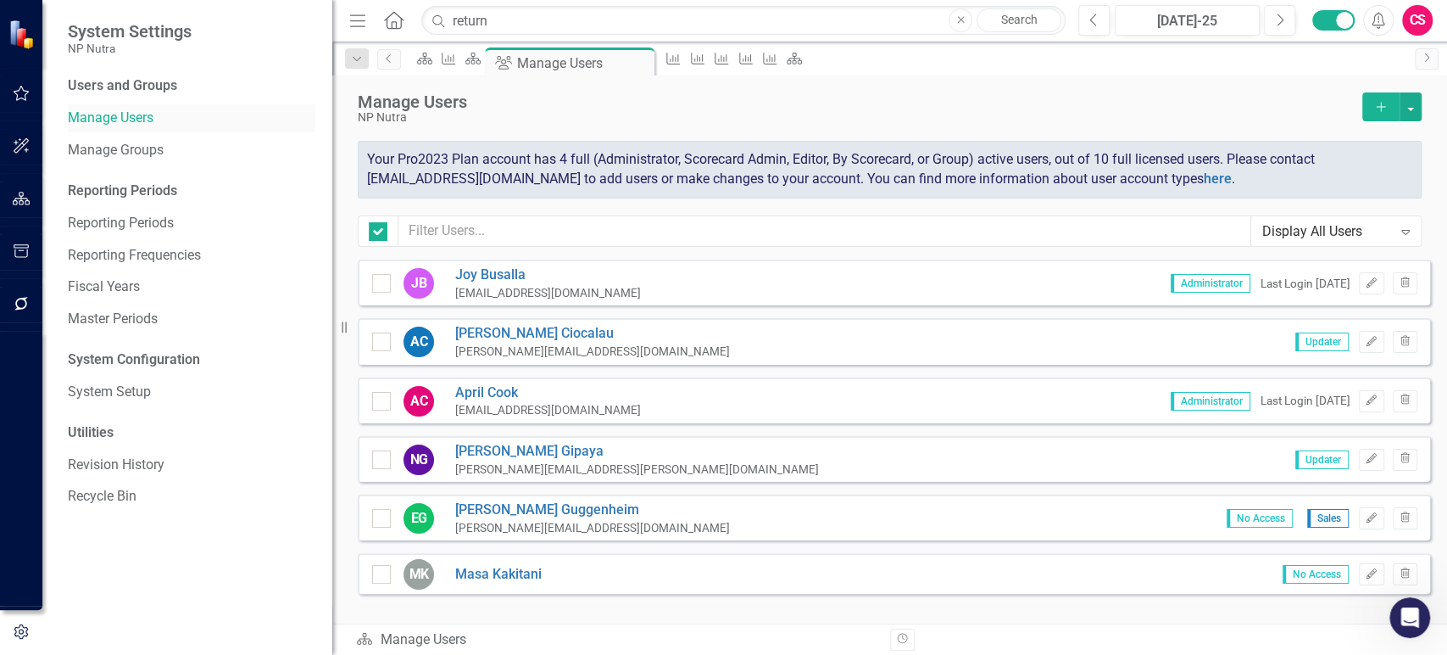
checkbox input "false"
click at [1368, 344] on button "Edit" at bounding box center [1371, 342] width 25 height 22
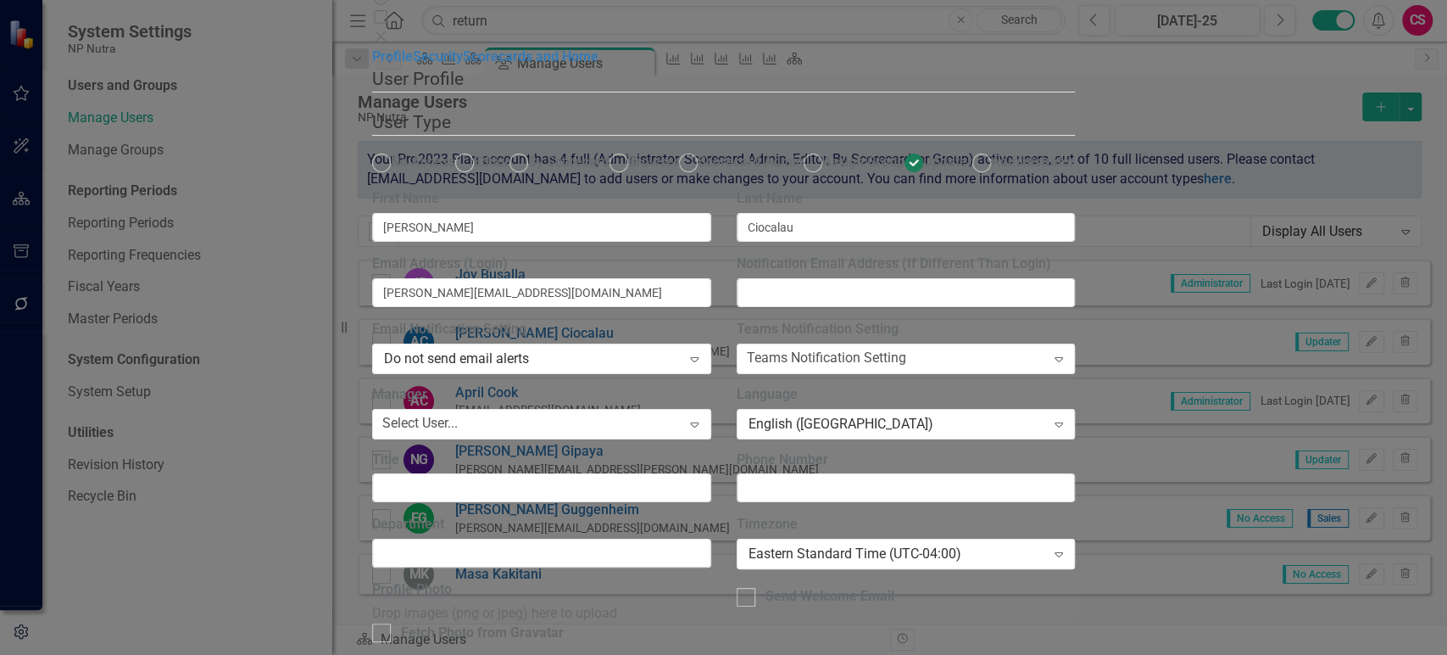
scroll to position [131, 0]
click at [755, 588] on div at bounding box center [746, 597] width 19 height 19
click at [748, 588] on input "Send Welcome Email" at bounding box center [742, 593] width 11 height 11
checkbox input "true"
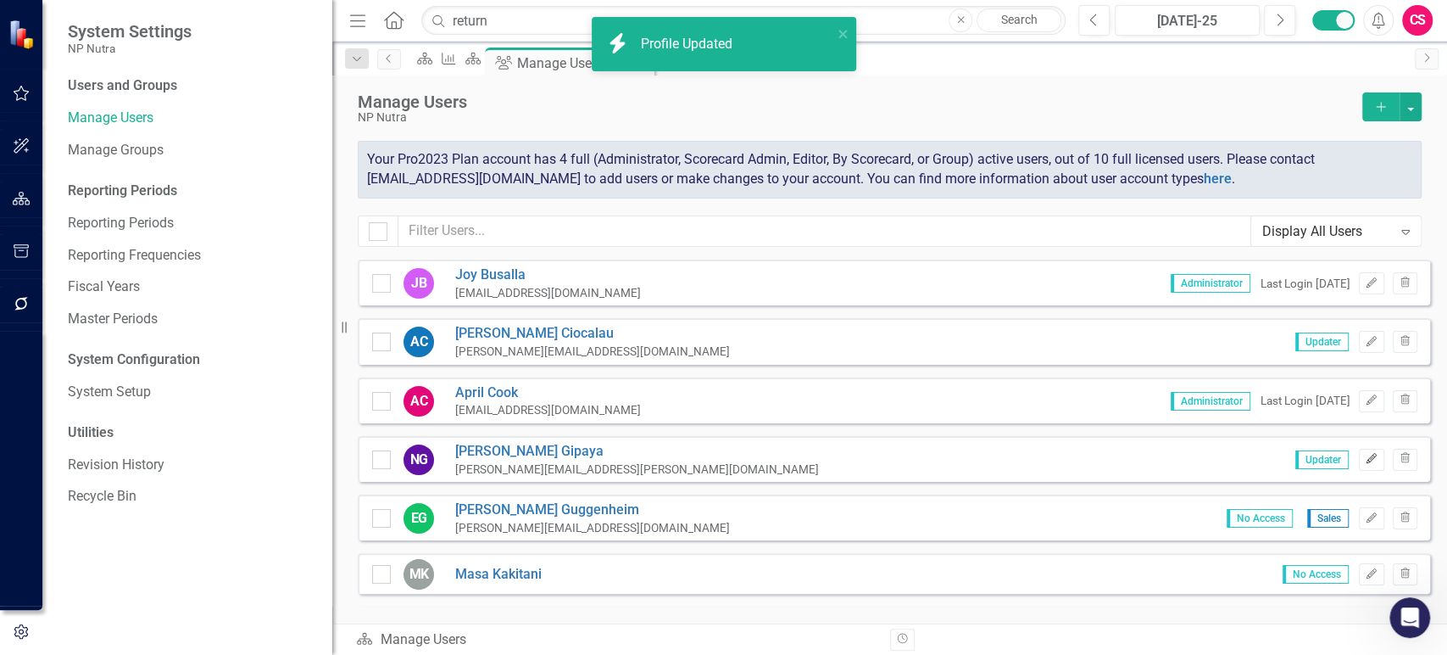
click at [1365, 459] on icon "Edit" at bounding box center [1371, 459] width 13 height 10
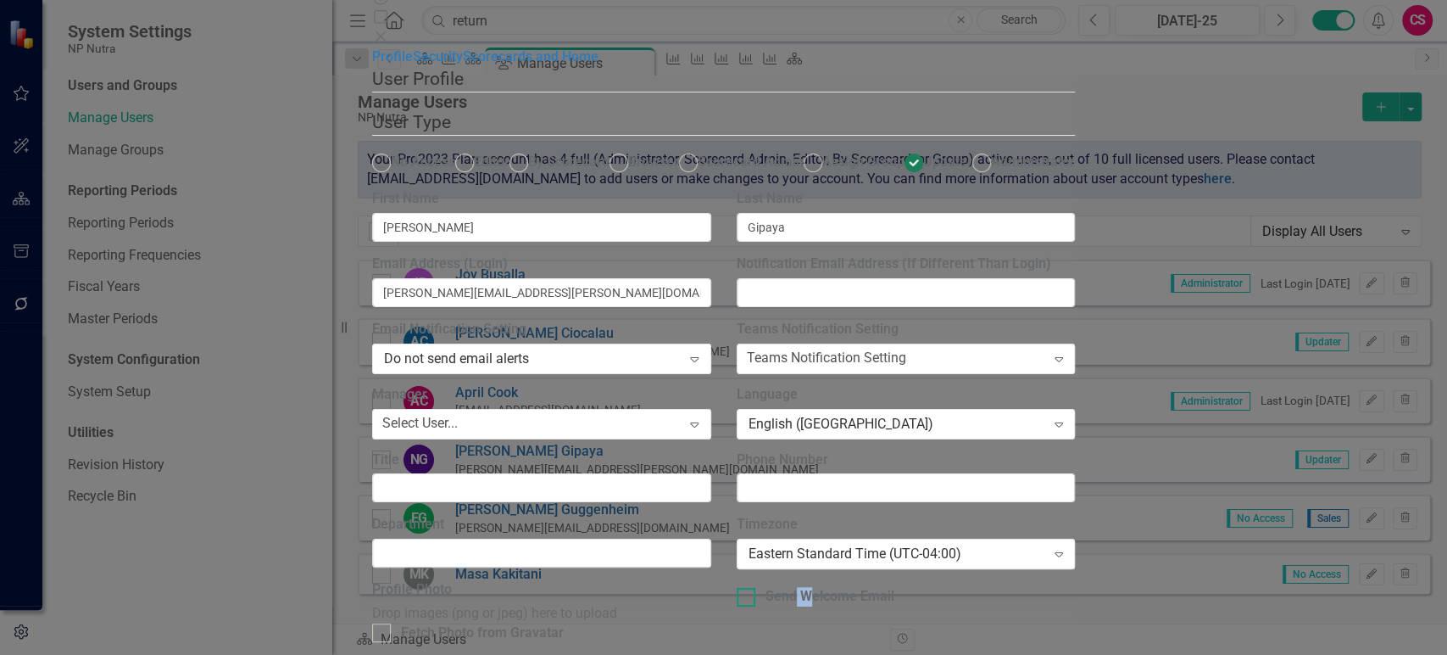
drag, startPoint x: 994, startPoint y: 507, endPoint x: 1005, endPoint y: 495, distance: 16.2
click at [1005, 580] on div "Send Welcome Email" at bounding box center [906, 599] width 365 height 39
click at [894, 587] on div "Send Welcome Email" at bounding box center [830, 597] width 129 height 20
click at [748, 588] on input "Send Welcome Email" at bounding box center [742, 593] width 11 height 11
checkbox input "true"
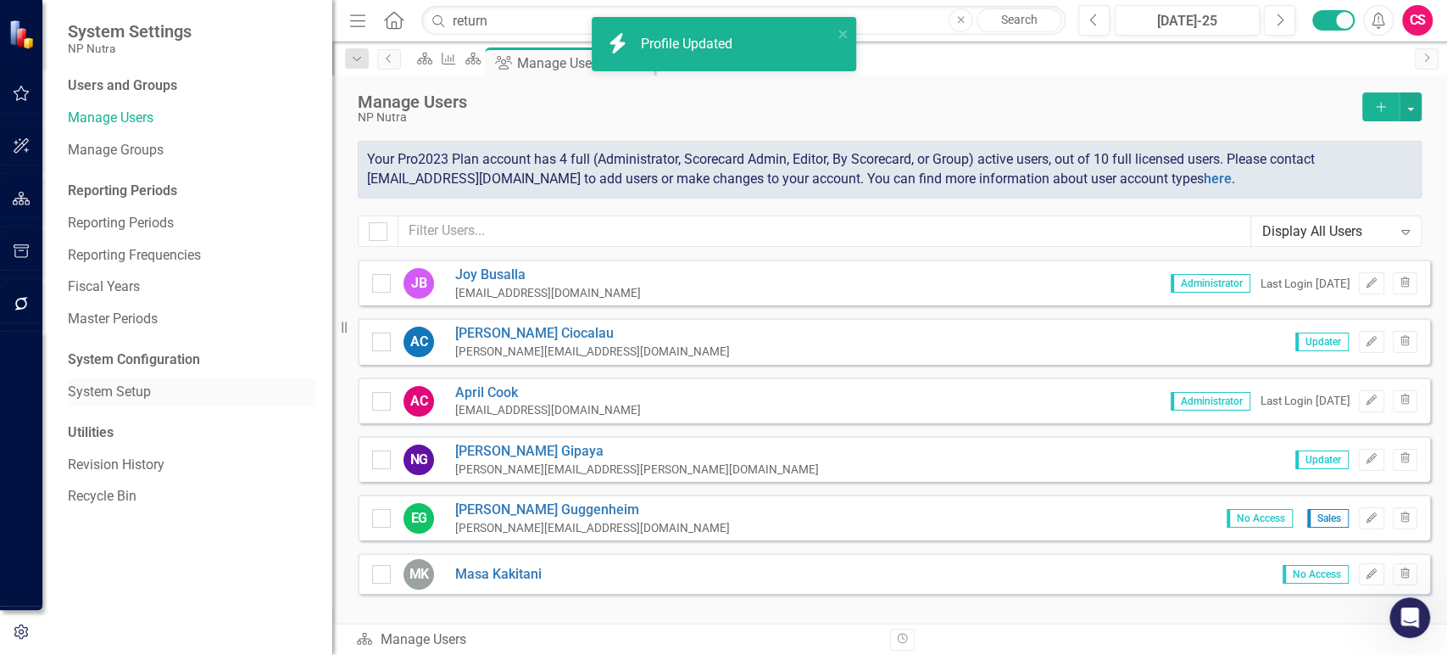
click at [113, 388] on link "System Setup" at bounding box center [192, 392] width 248 height 20
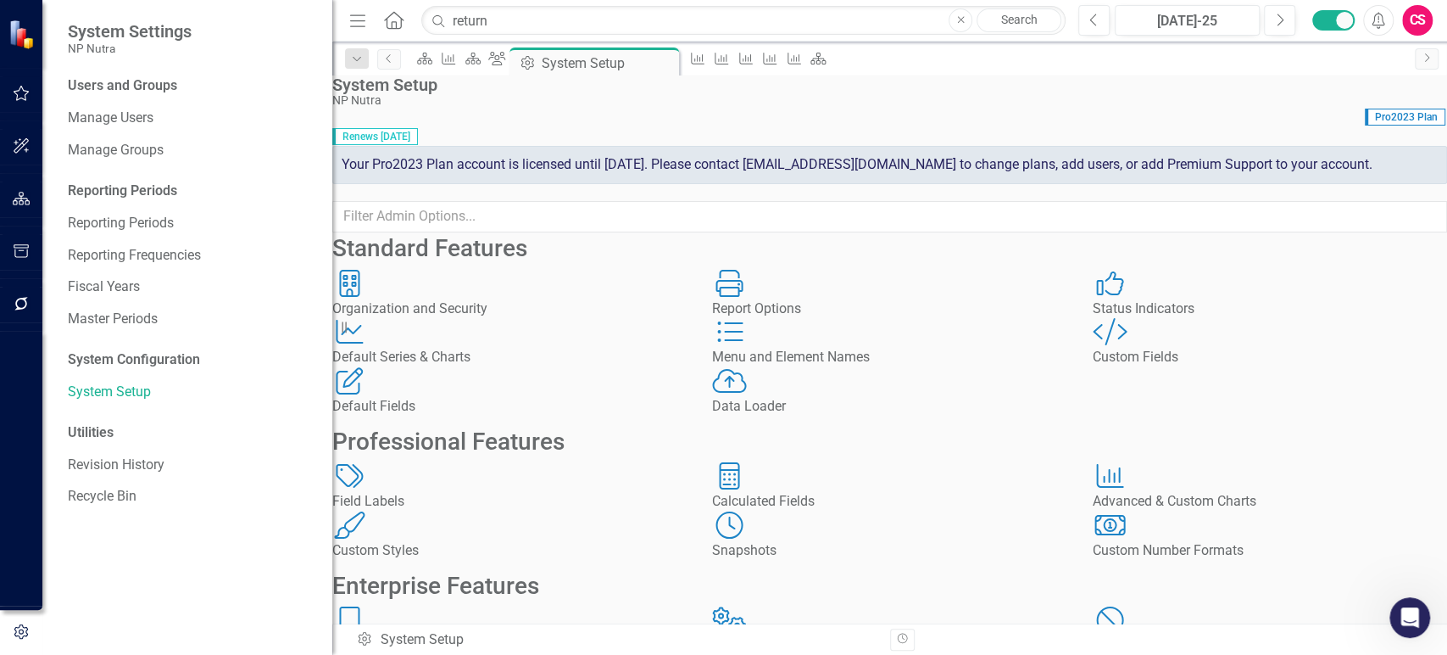
click at [824, 416] on div "Data Loader" at bounding box center [889, 407] width 354 height 20
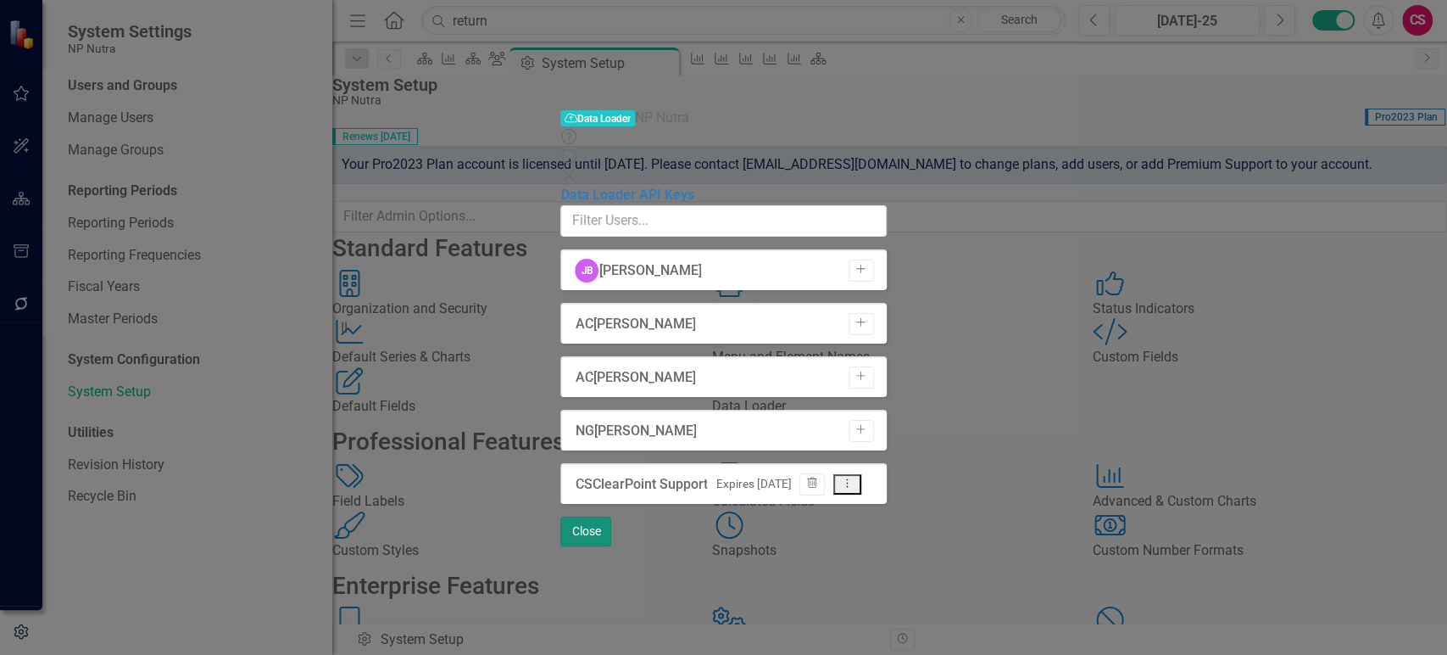
click at [611, 546] on button "Close" at bounding box center [585, 531] width 51 height 30
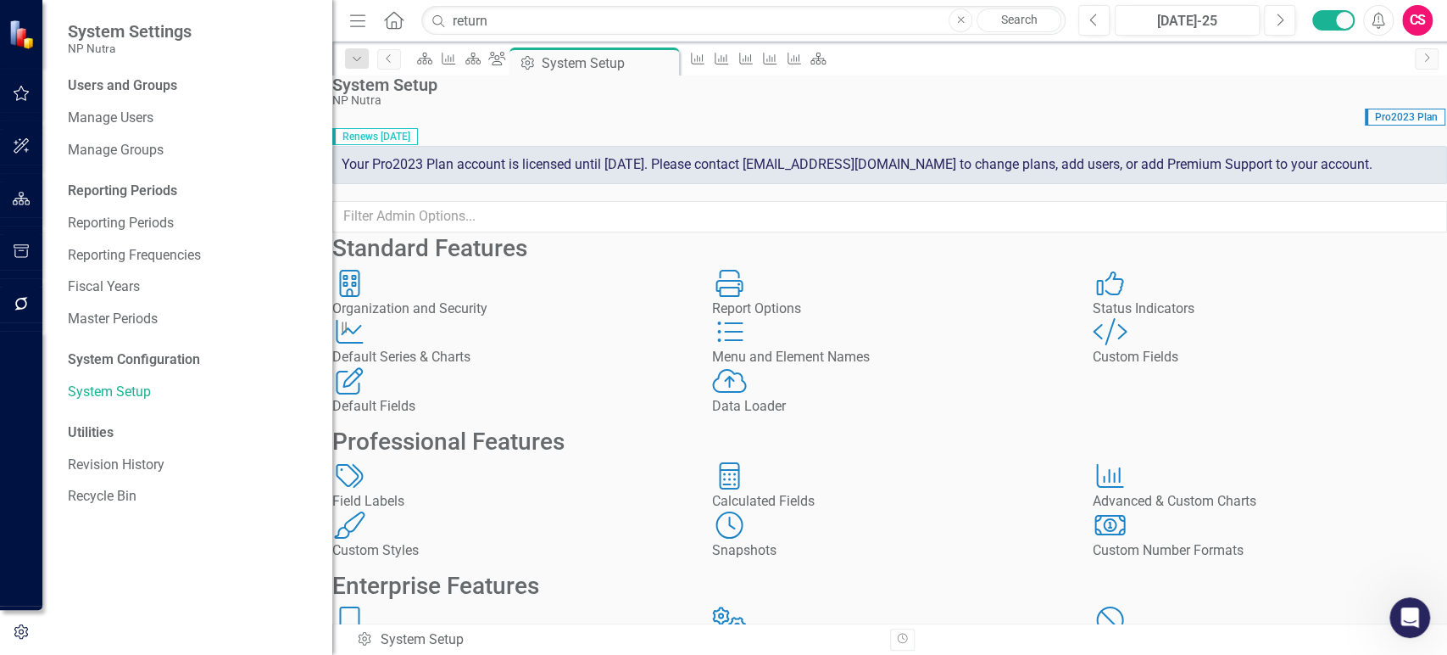
scroll to position [346, 0]
click at [811, 606] on div "Integrations Integrations" at bounding box center [889, 630] width 354 height 49
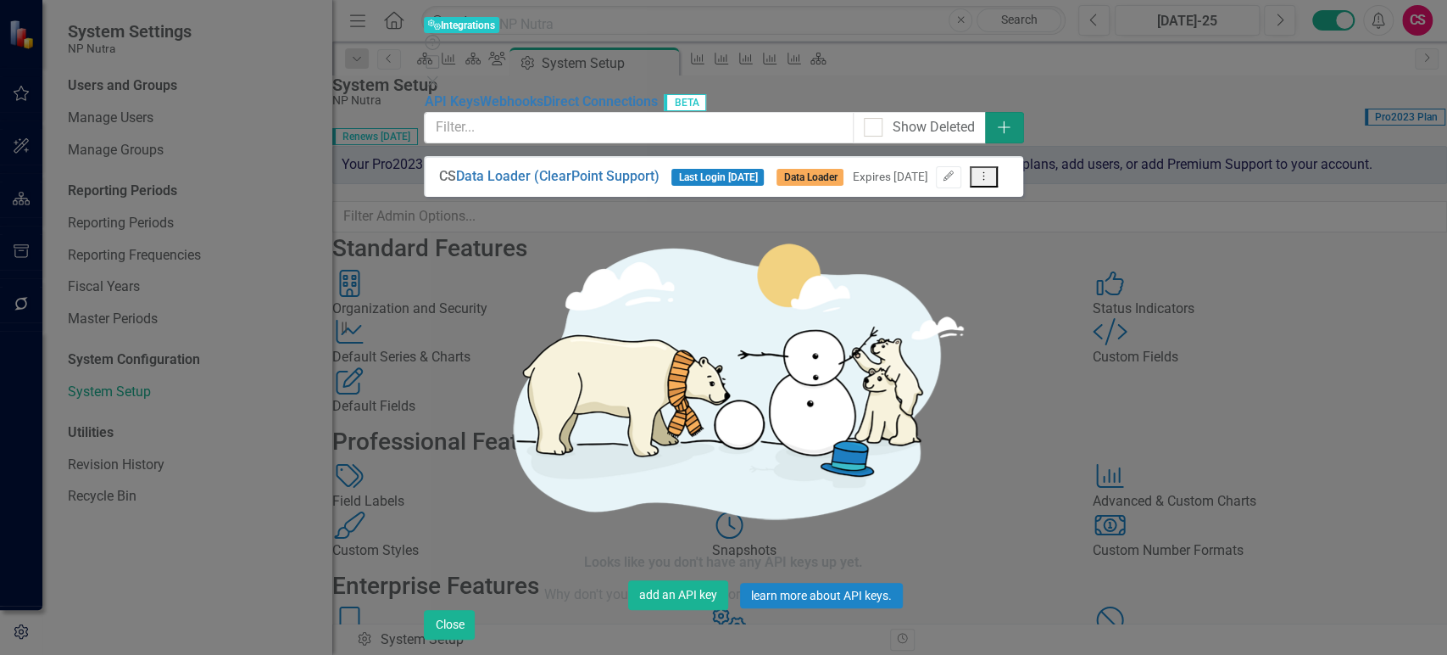
click at [1023, 112] on button "Add" at bounding box center [1004, 127] width 38 height 31
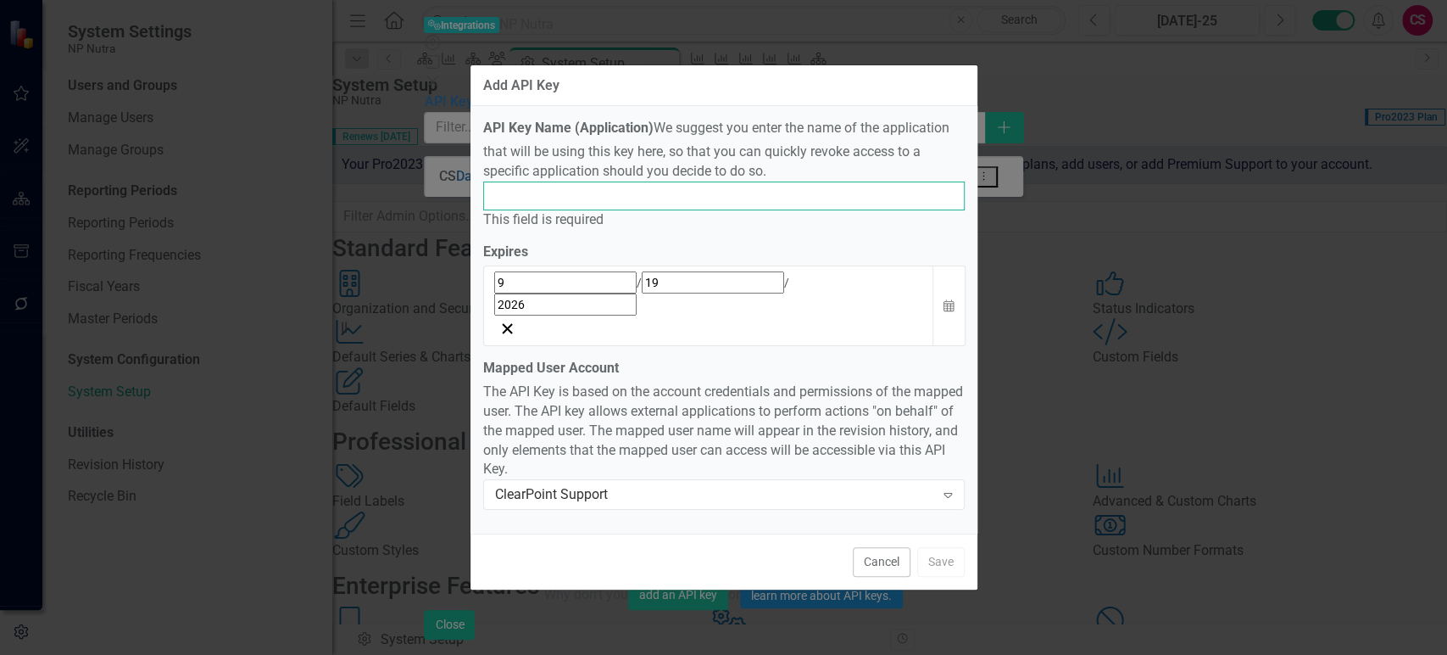
click at [658, 210] on input "API Key Name (Application)" at bounding box center [724, 195] width 482 height 29
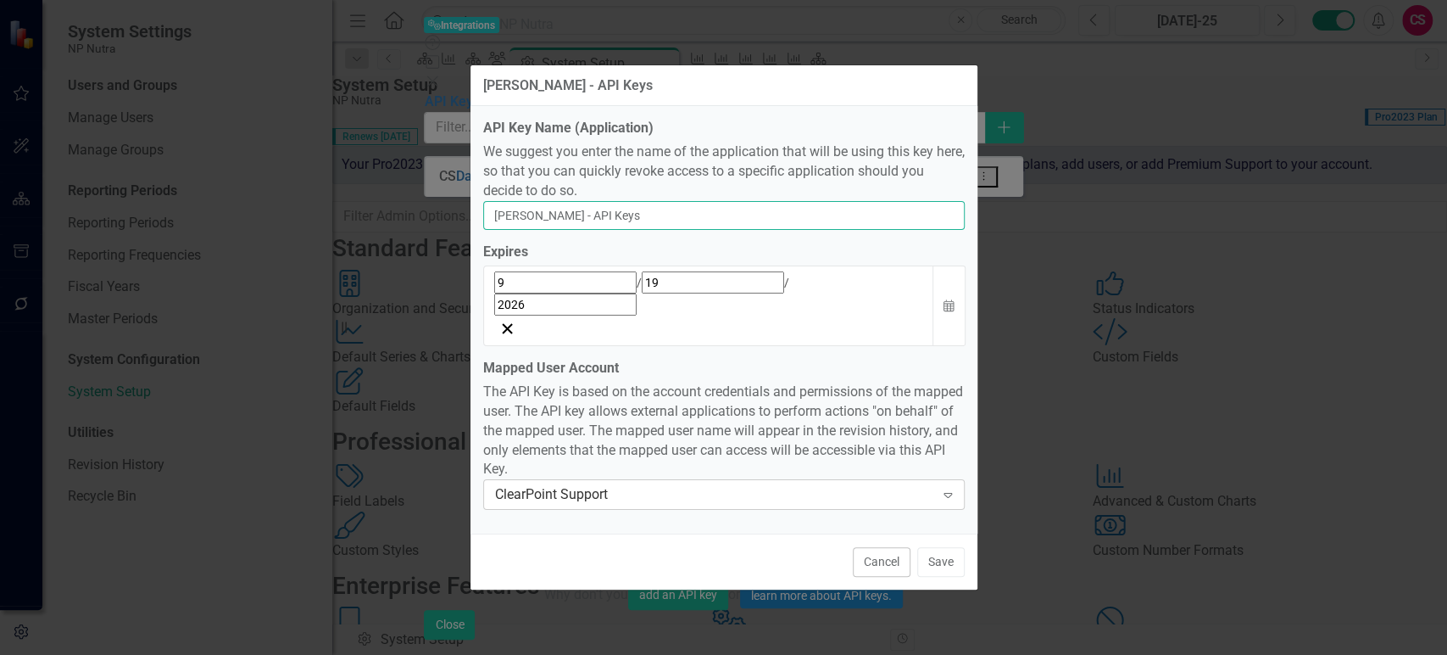
type input "[PERSON_NAME] - API Keys"
click at [929, 485] on div "ClearPoint Support" at bounding box center [715, 495] width 440 height 20
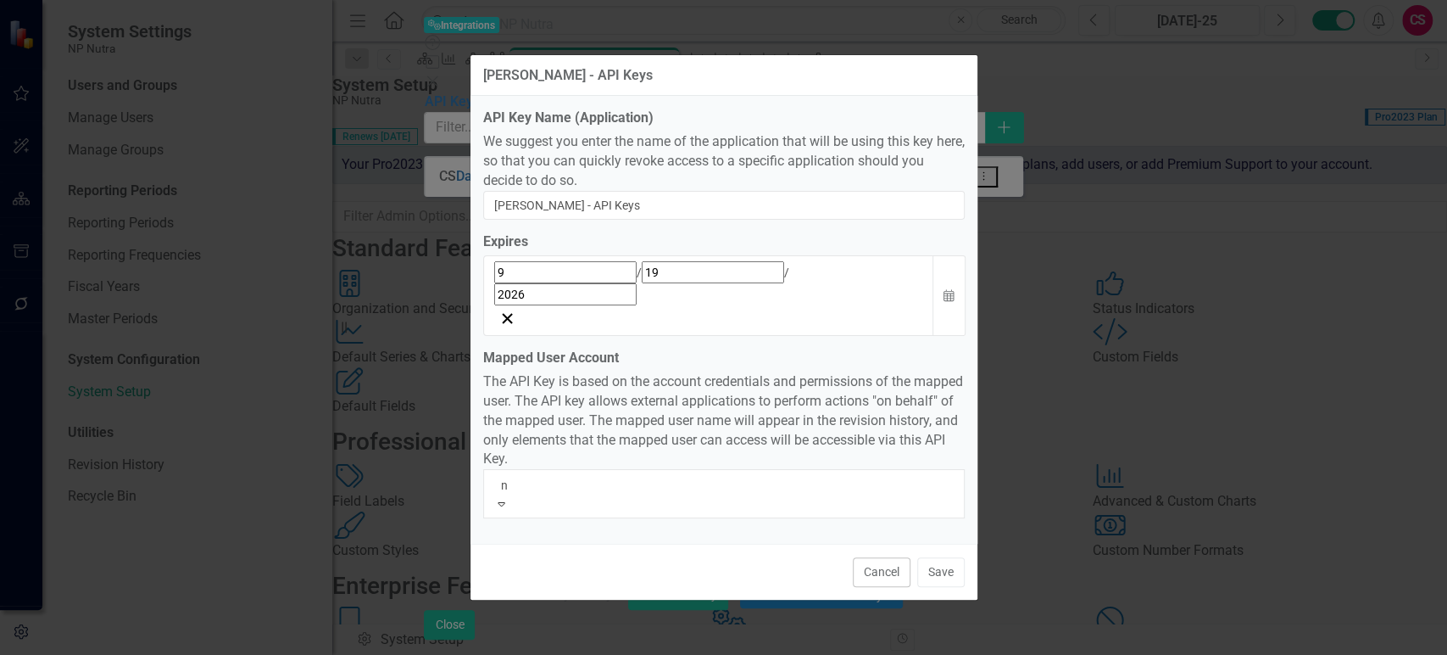
type input "ne"
click at [882, 654] on div "Ne il Gipaya" at bounding box center [723, 665] width 1447 height 20
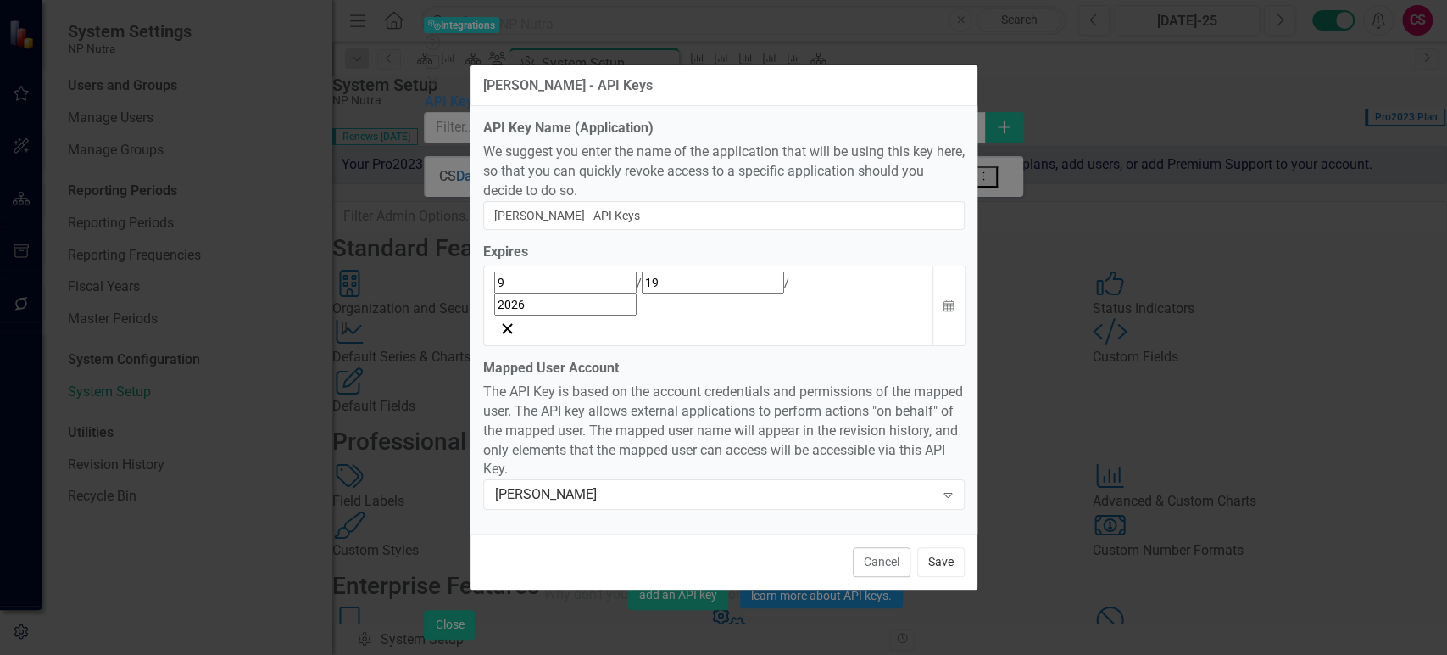
click at [943, 547] on button "Save" at bounding box center [940, 562] width 47 height 30
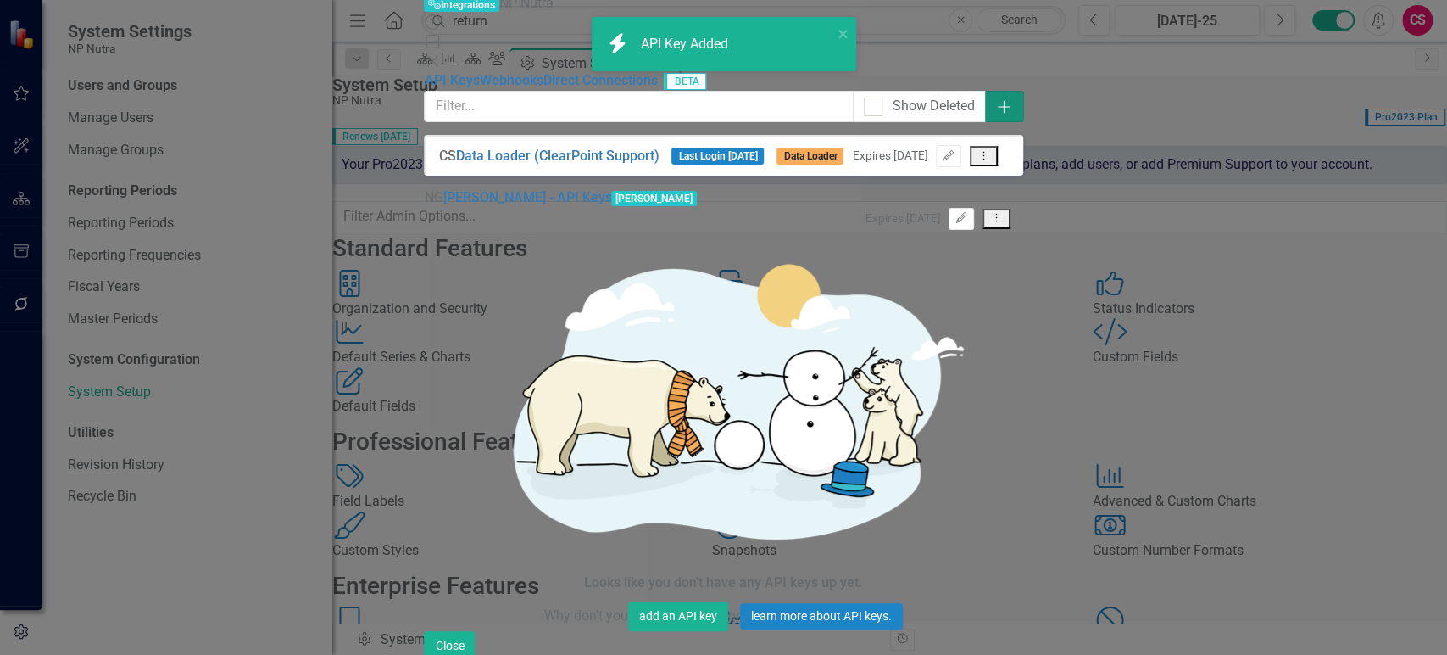
click at [1012, 100] on icon "Add" at bounding box center [1003, 107] width 17 height 14
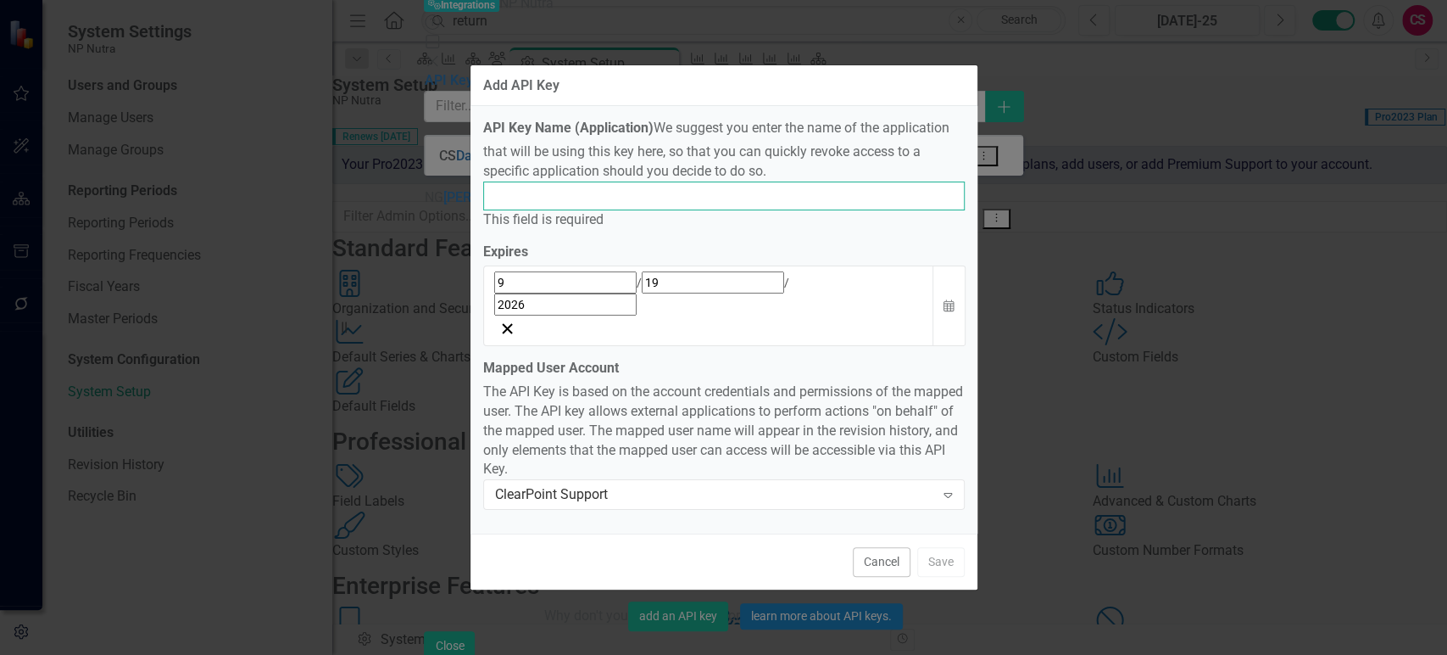
click at [566, 210] on input "API Key Name (Application)" at bounding box center [724, 195] width 482 height 29
type input "D"
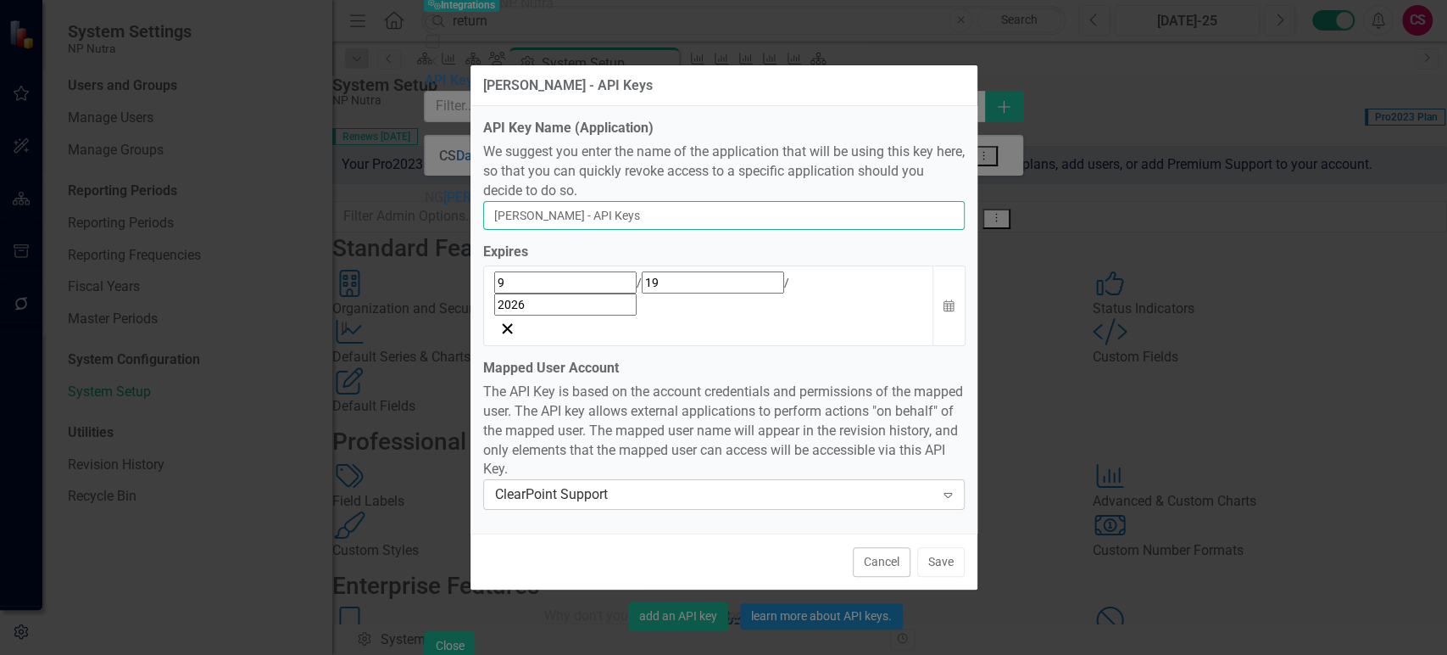
type input "[PERSON_NAME] - API Keys"
click at [577, 485] on div "ClearPoint Support" at bounding box center [715, 495] width 440 height 20
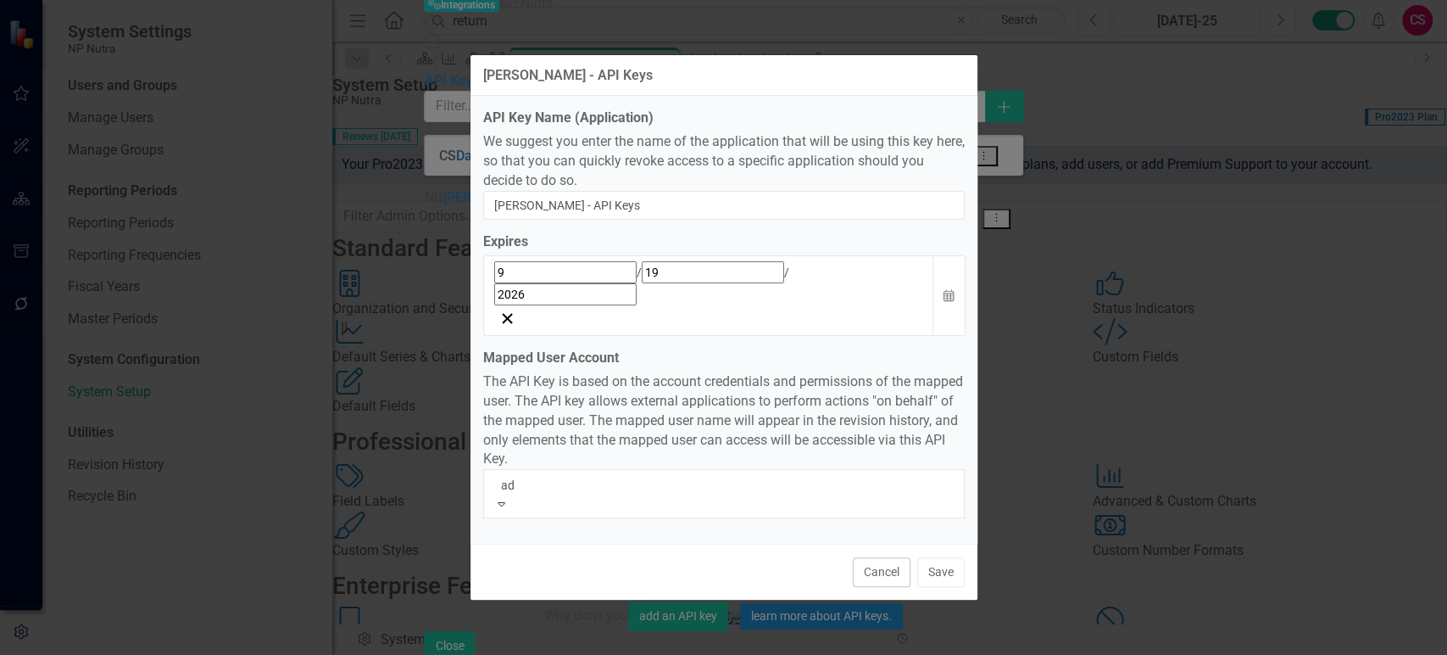
type input "adr"
click at [122, 654] on span "Adr [PERSON_NAME]" at bounding box center [61, 663] width 122 height 16
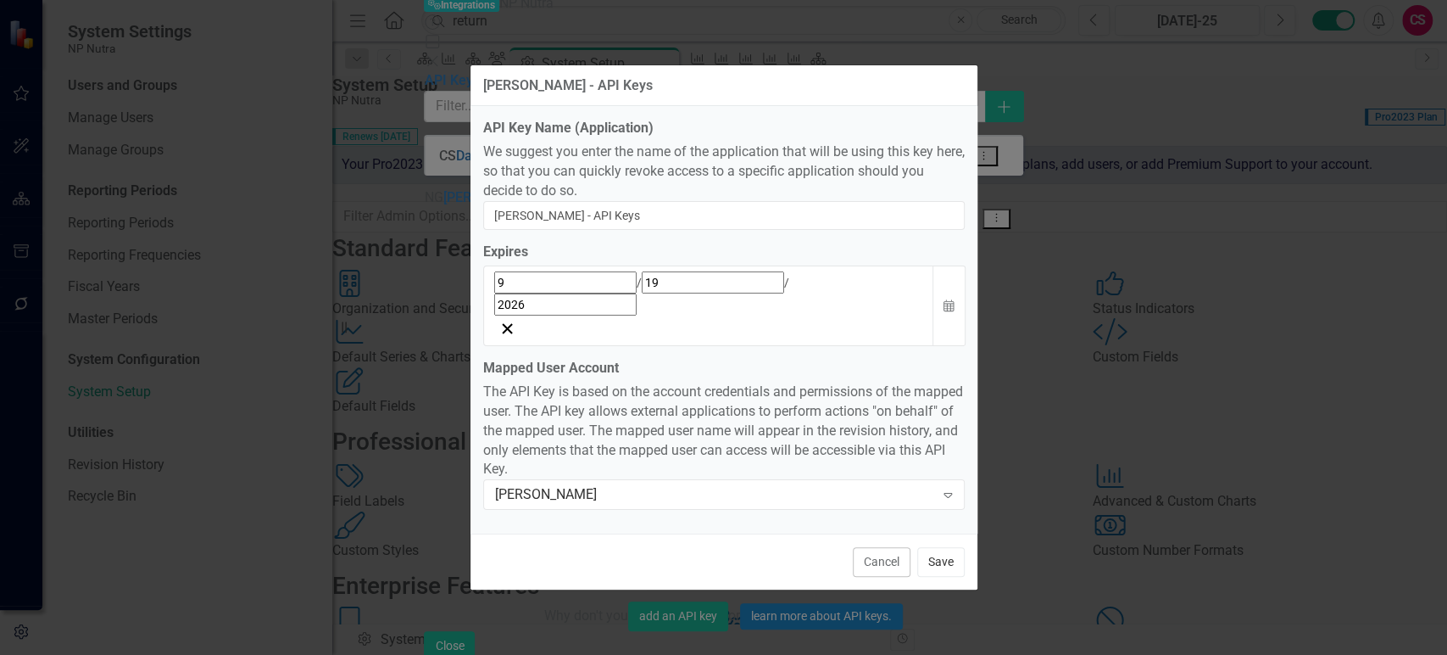
click at [939, 547] on button "Save" at bounding box center [940, 562] width 47 height 30
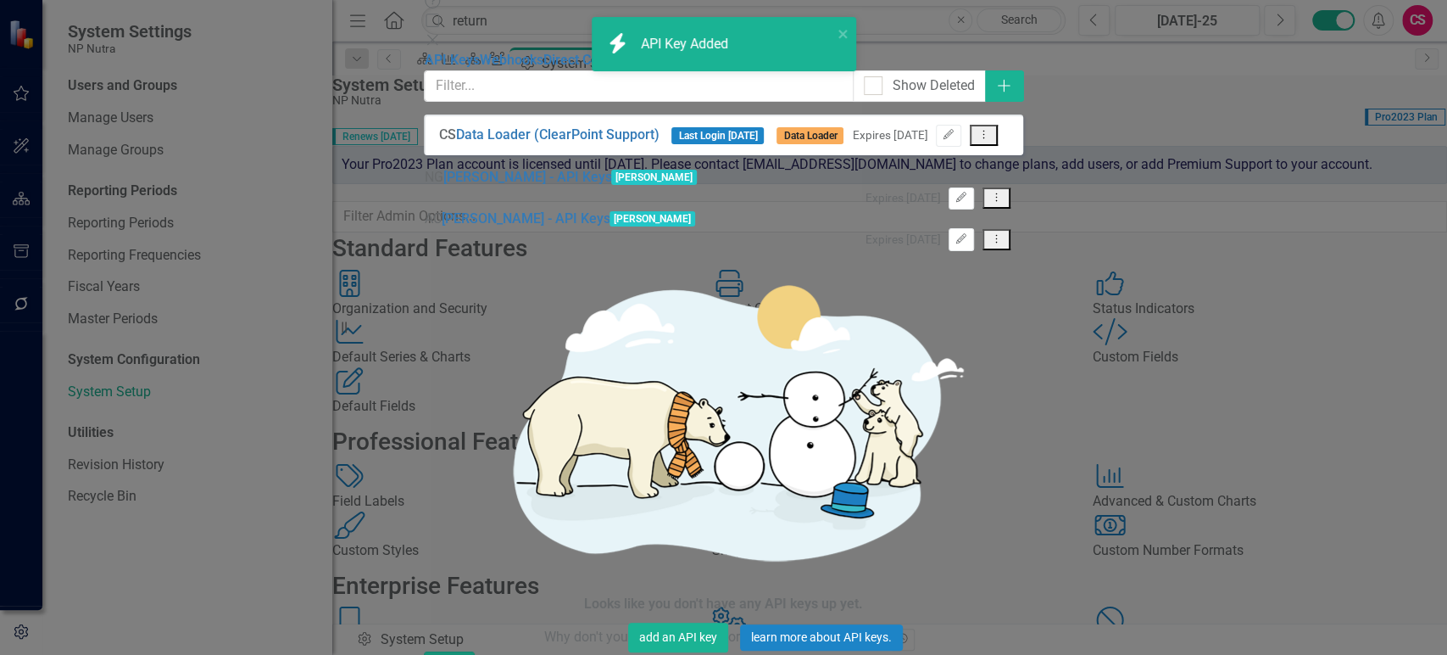
click at [475, 651] on button "Close" at bounding box center [449, 666] width 51 height 30
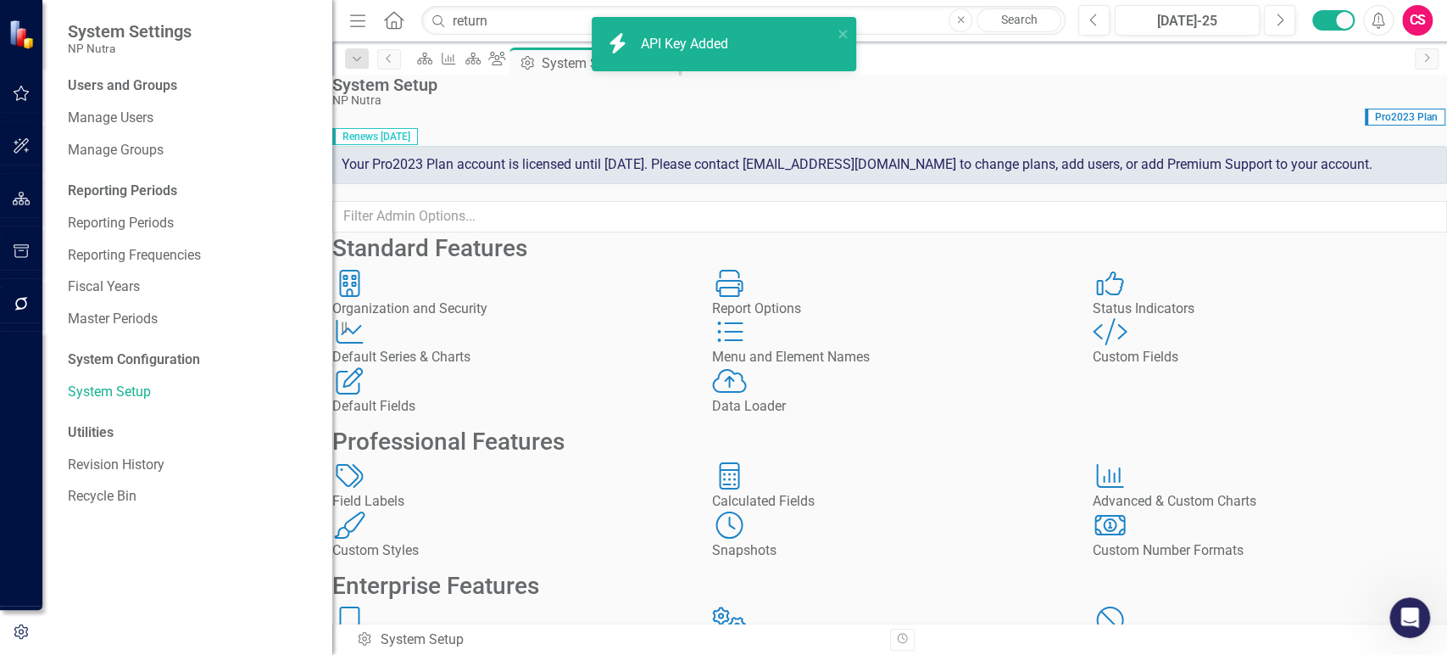
click at [1424, 30] on div "CS" at bounding box center [1417, 20] width 31 height 31
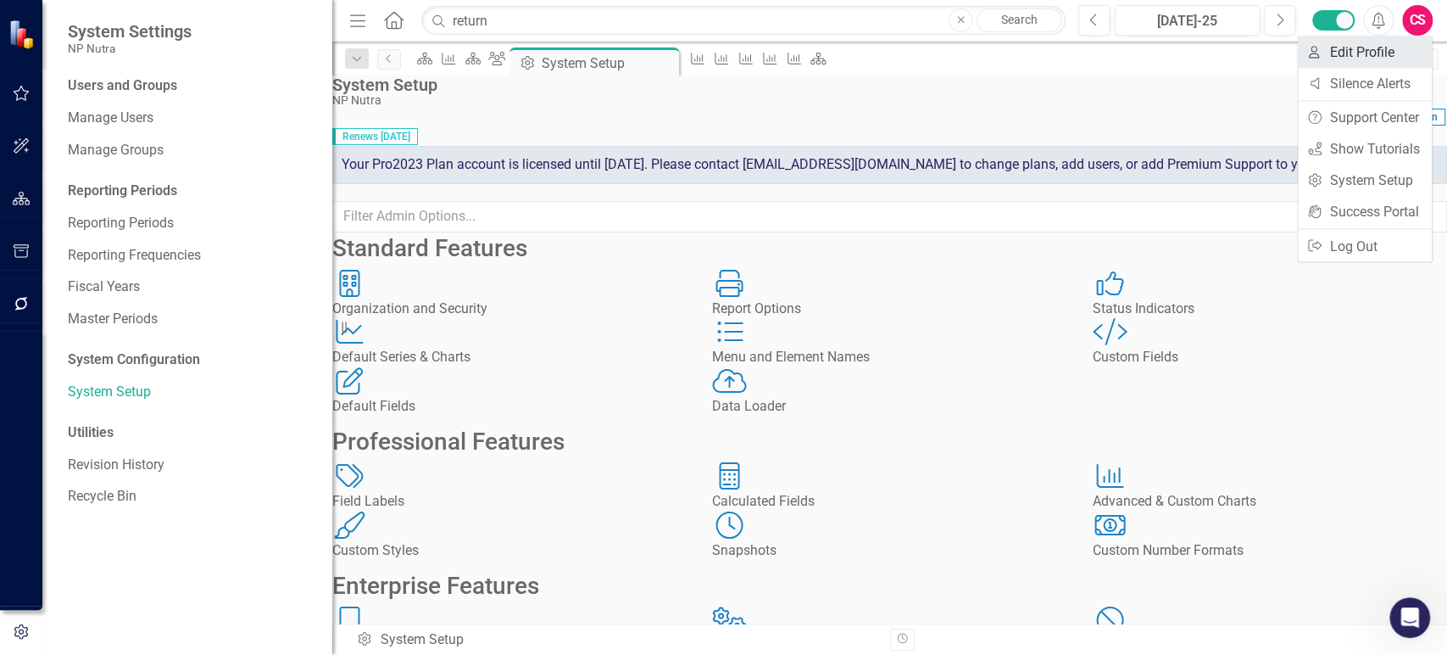
click at [1386, 59] on link "User Edit Profile" at bounding box center [1365, 51] width 134 height 31
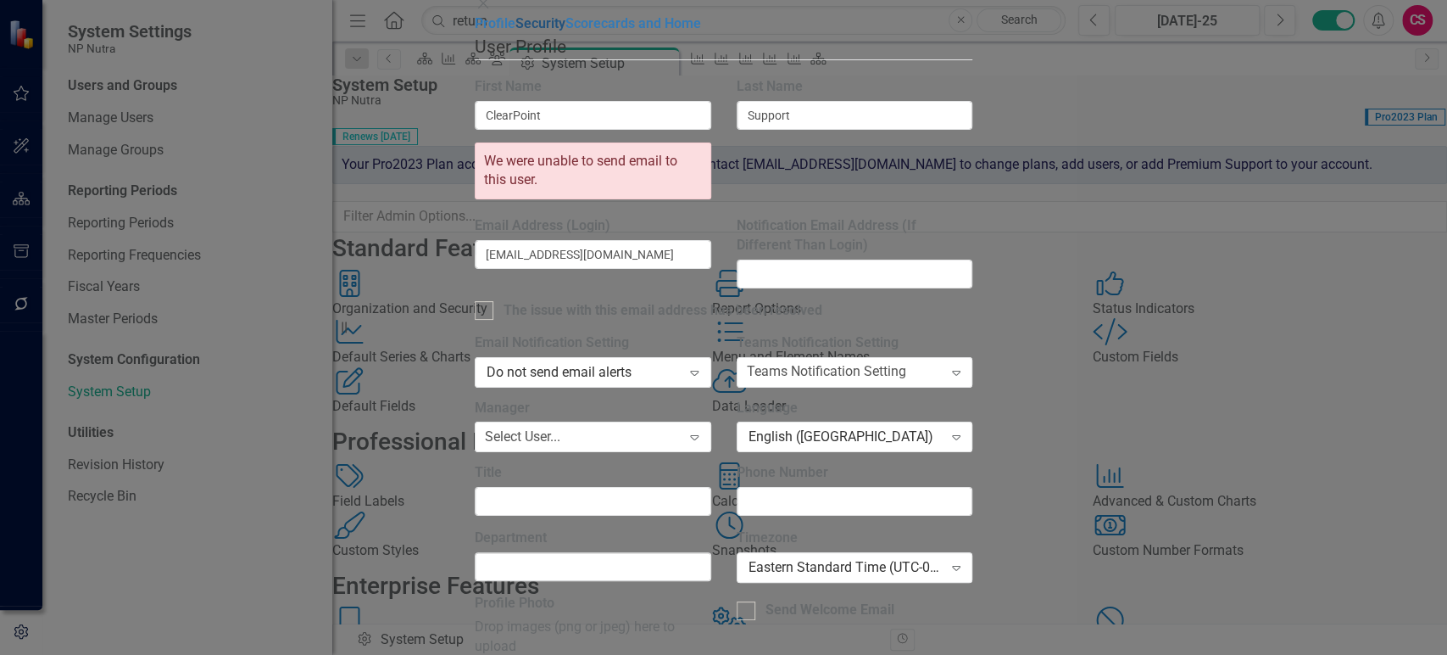
click at [516, 31] on link "Security" at bounding box center [541, 23] width 50 height 16
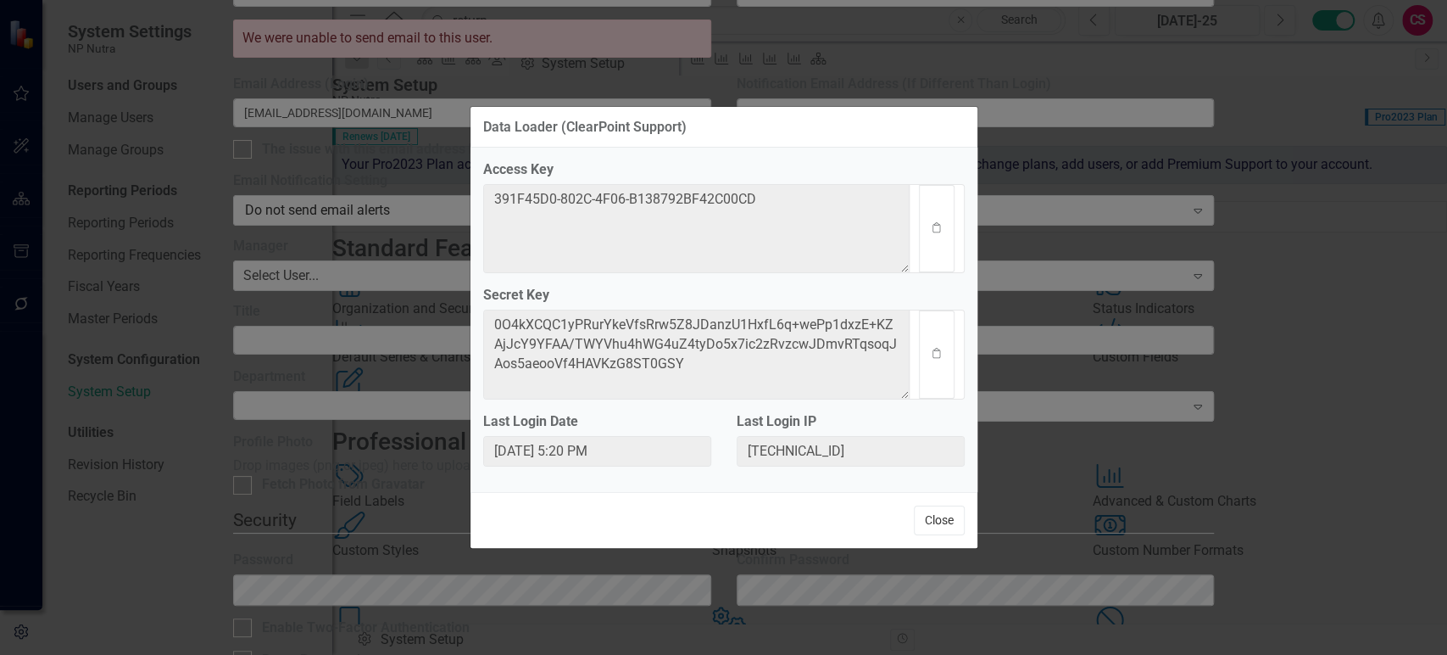
click at [935, 521] on button "Close" at bounding box center [939, 520] width 51 height 30
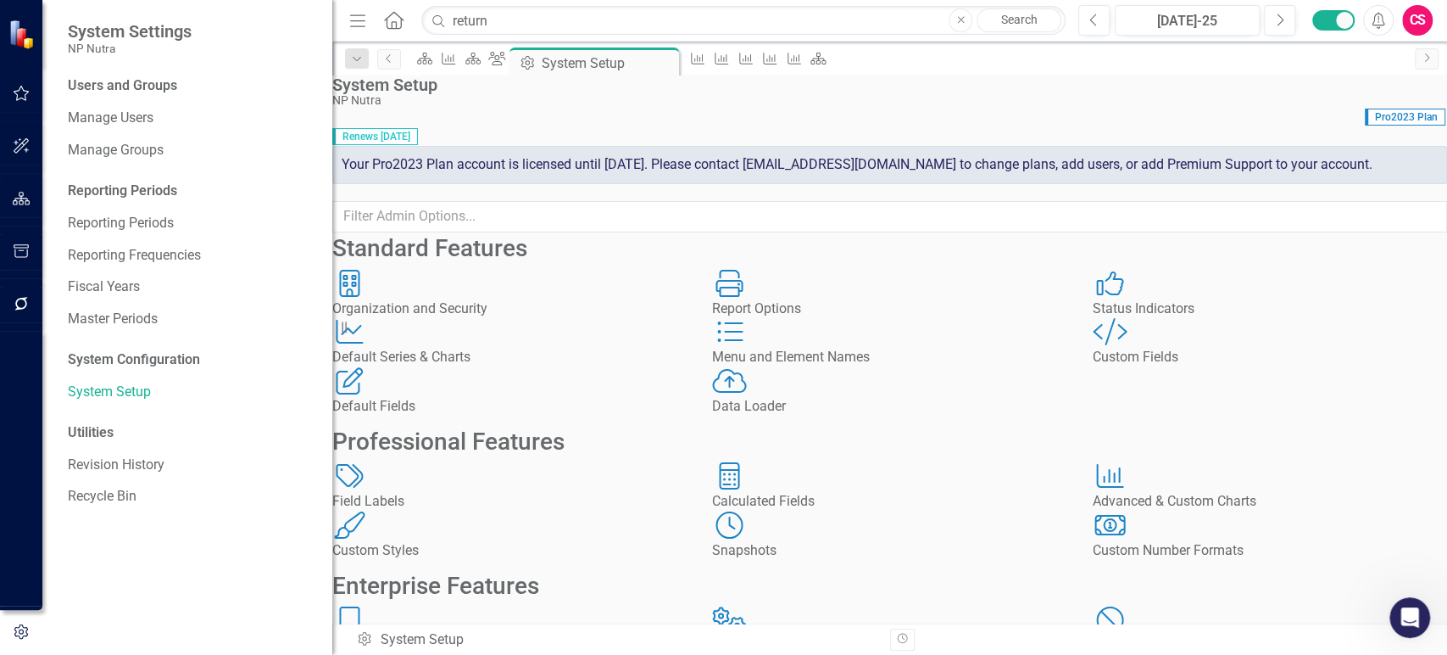
click at [794, 606] on div "Integrations Integrations" at bounding box center [889, 630] width 354 height 49
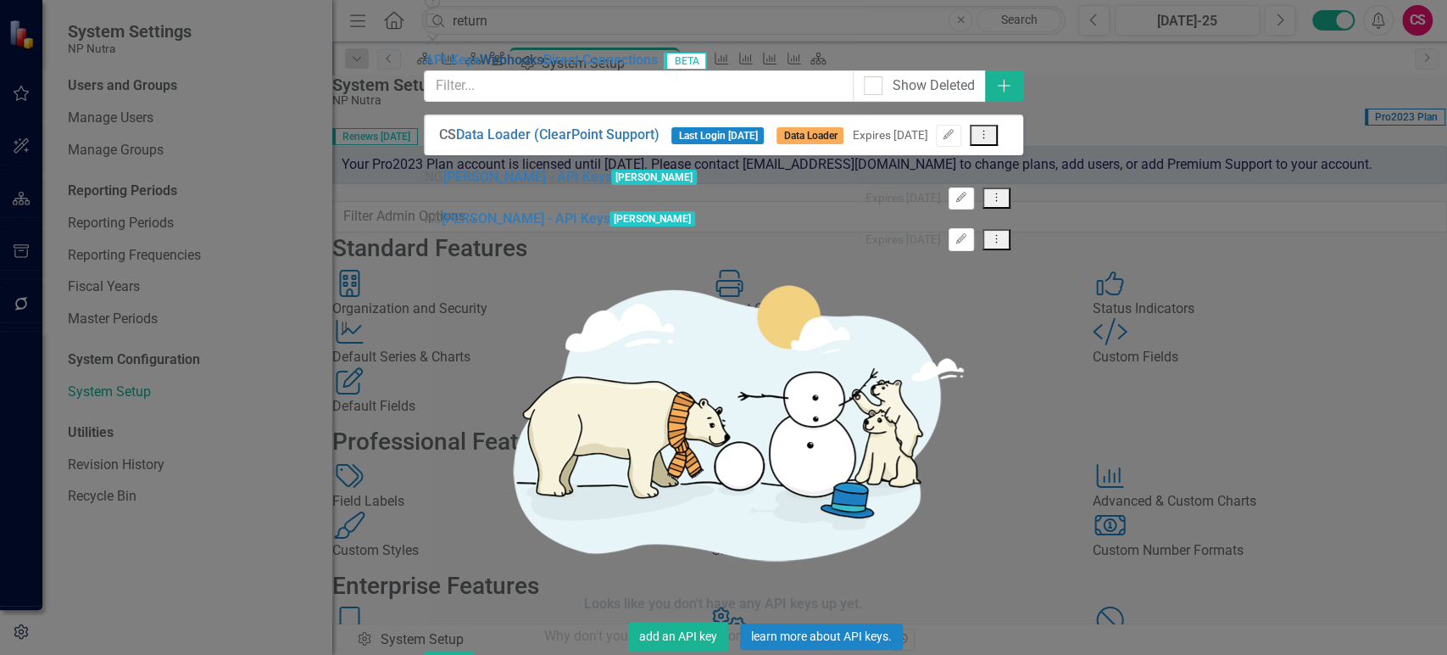
click at [479, 68] on link "Webhooks" at bounding box center [511, 60] width 64 height 16
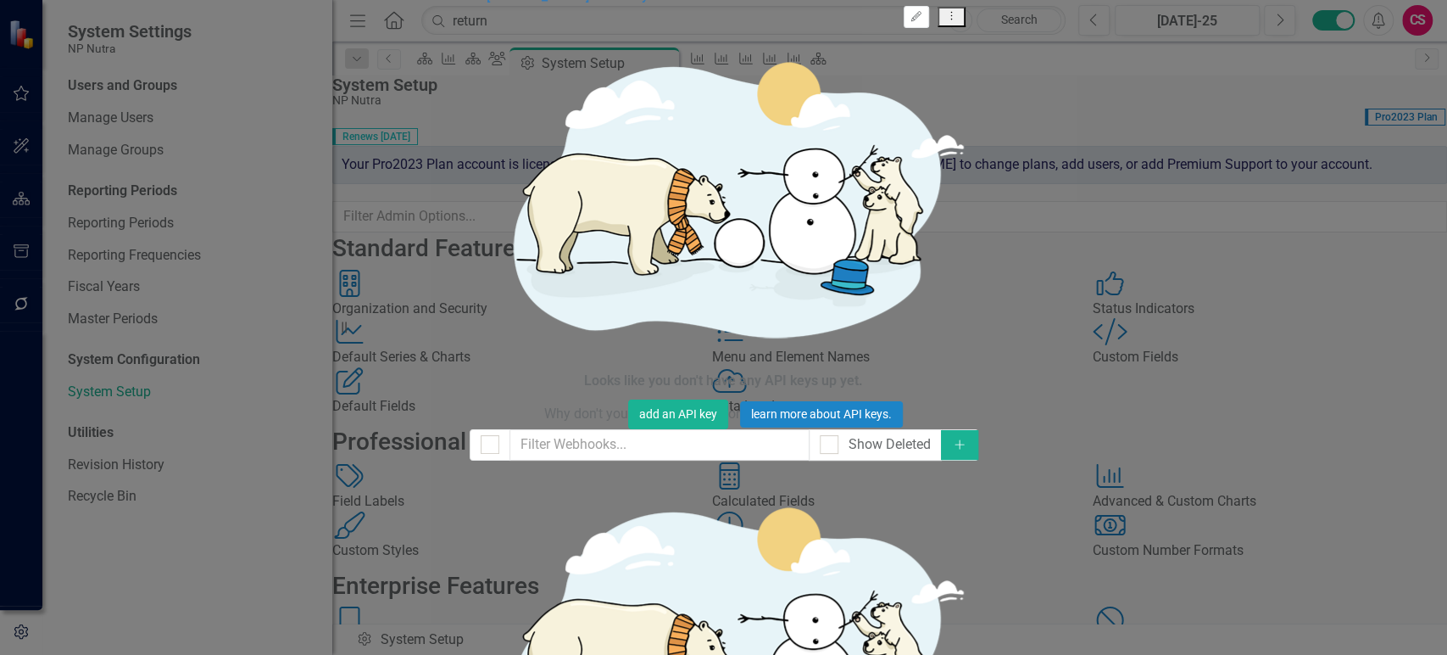
drag, startPoint x: 1407, startPoint y: 86, endPoint x: 939, endPoint y: 198, distance: 482.0
click at [978, 430] on button "Add" at bounding box center [959, 445] width 37 height 30
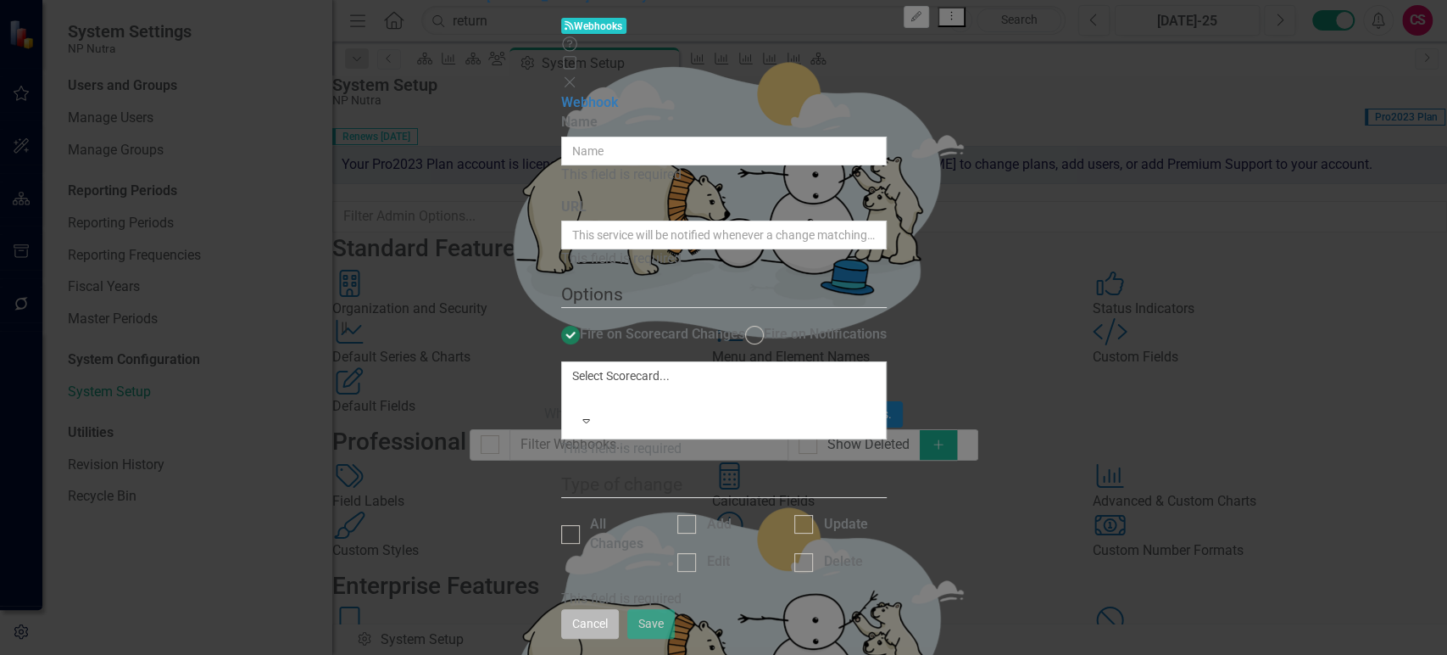
click at [619, 632] on button "Cancel" at bounding box center [590, 624] width 58 height 30
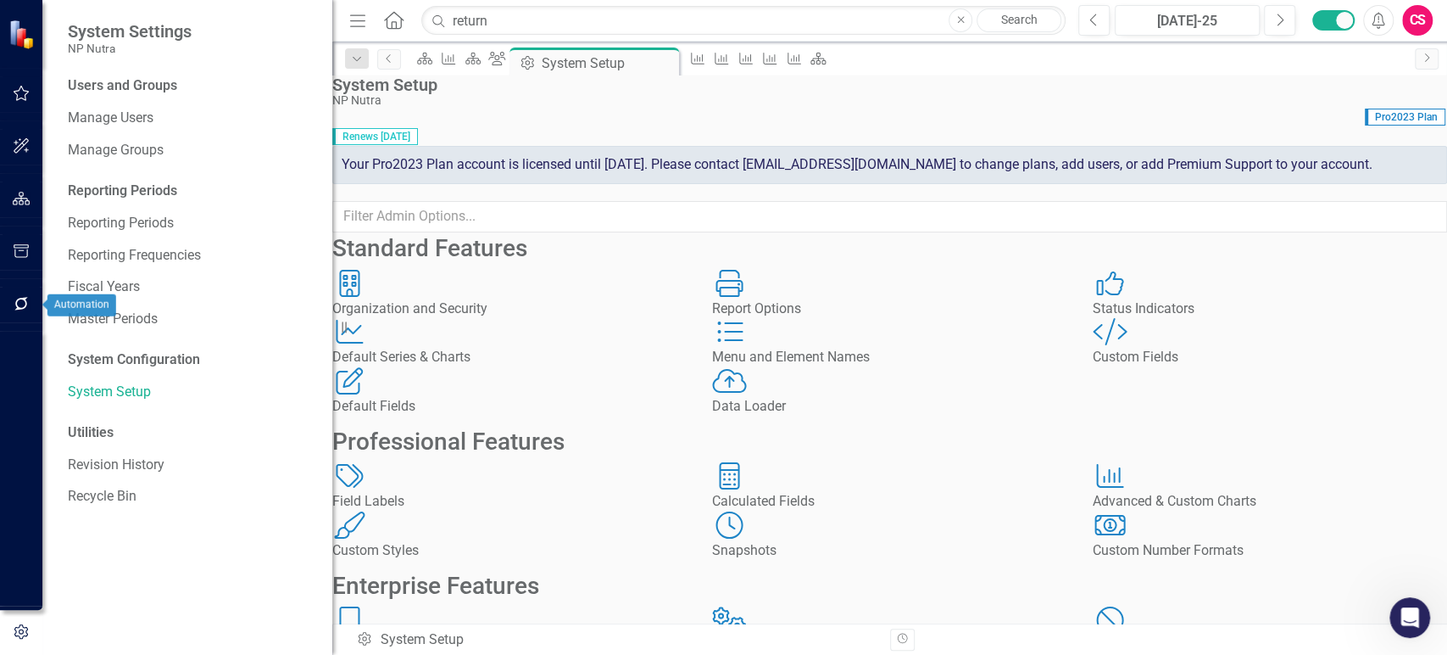
click at [21, 315] on button "button" at bounding box center [22, 305] width 38 height 36
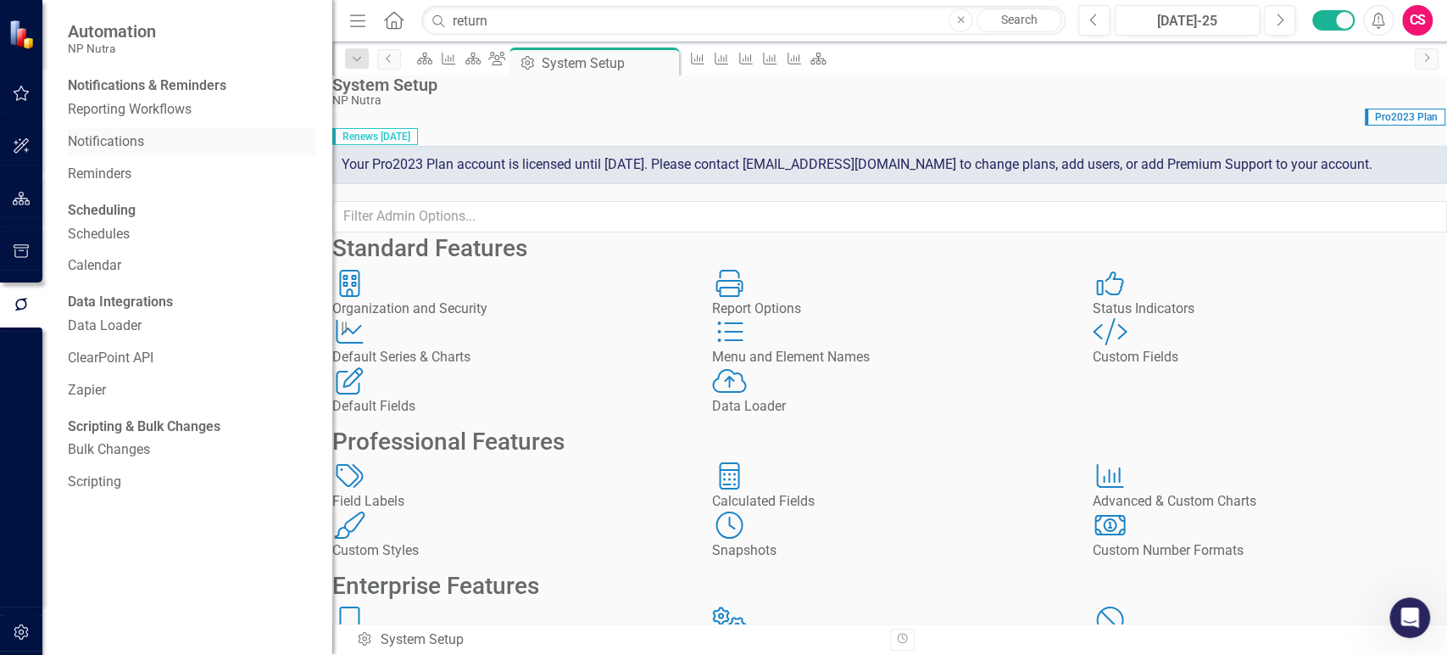
click at [131, 152] on link "Notifications" at bounding box center [192, 142] width 248 height 20
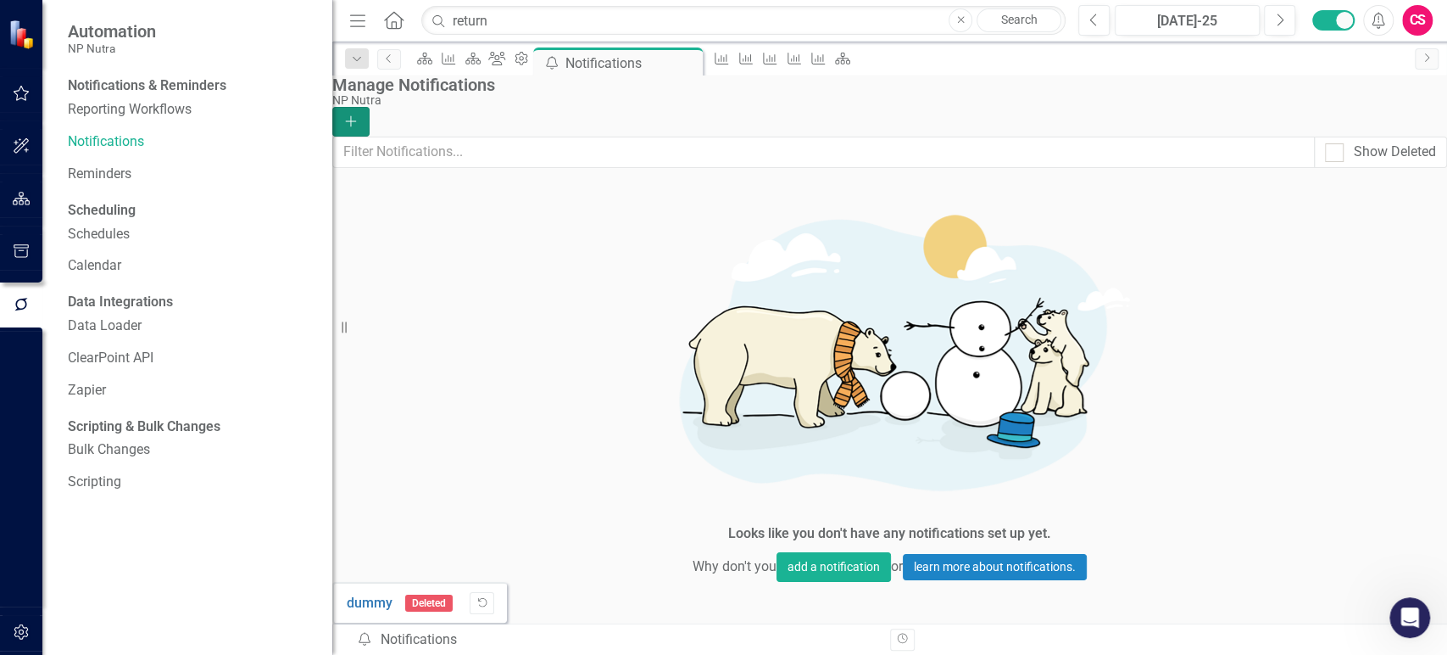
click at [359, 115] on icon "Add" at bounding box center [350, 121] width 15 height 12
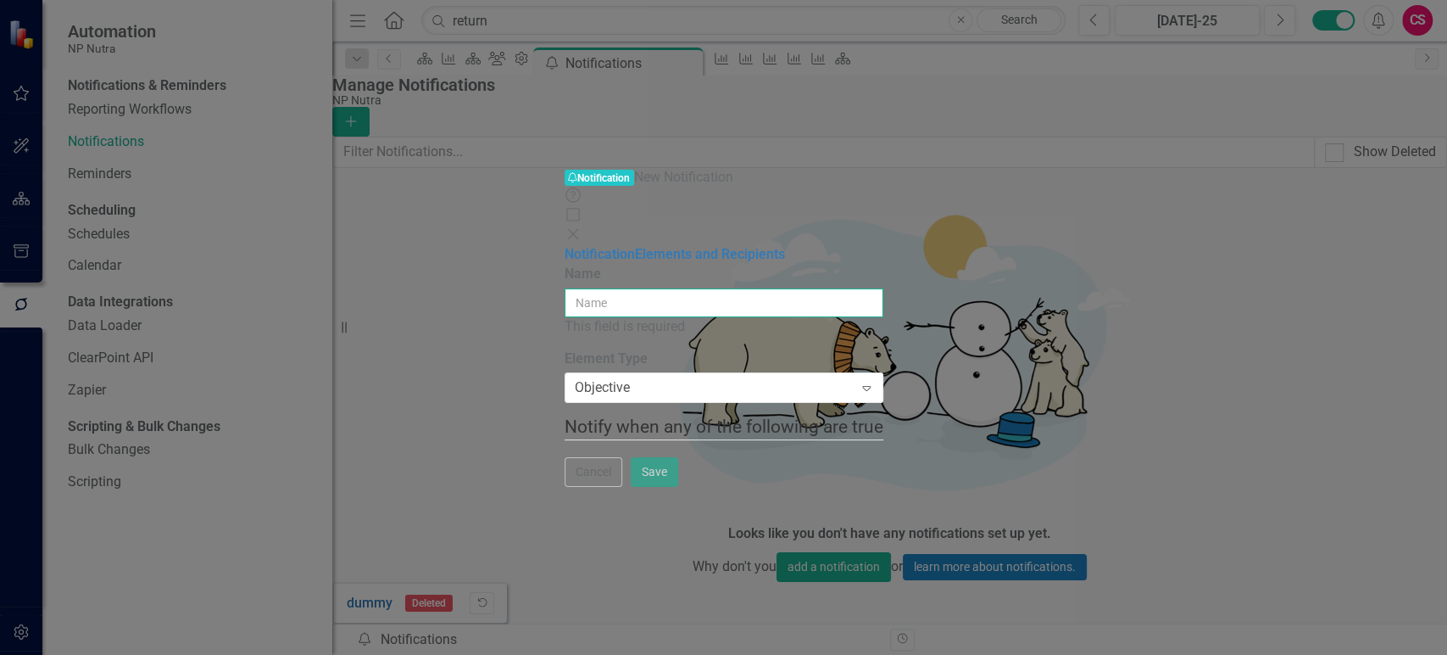
click at [565, 288] on input "Name" at bounding box center [724, 302] width 319 height 29
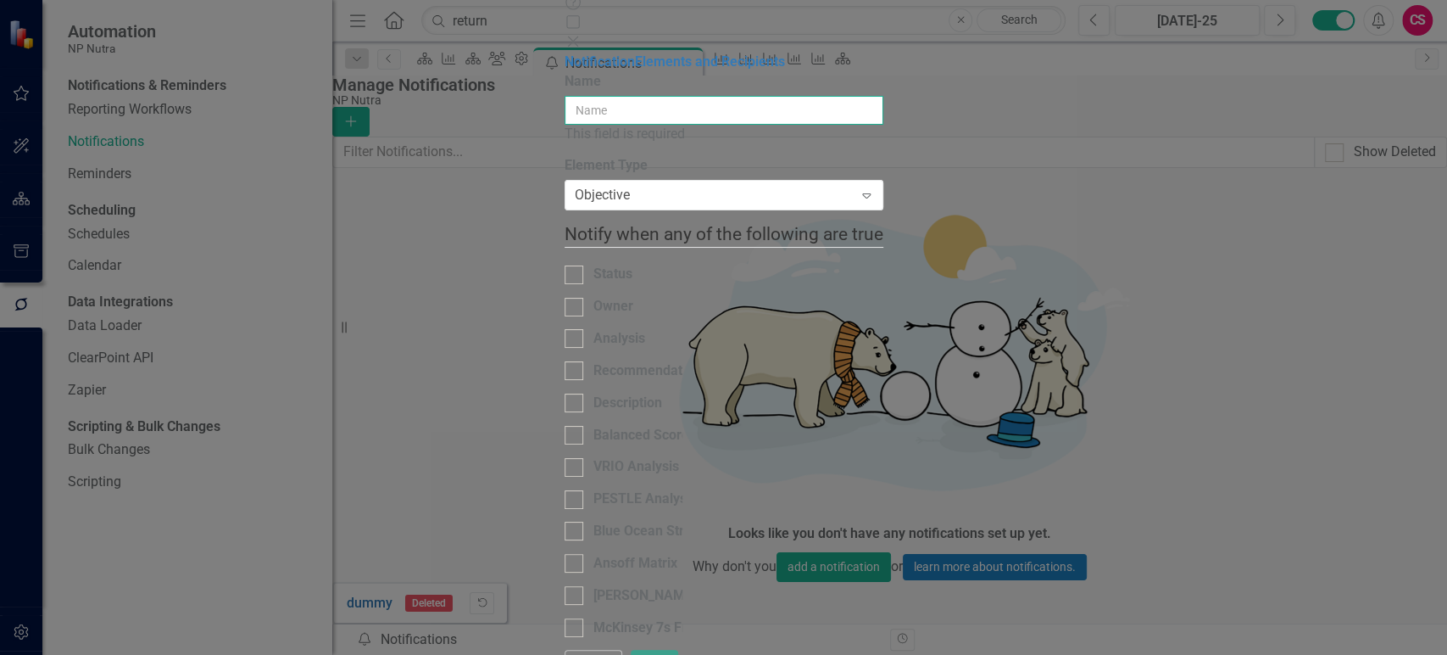
click at [565, 96] on input "Name" at bounding box center [724, 110] width 319 height 29
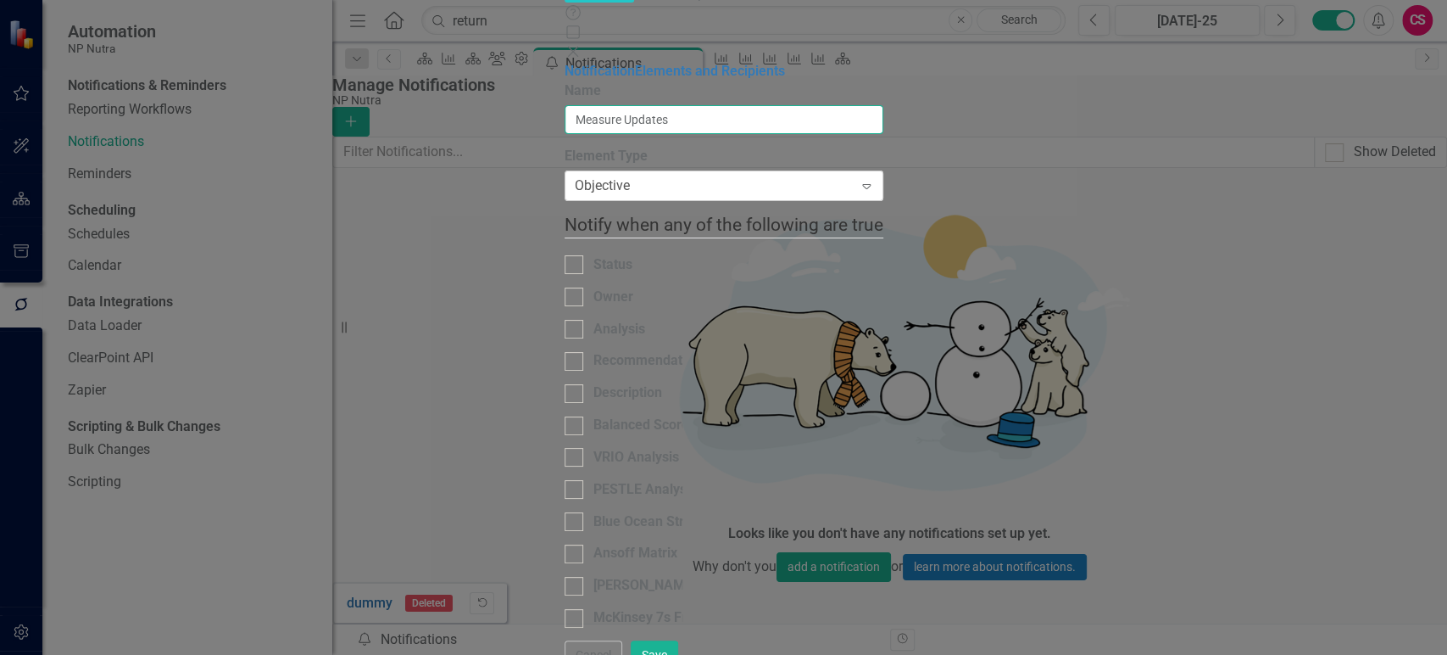
type input "Measure Updates"
click at [575, 176] on div "Objective" at bounding box center [602, 186] width 55 height 20
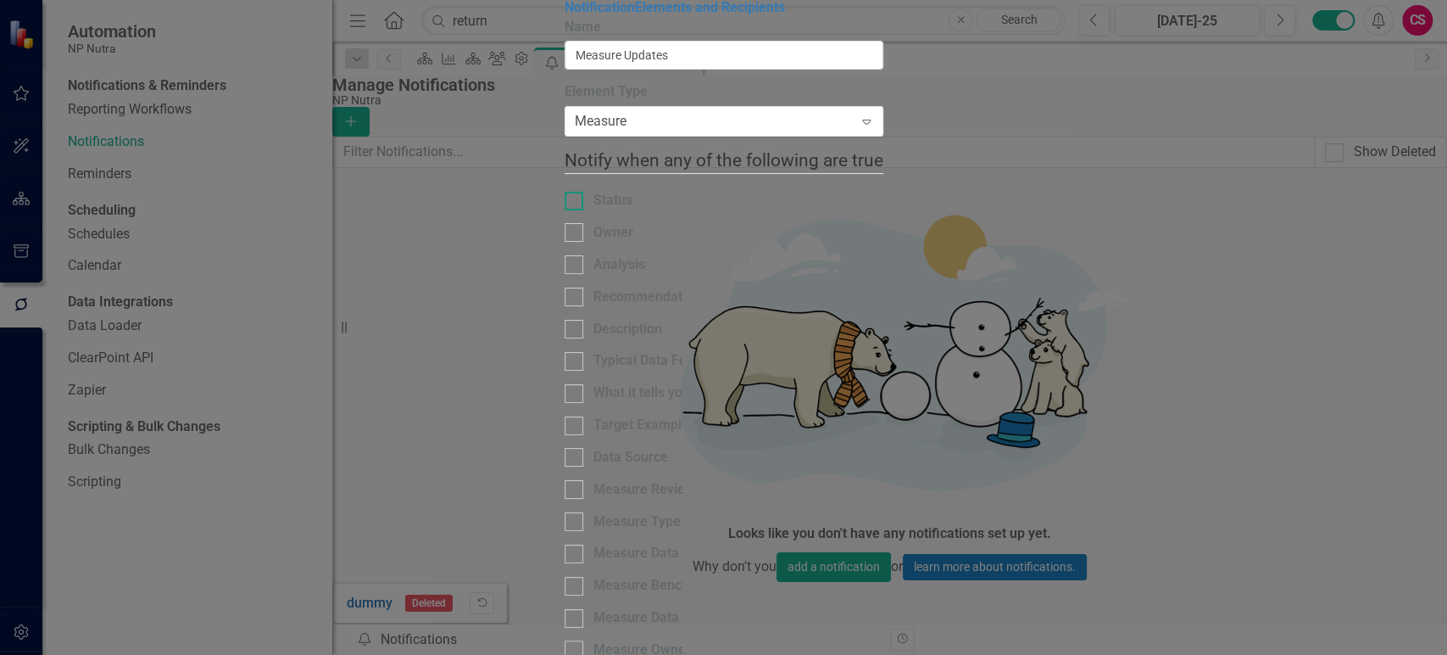
click at [565, 203] on input "Status" at bounding box center [570, 197] width 11 height 11
checkbox input "true"
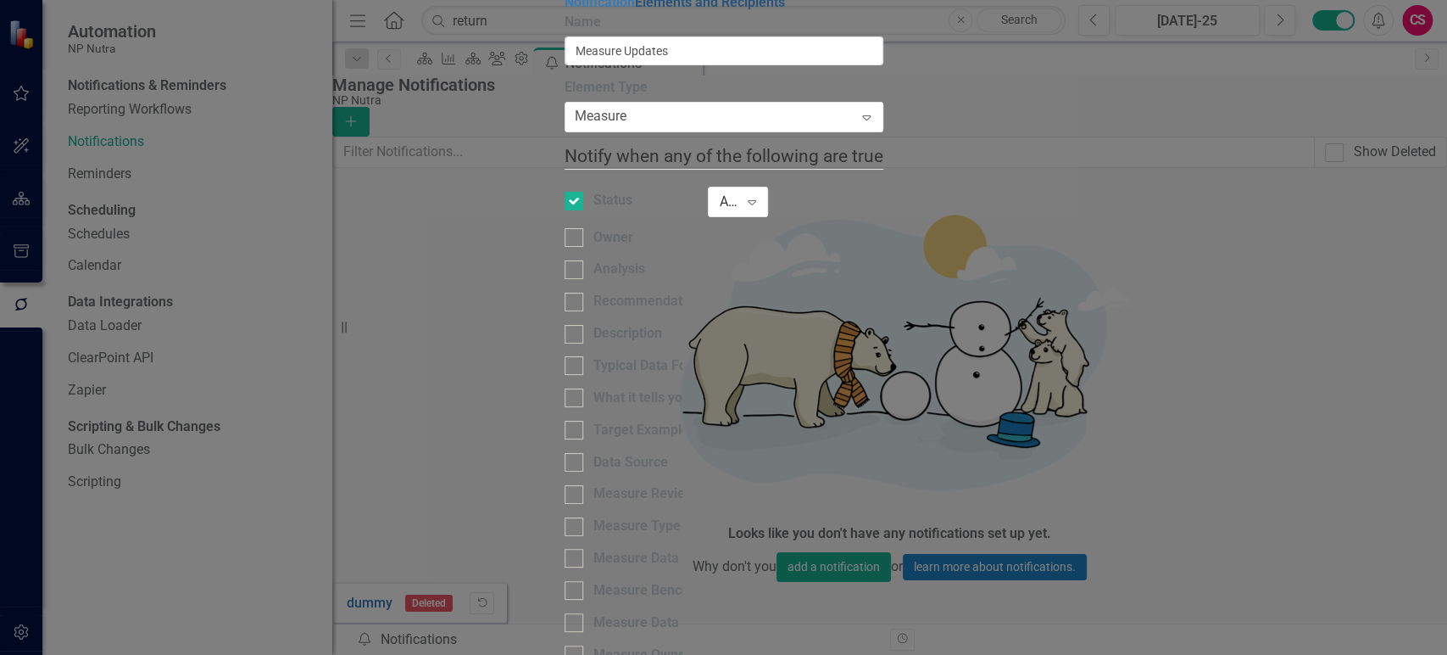
click at [635, 10] on link "Elements and Recipients" at bounding box center [710, 2] width 150 height 16
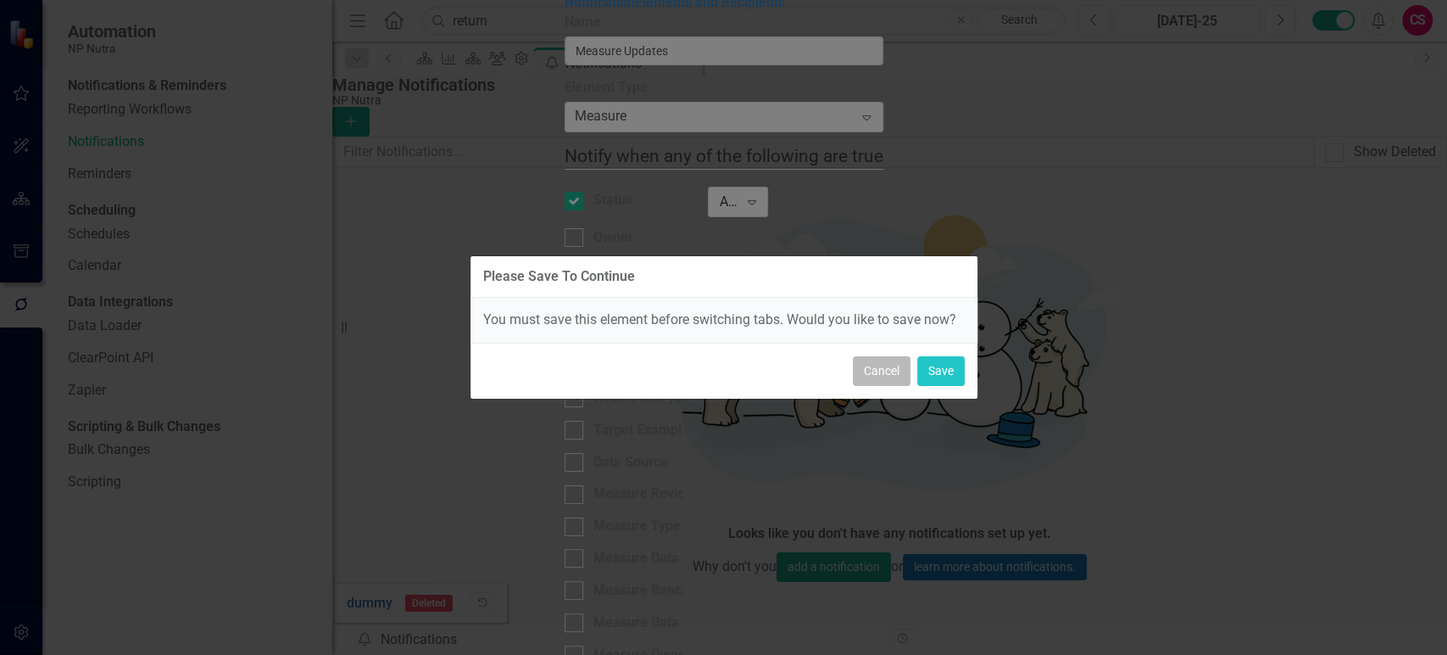
click at [894, 376] on button "Cancel" at bounding box center [882, 371] width 58 height 30
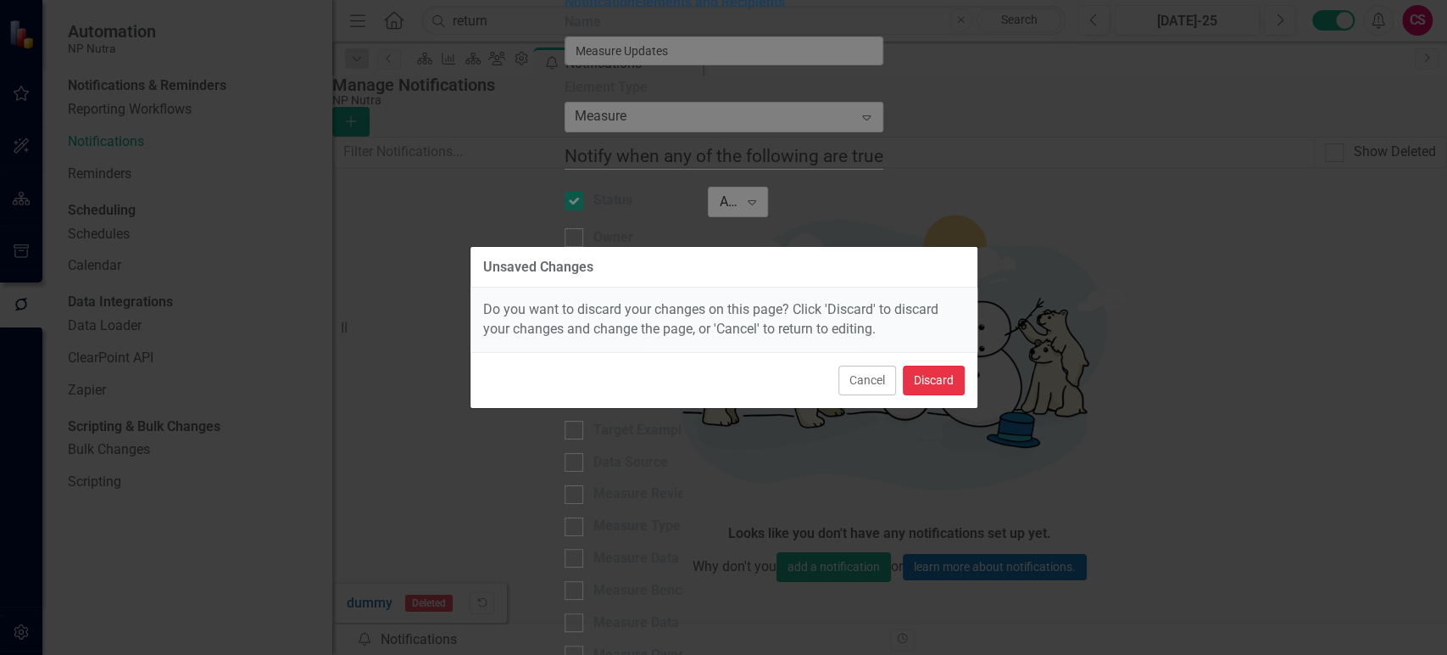
click at [929, 377] on button "Discard" at bounding box center [934, 380] width 62 height 30
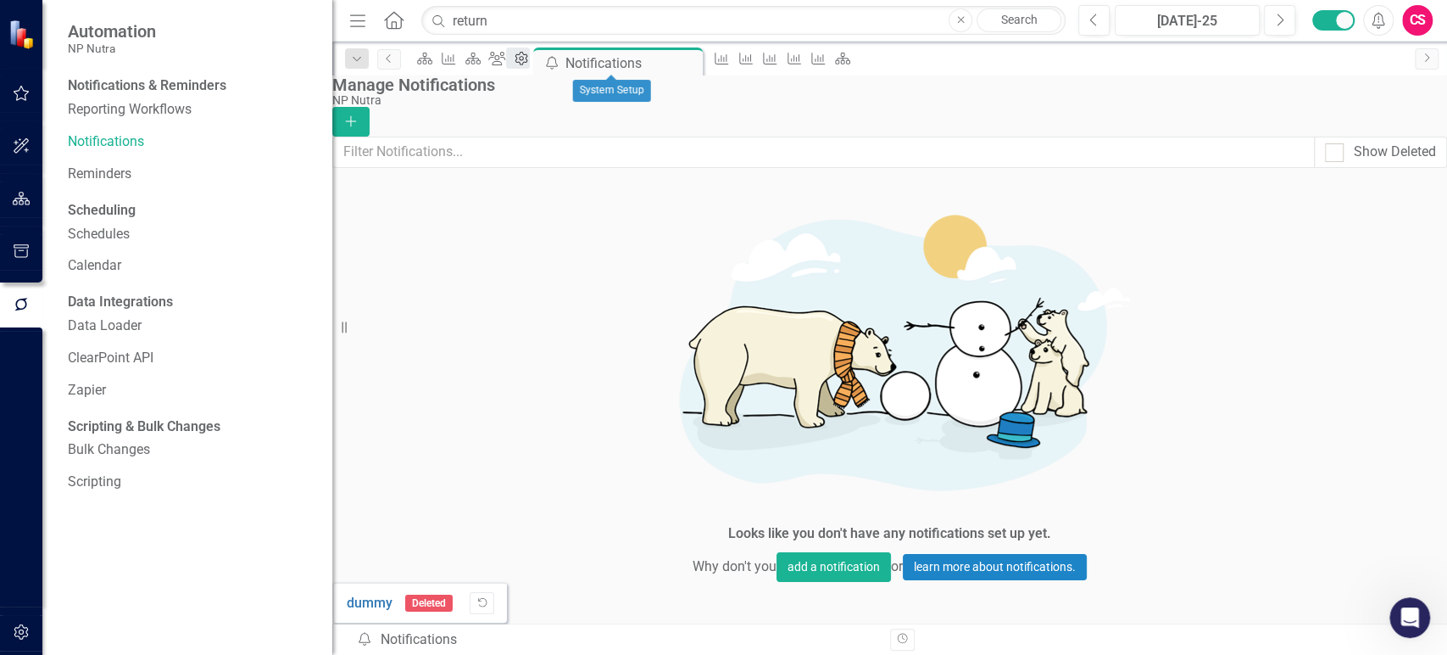
click at [530, 57] on icon "Admin Options" at bounding box center [521, 59] width 17 height 14
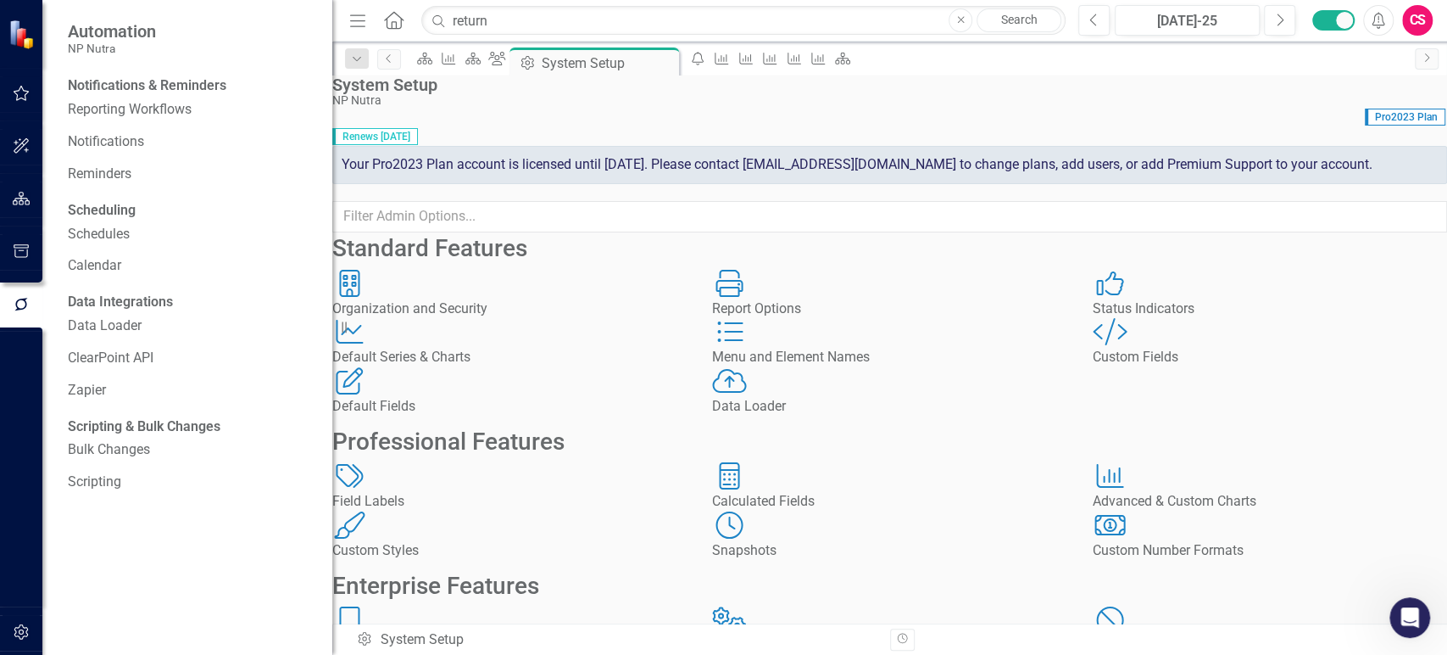
scroll to position [346, 0]
click at [806, 606] on div "Integrations Integrations" at bounding box center [889, 630] width 354 height 49
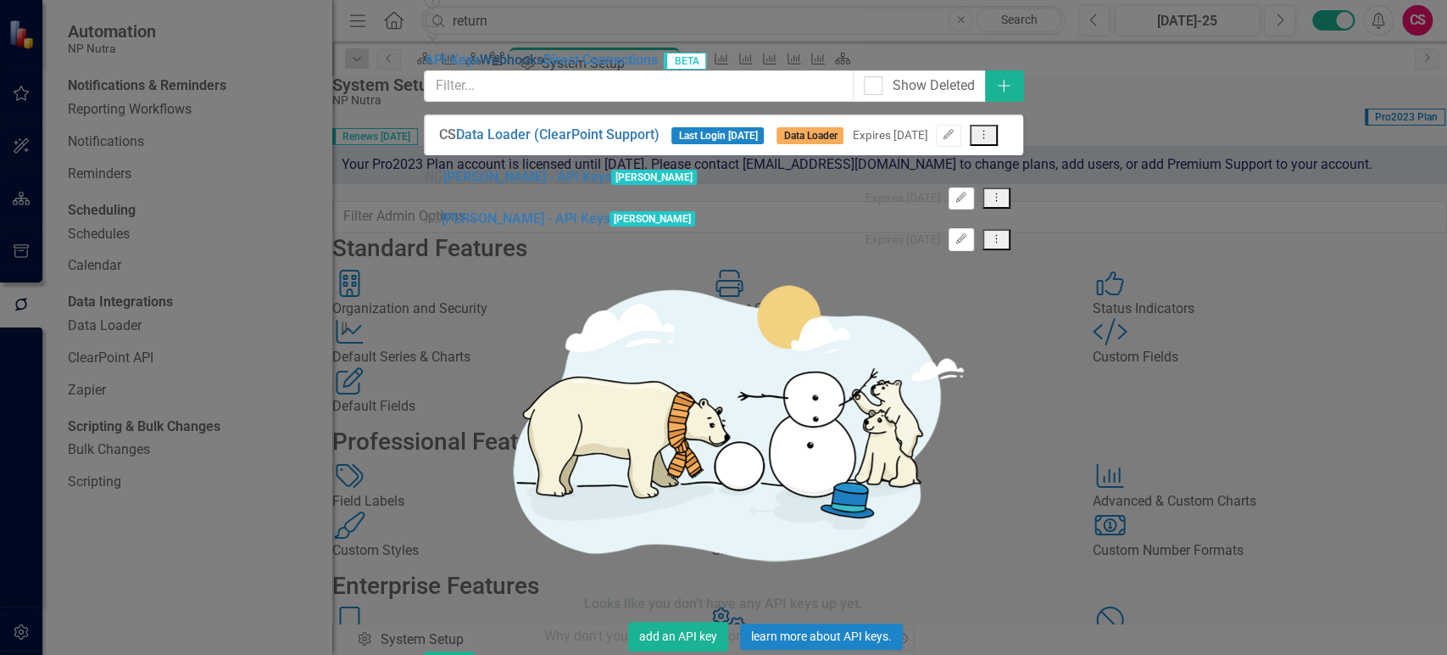
click at [479, 68] on link "Webhooks" at bounding box center [511, 60] width 64 height 16
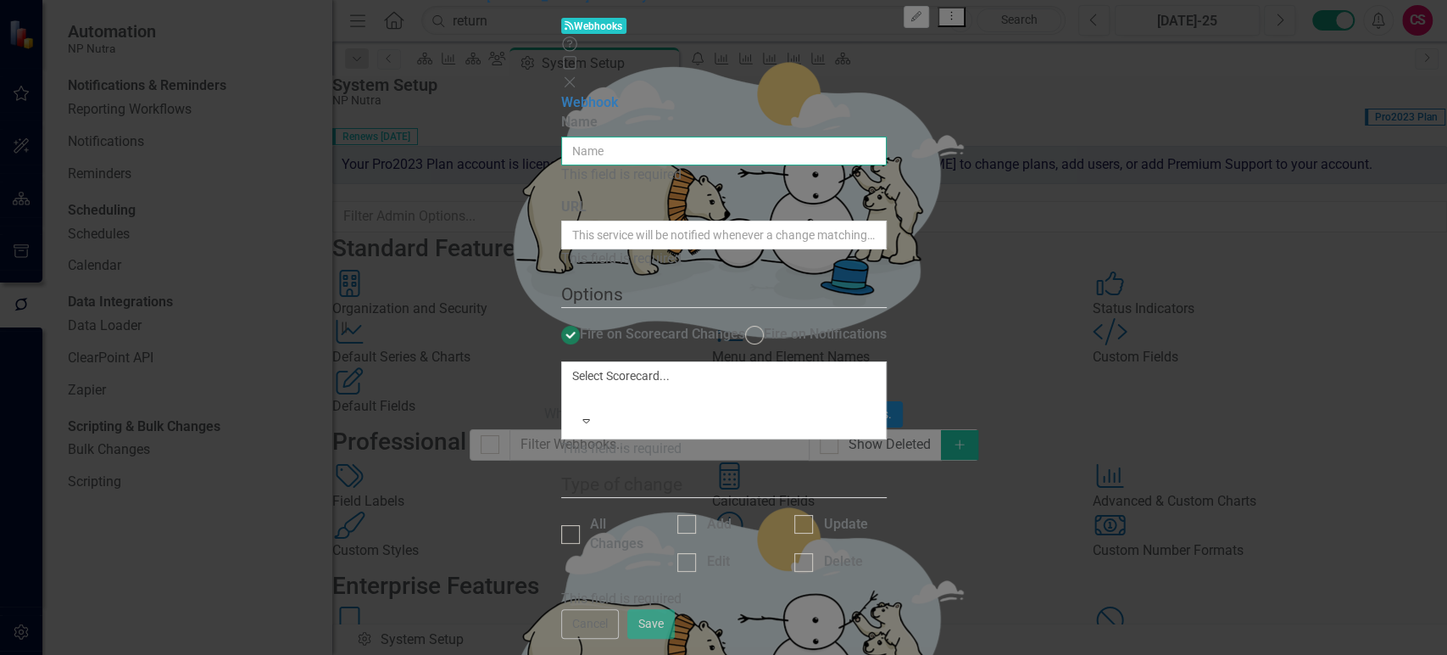
click at [666, 137] on input "Name" at bounding box center [724, 151] width 326 height 29
click at [688, 220] on input "URL" at bounding box center [724, 234] width 326 height 29
click at [577, 386] on div at bounding box center [575, 396] width 3 height 20
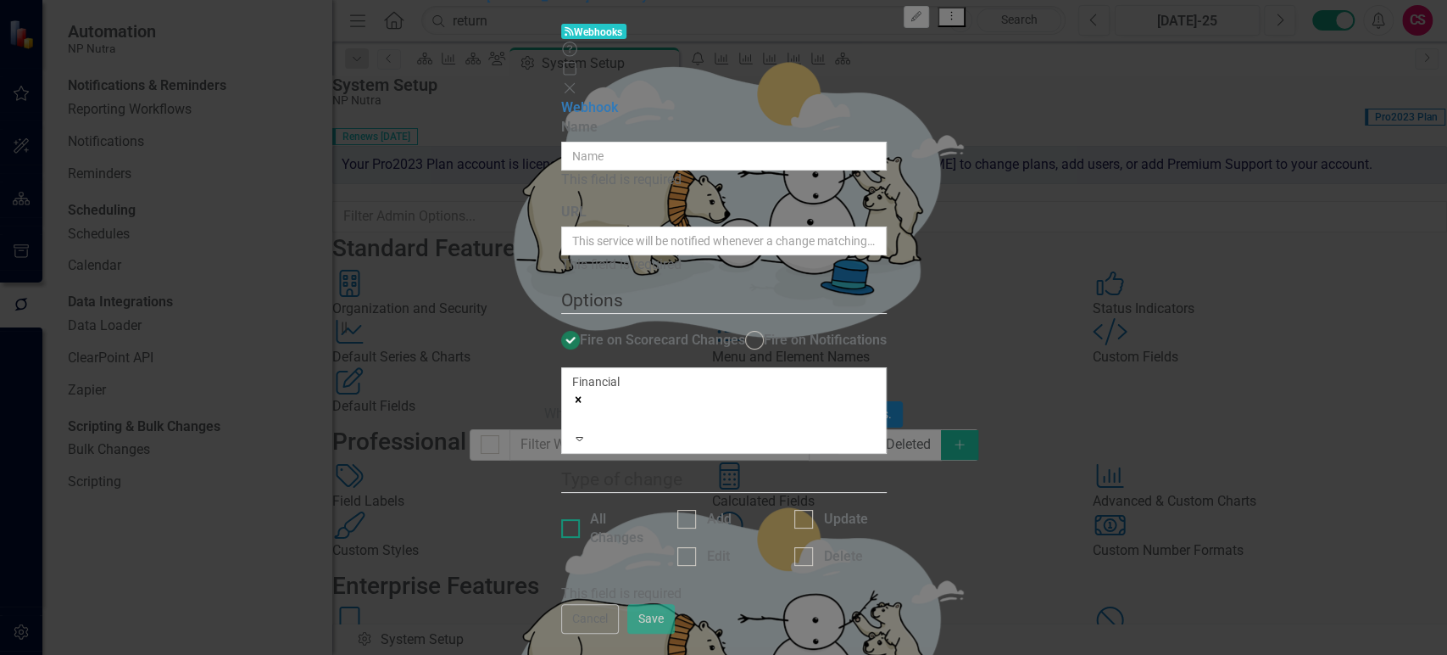
click at [610, 510] on div "All Changes" at bounding box center [621, 529] width 63 height 39
click at [572, 519] on input "All Changes" at bounding box center [566, 524] width 11 height 11
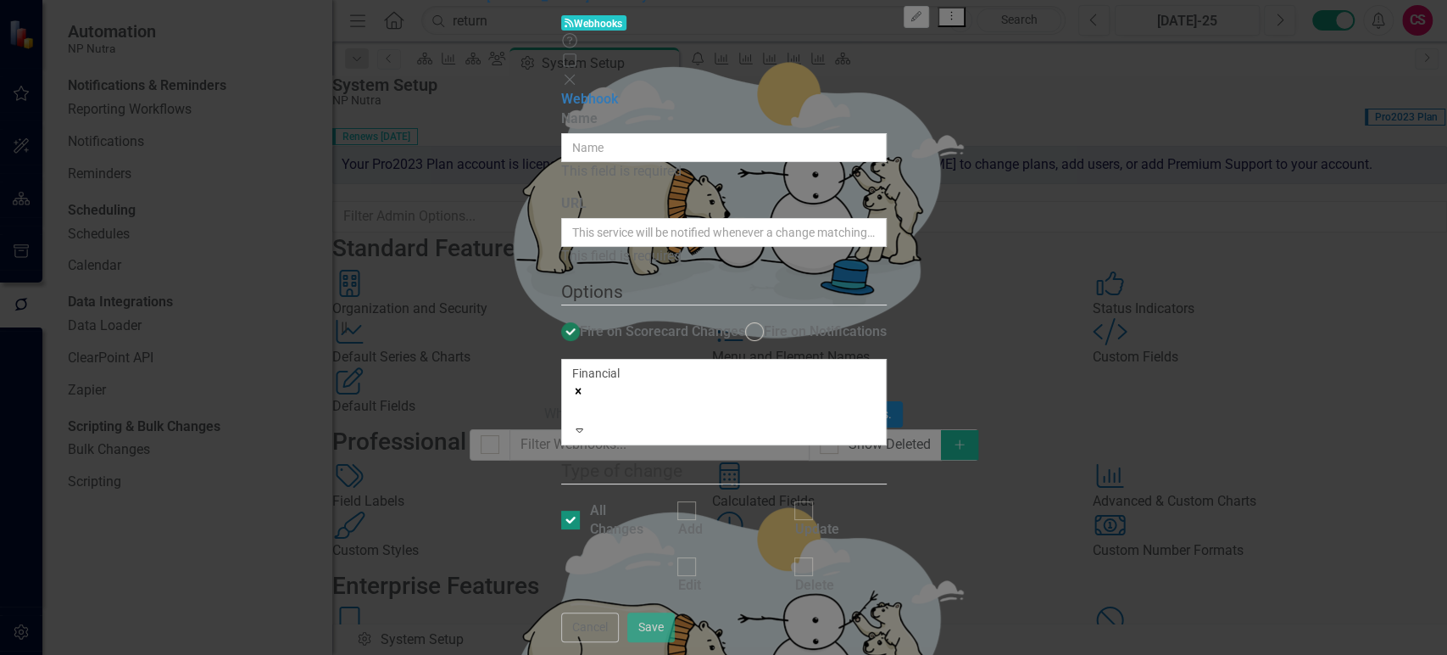
click at [566, 510] on div at bounding box center [570, 519] width 19 height 19
click at [566, 510] on input "All Changes" at bounding box center [566, 515] width 11 height 11
checkbox input "false"
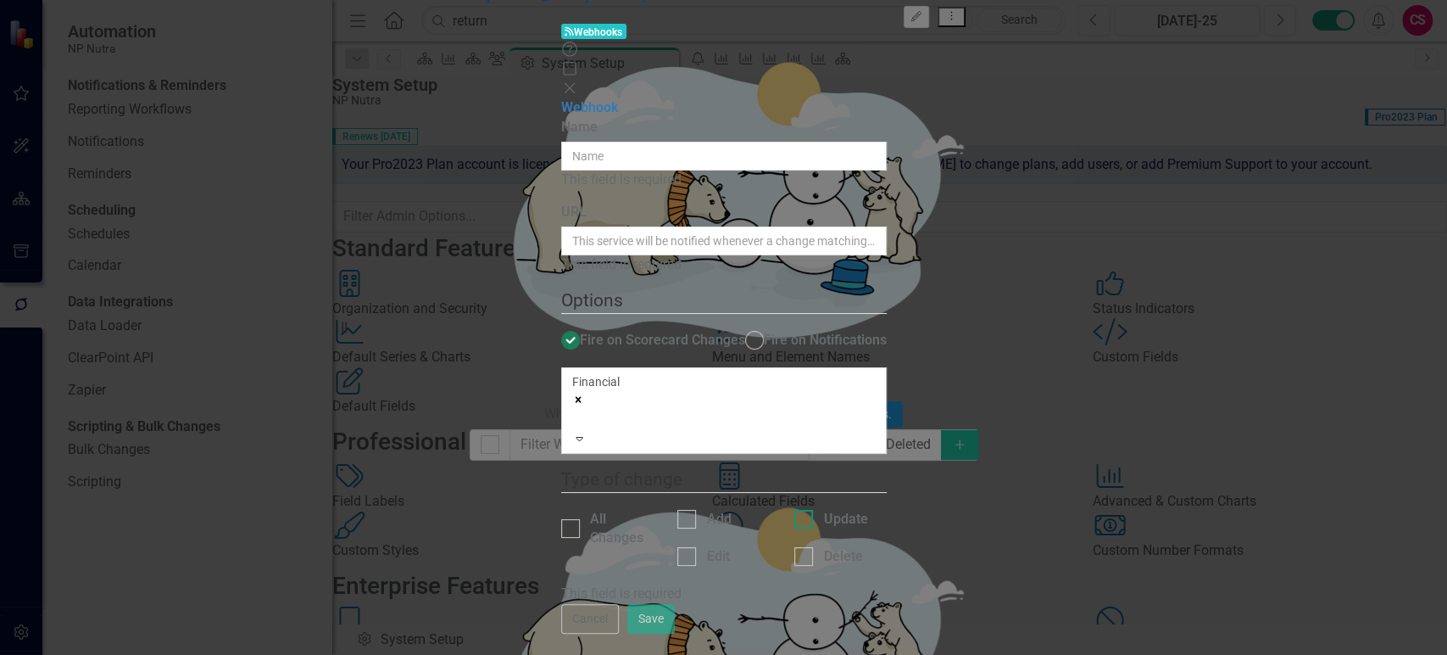
click at [805, 510] on input "Update" at bounding box center [799, 515] width 11 height 11
checkbox input "true"
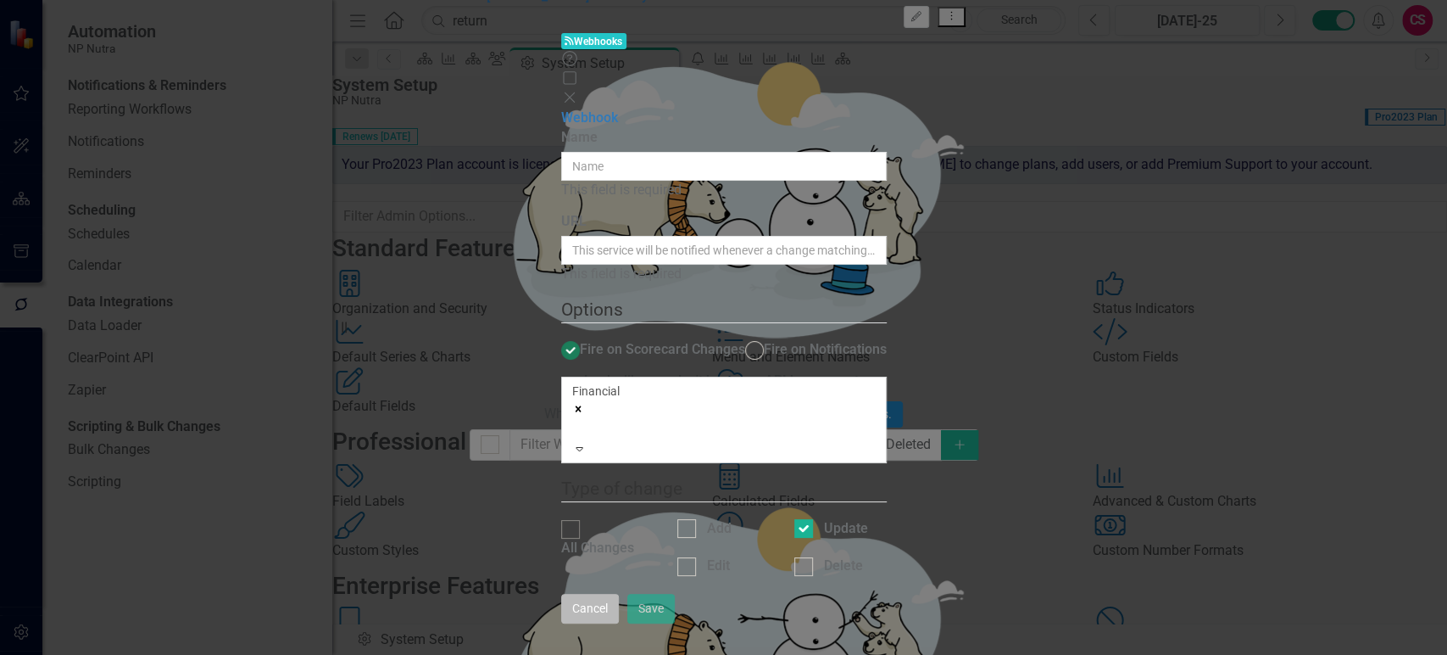
click at [619, 623] on button "Cancel" at bounding box center [590, 609] width 58 height 30
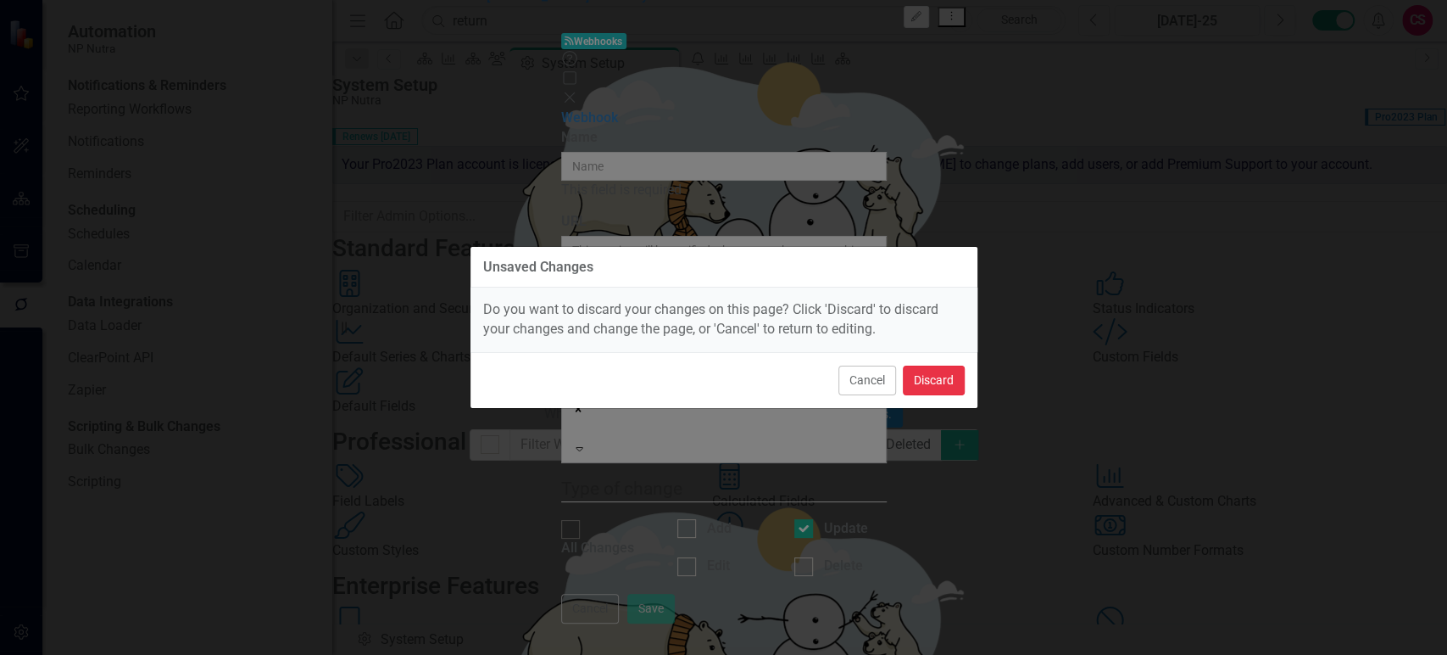
click at [919, 382] on button "Discard" at bounding box center [934, 380] width 62 height 30
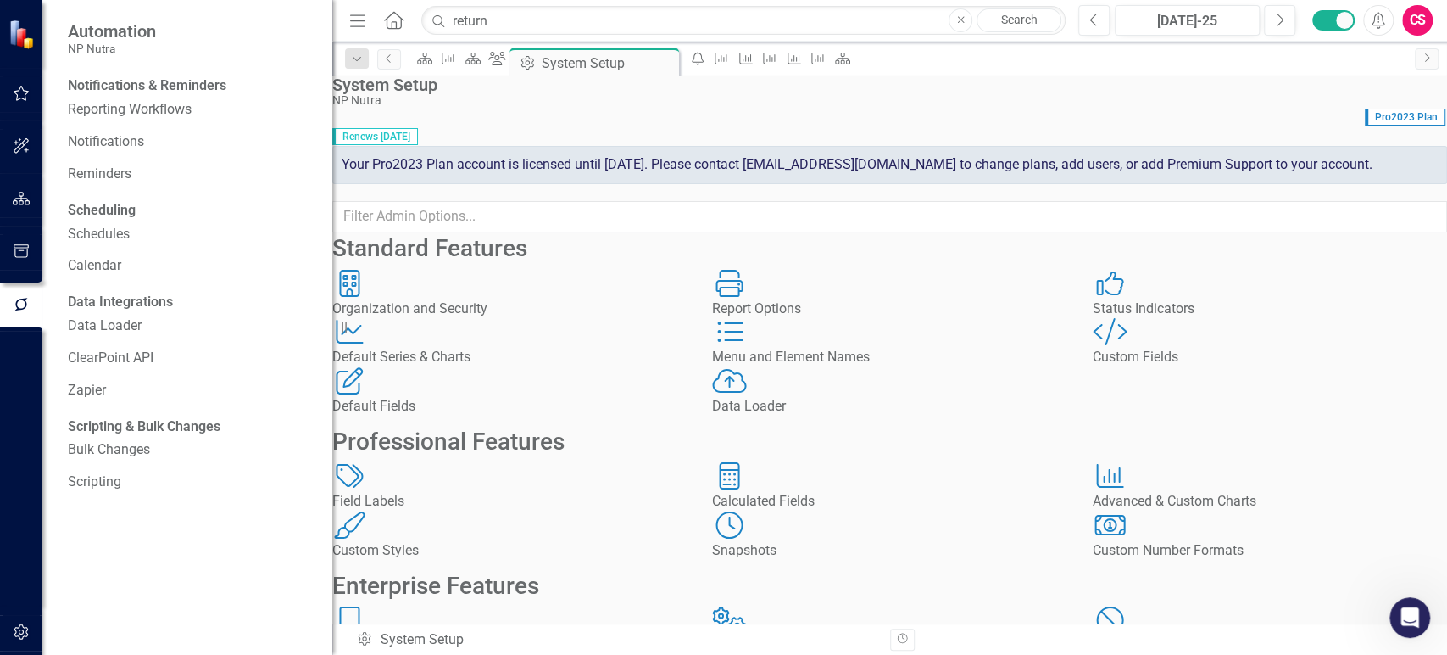
scroll to position [0, 0]
click at [34, 628] on button "button" at bounding box center [22, 633] width 38 height 36
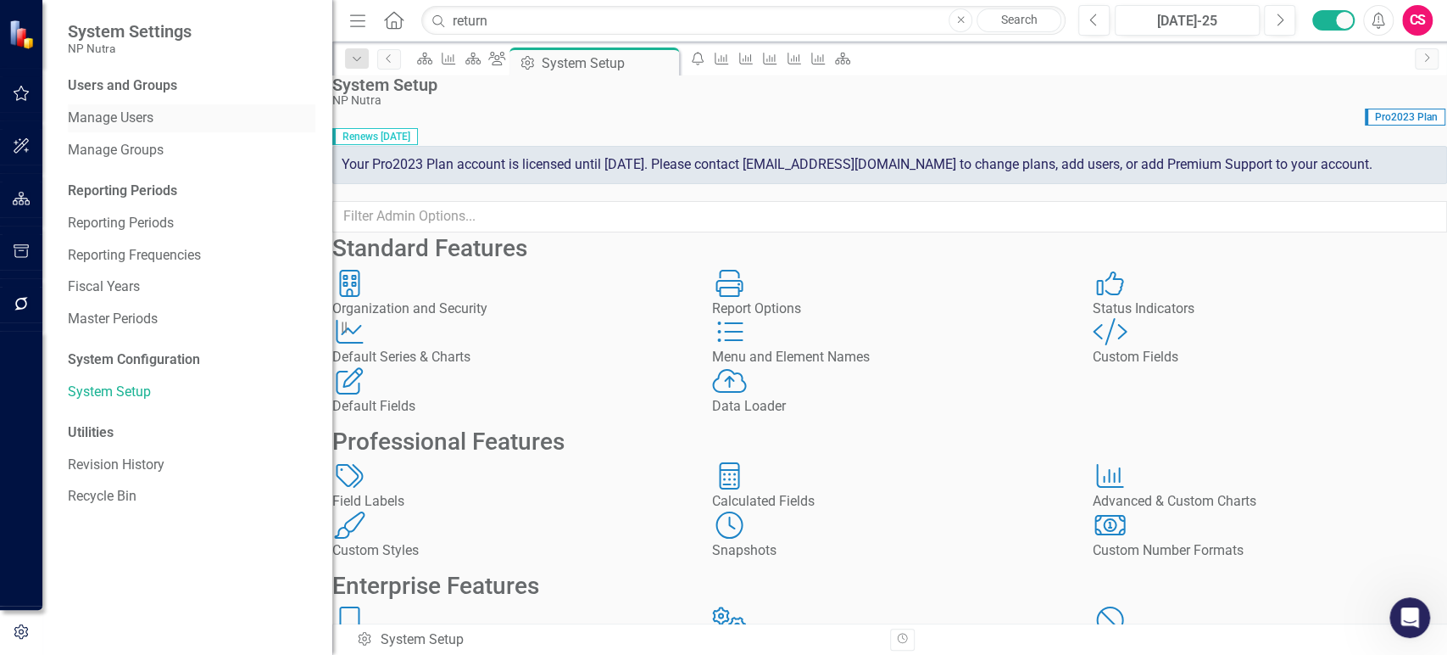
click at [134, 127] on link "Manage Users" at bounding box center [192, 119] width 248 height 20
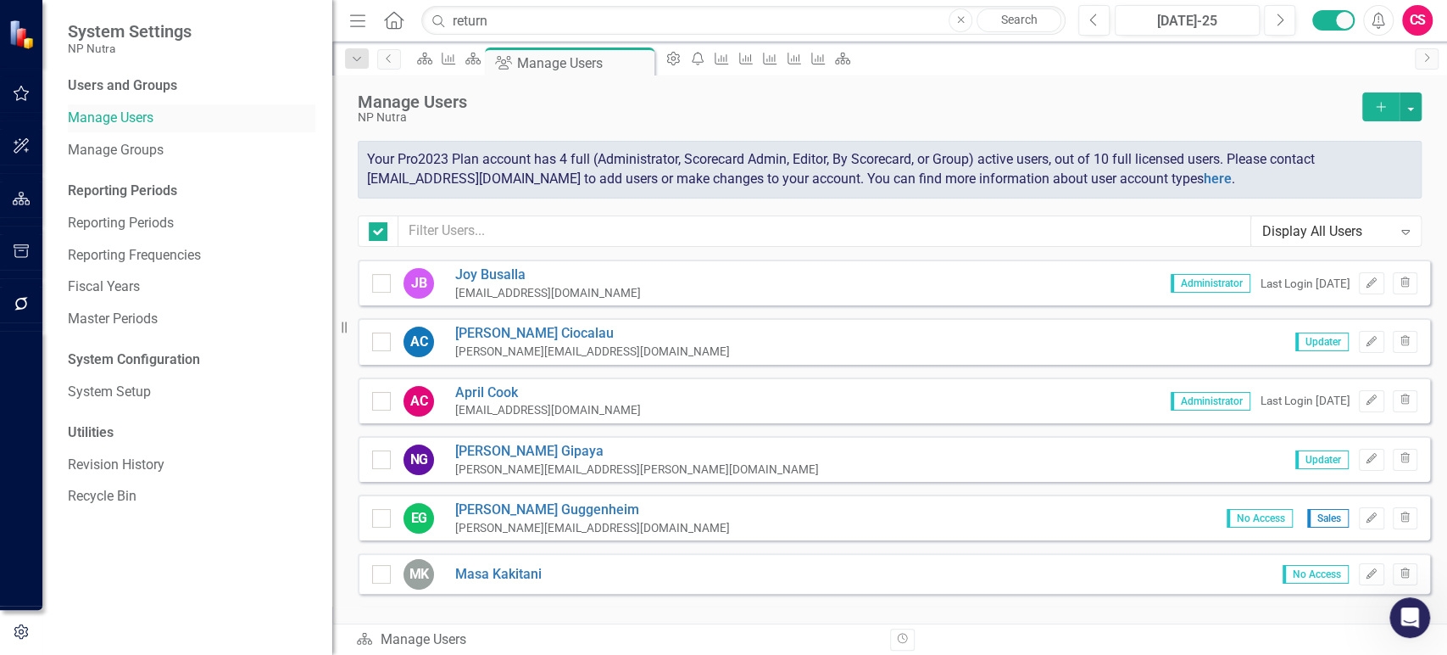
checkbox input "false"
click at [1359, 460] on button "Edit" at bounding box center [1371, 460] width 25 height 22
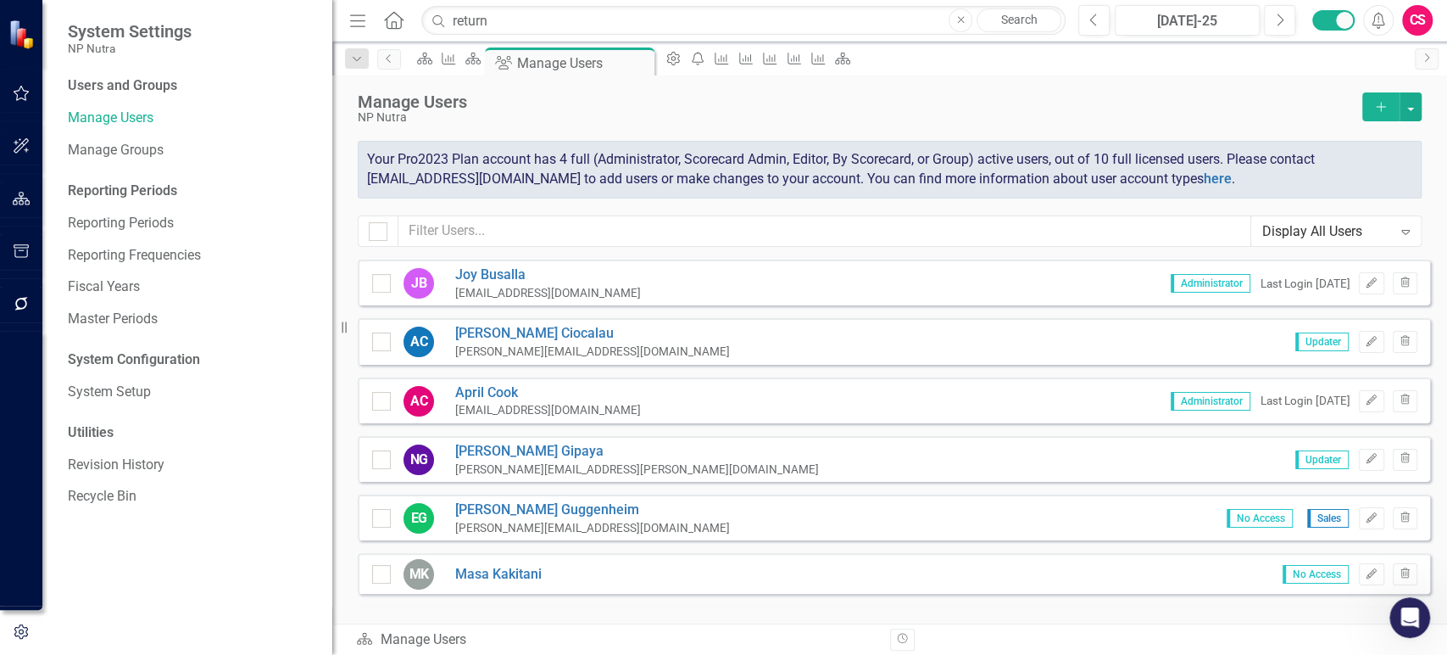
scroll to position [128, 0]
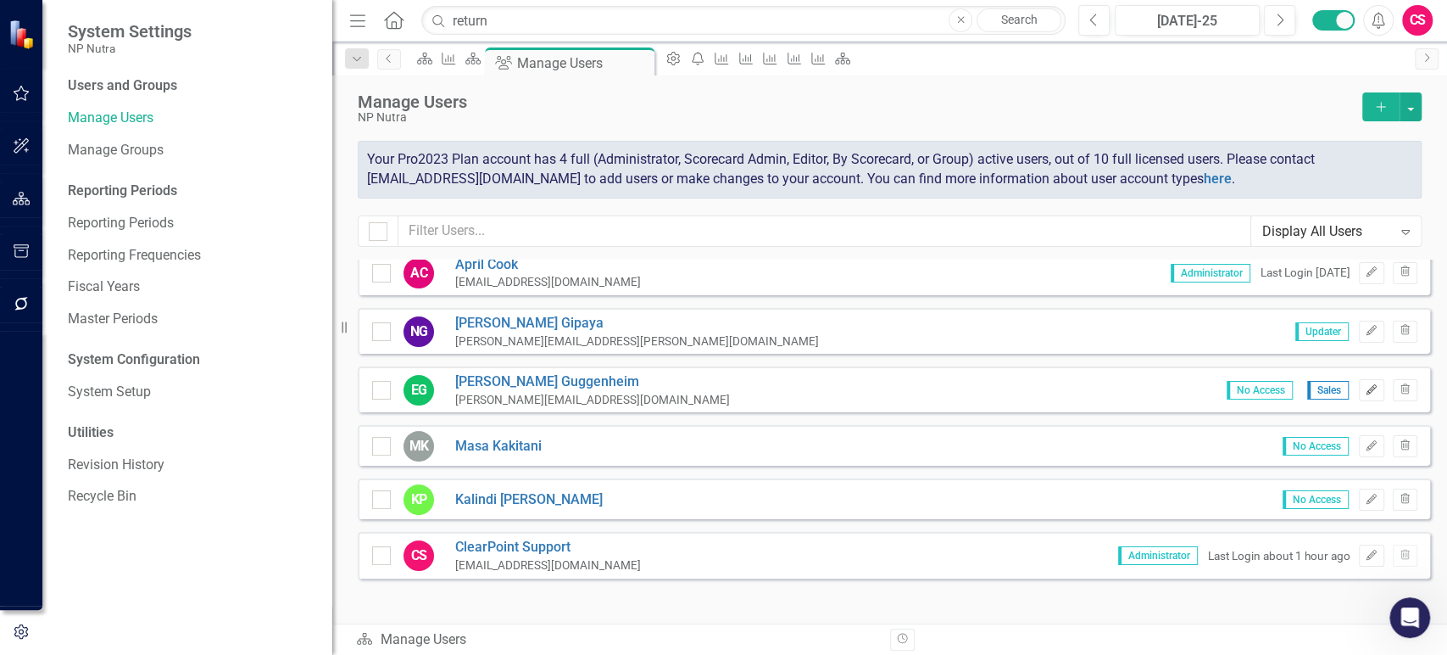
click at [1359, 390] on button "Edit" at bounding box center [1371, 390] width 25 height 22
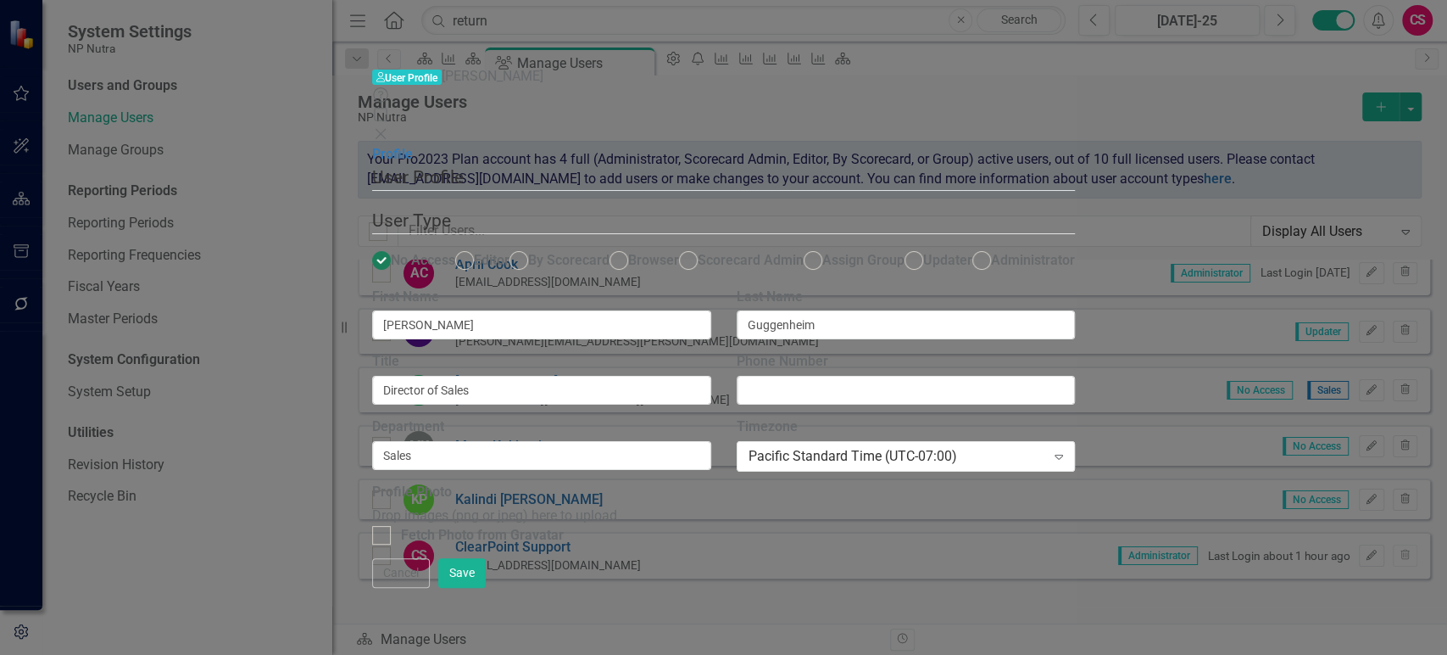
click at [838, 208] on fieldset "User Type No Access Editor By Scorecard Browser Scorecard Admin Assign Group Up…" at bounding box center [723, 248] width 703 height 80
click at [829, 251] on div "No Access Editor By Scorecard Browser Scorecard Admin Assign Group Updater Admi…" at bounding box center [723, 263] width 703 height 24
click at [991, 252] on span "Administrator" at bounding box center [1033, 260] width 84 height 16
click at [969, 248] on input "Administrator" at bounding box center [982, 261] width 26 height 26
radio input "true"
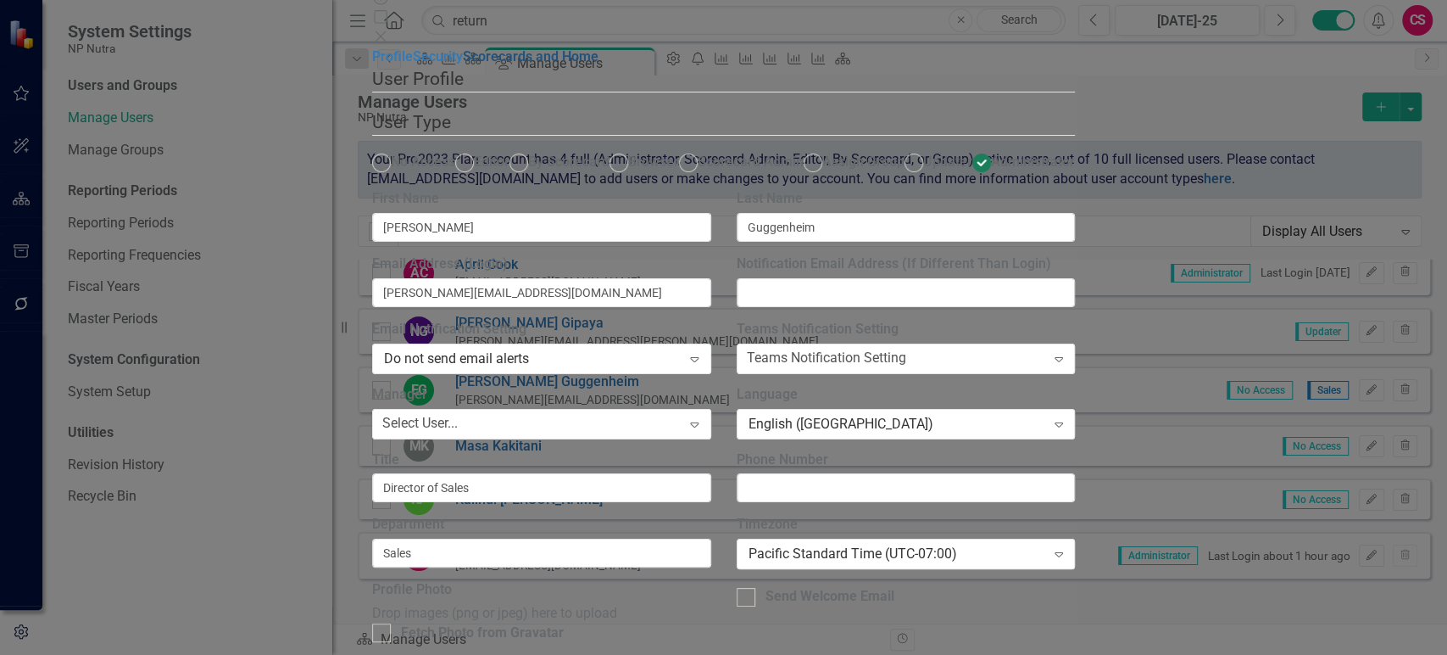
click at [463, 64] on link "Scorecards and Home" at bounding box center [531, 56] width 136 height 16
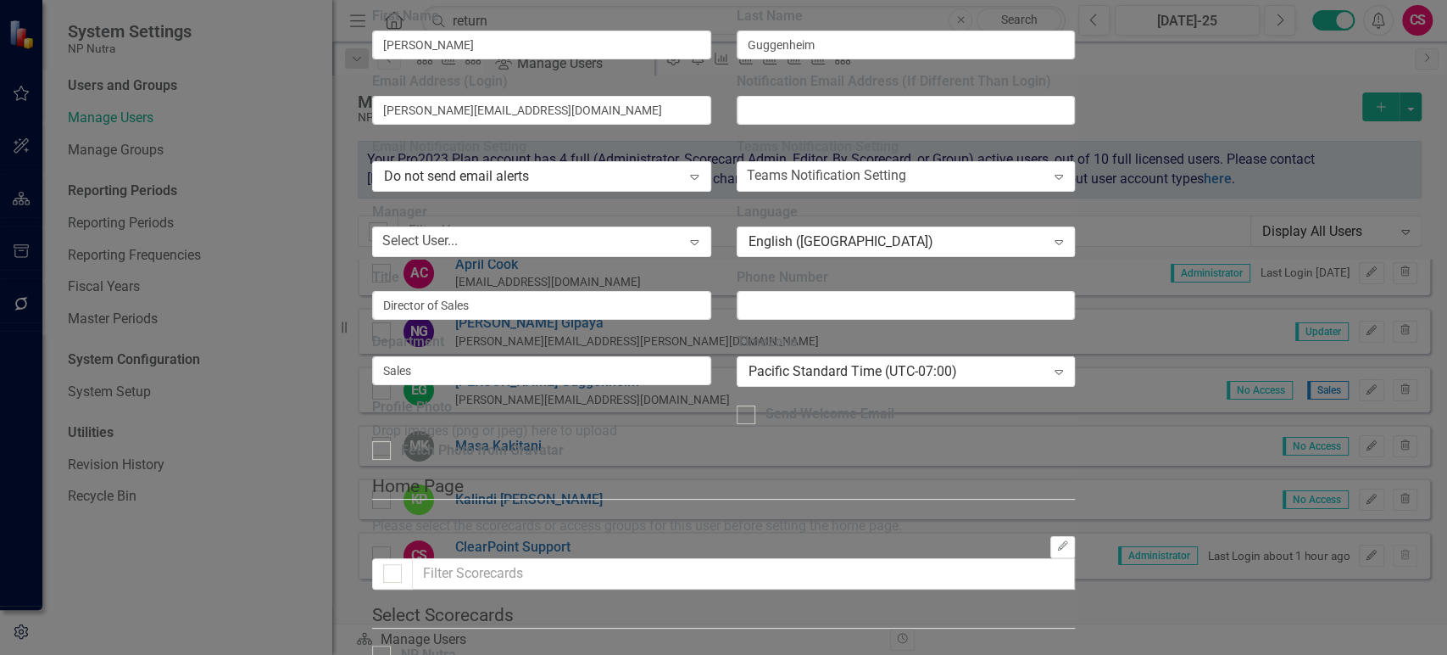
checkbox input "false"
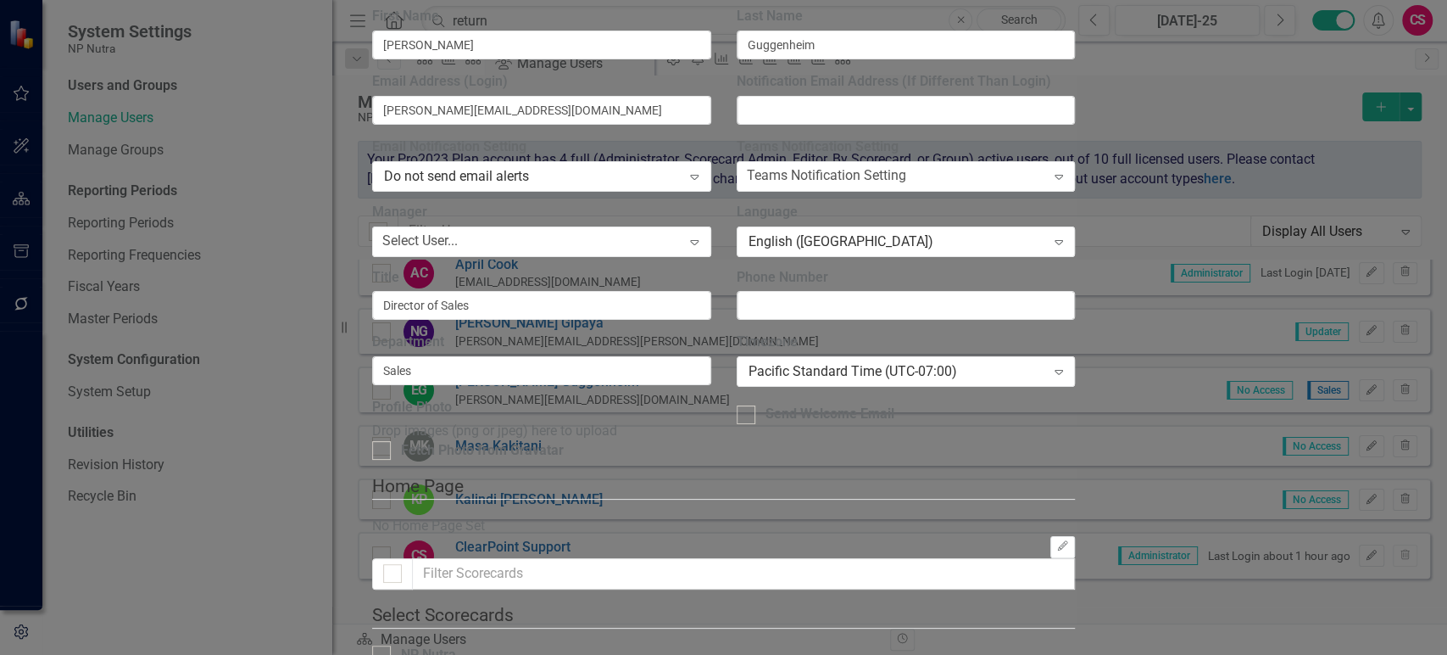
checkbox input "false"
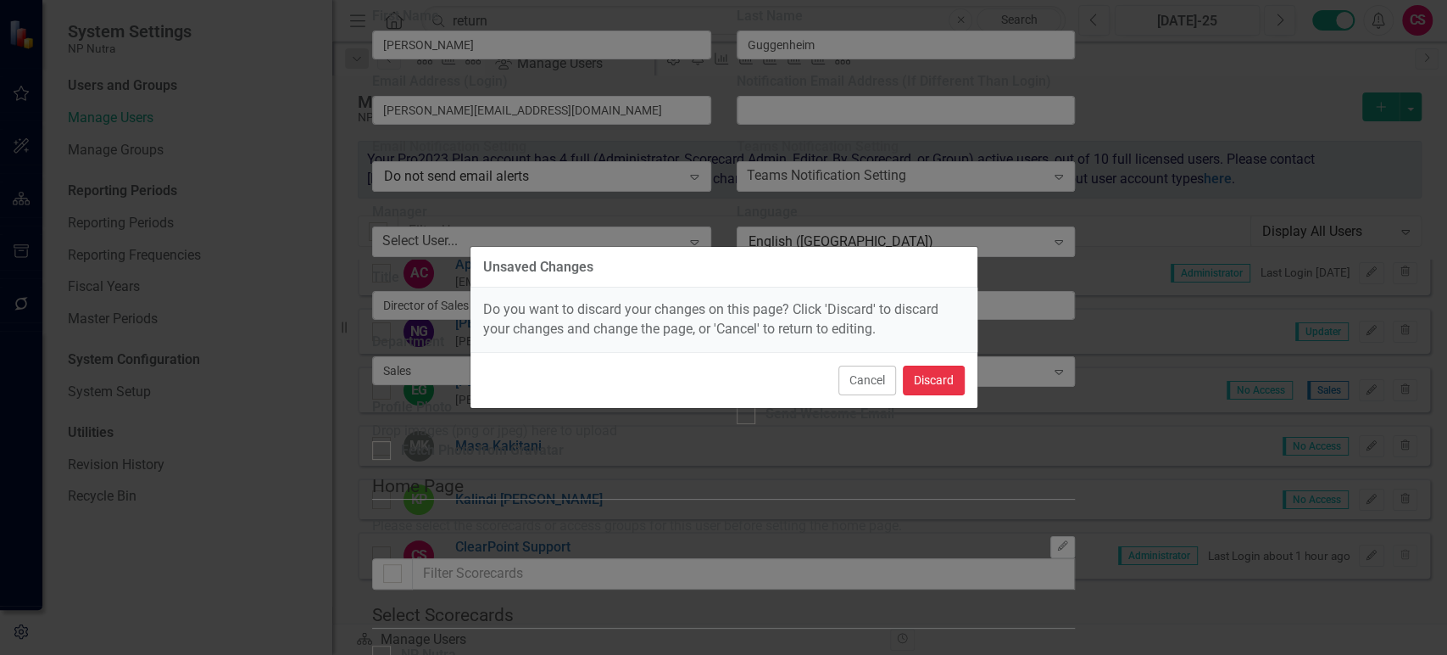
click at [932, 371] on button "Discard" at bounding box center [934, 380] width 62 height 30
